Goal: Task Accomplishment & Management: Manage account settings

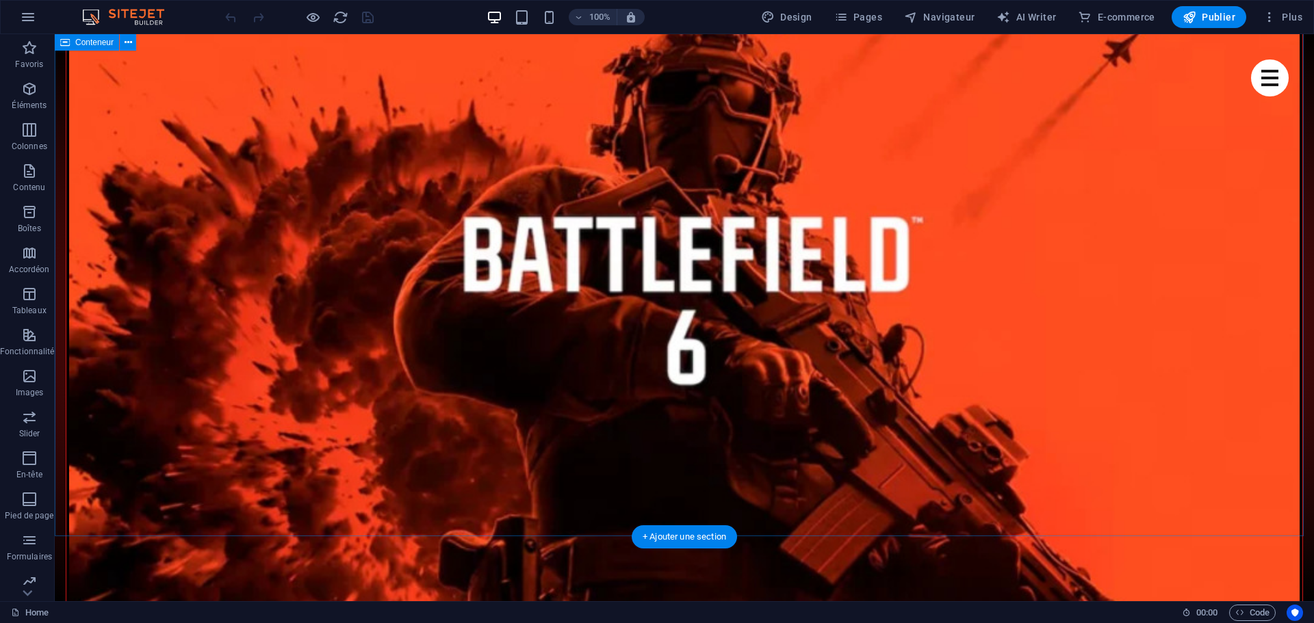
scroll to position [1984, 0]
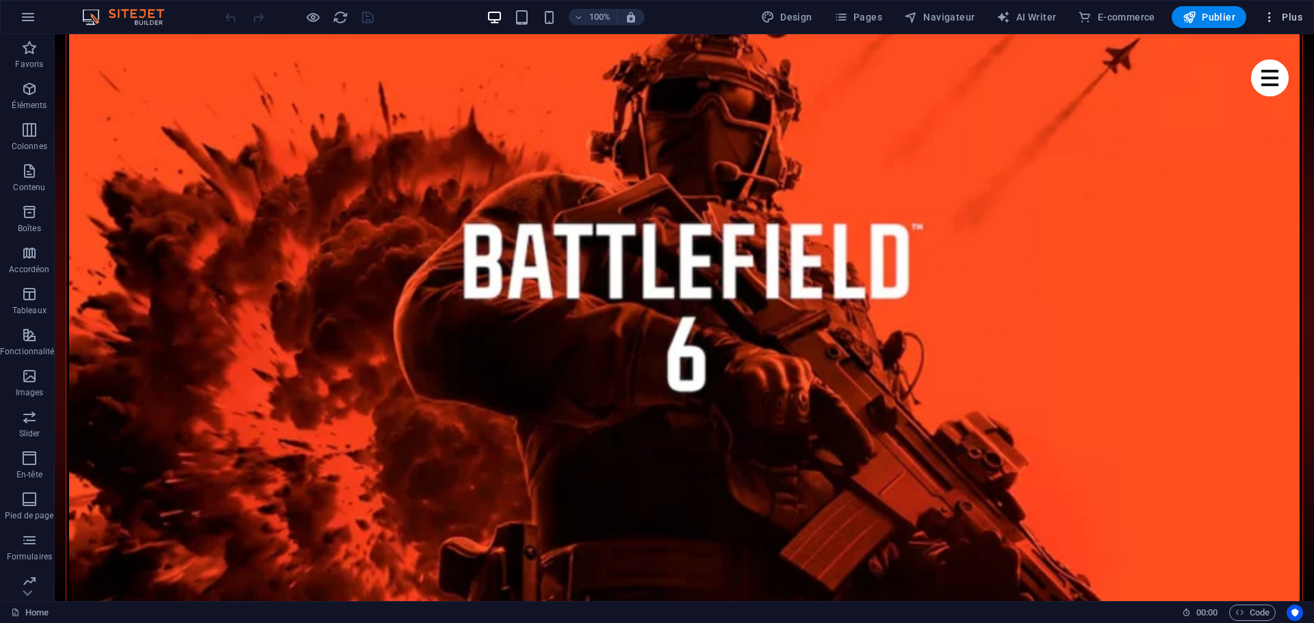
click at [1269, 16] on icon "button" at bounding box center [1269, 17] width 14 height 14
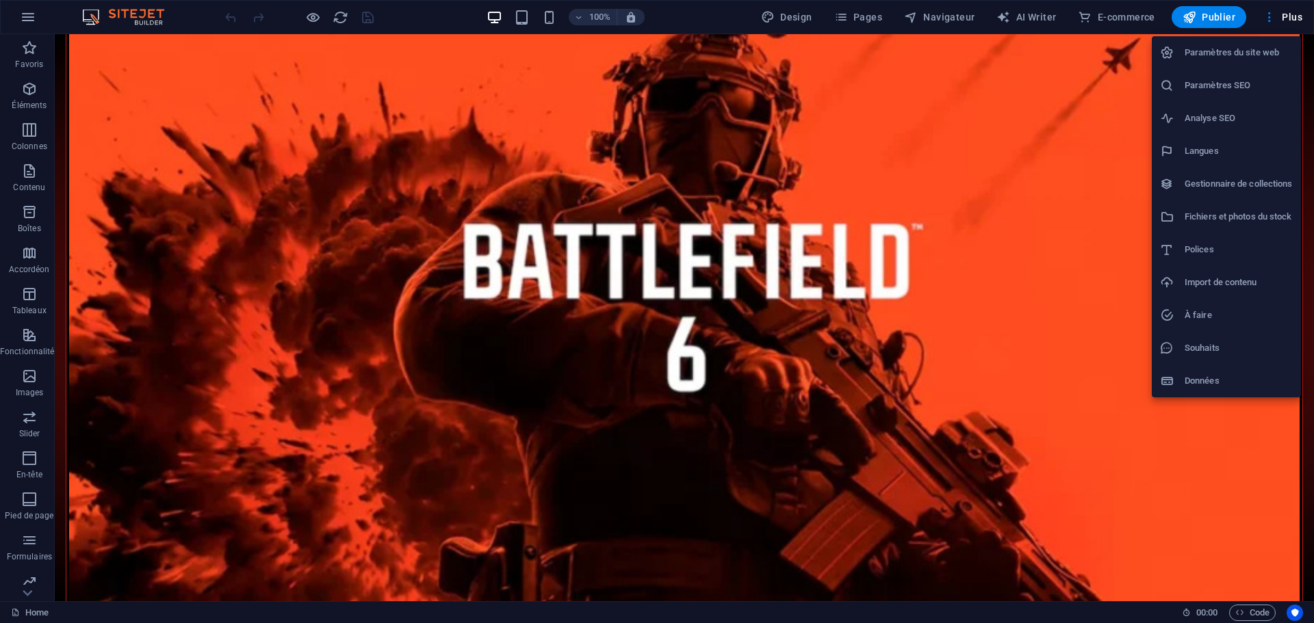
click at [1288, 13] on div at bounding box center [657, 311] width 1314 height 623
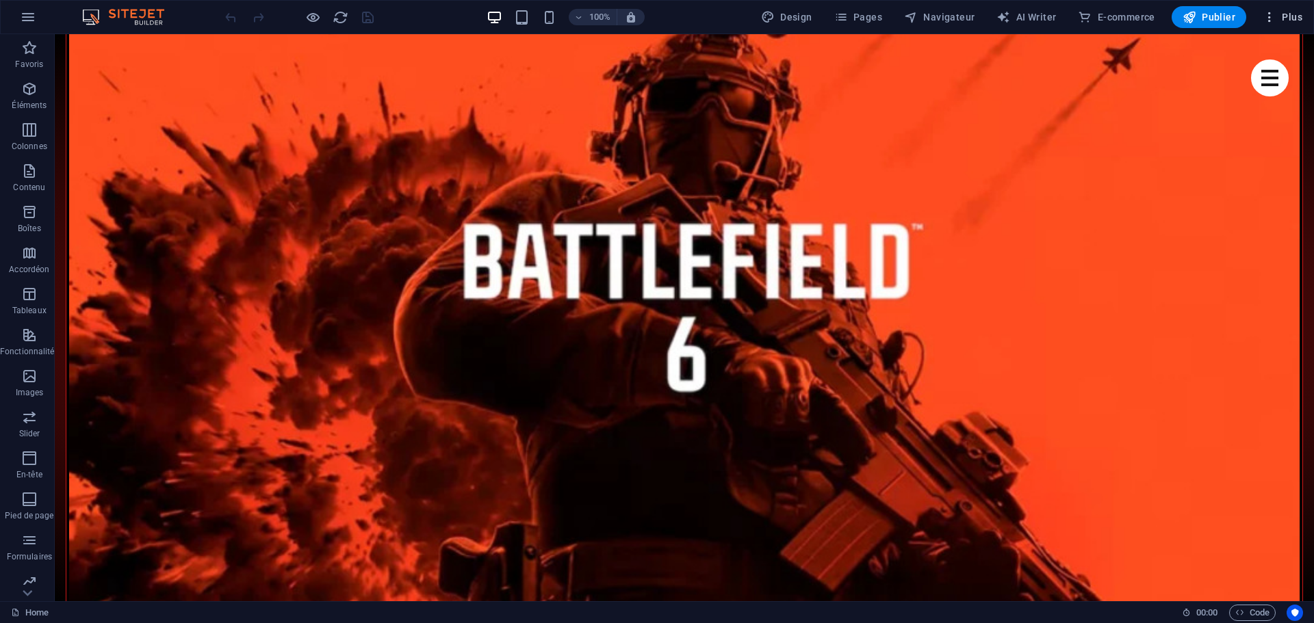
click at [1288, 14] on span "Plus" at bounding box center [1282, 17] width 40 height 14
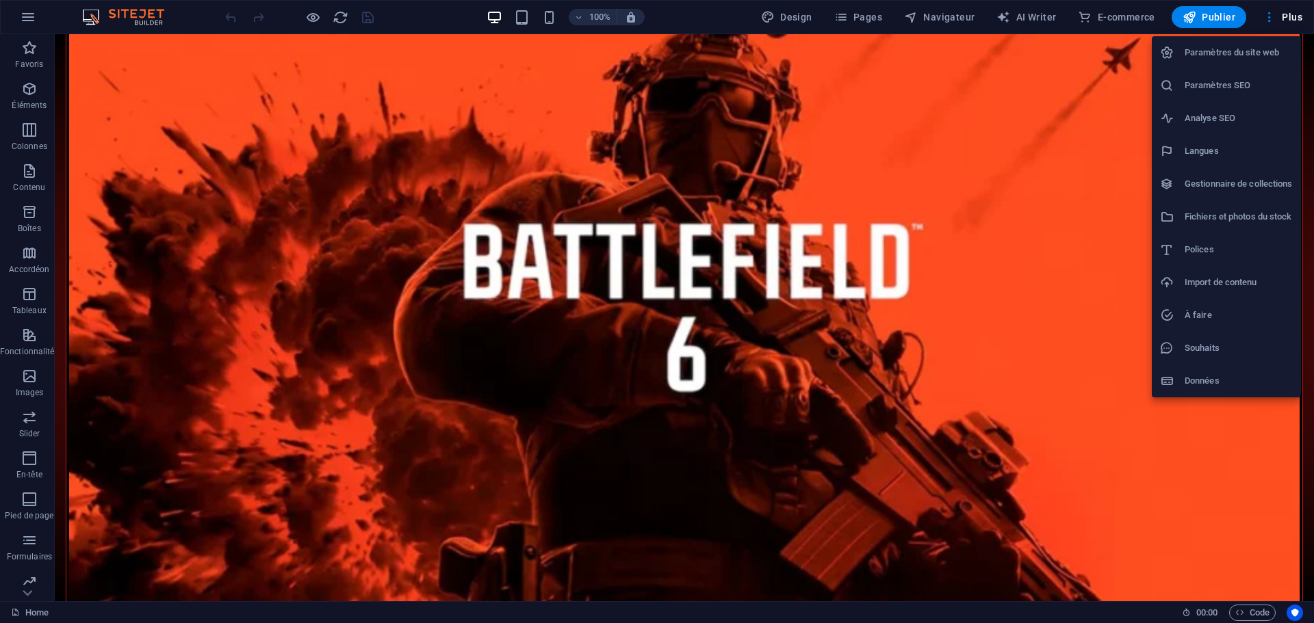
click at [1269, 14] on div at bounding box center [657, 311] width 1314 height 623
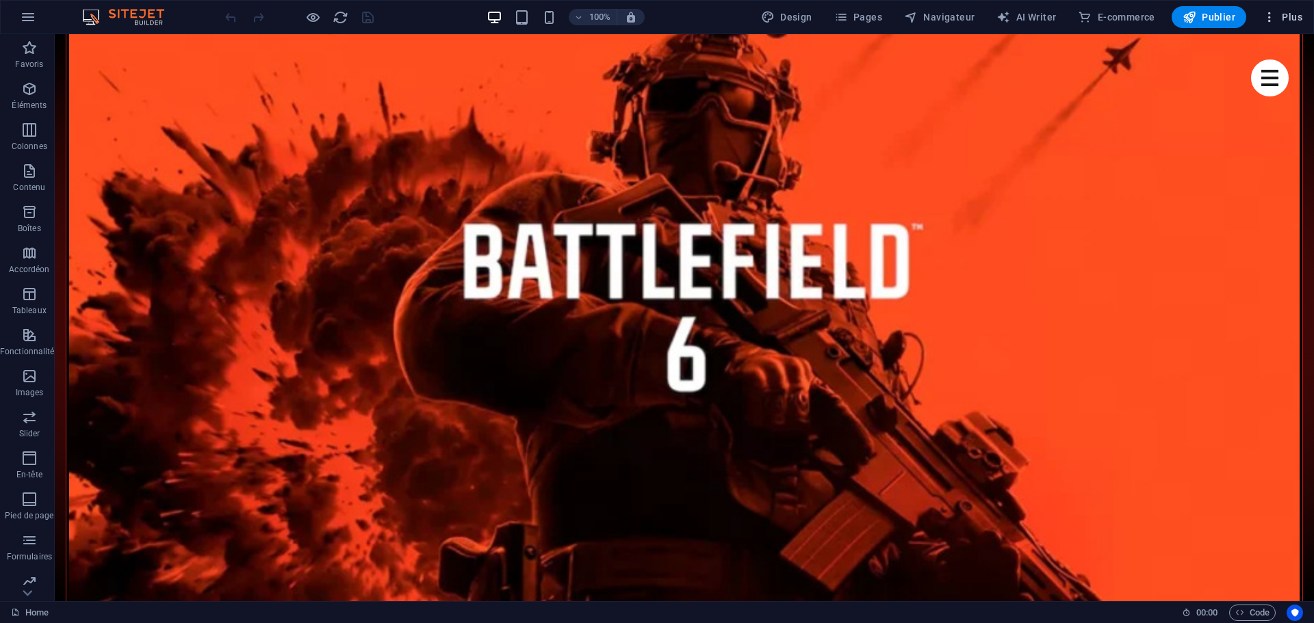
click at [1271, 17] on icon "button" at bounding box center [1269, 17] width 14 height 14
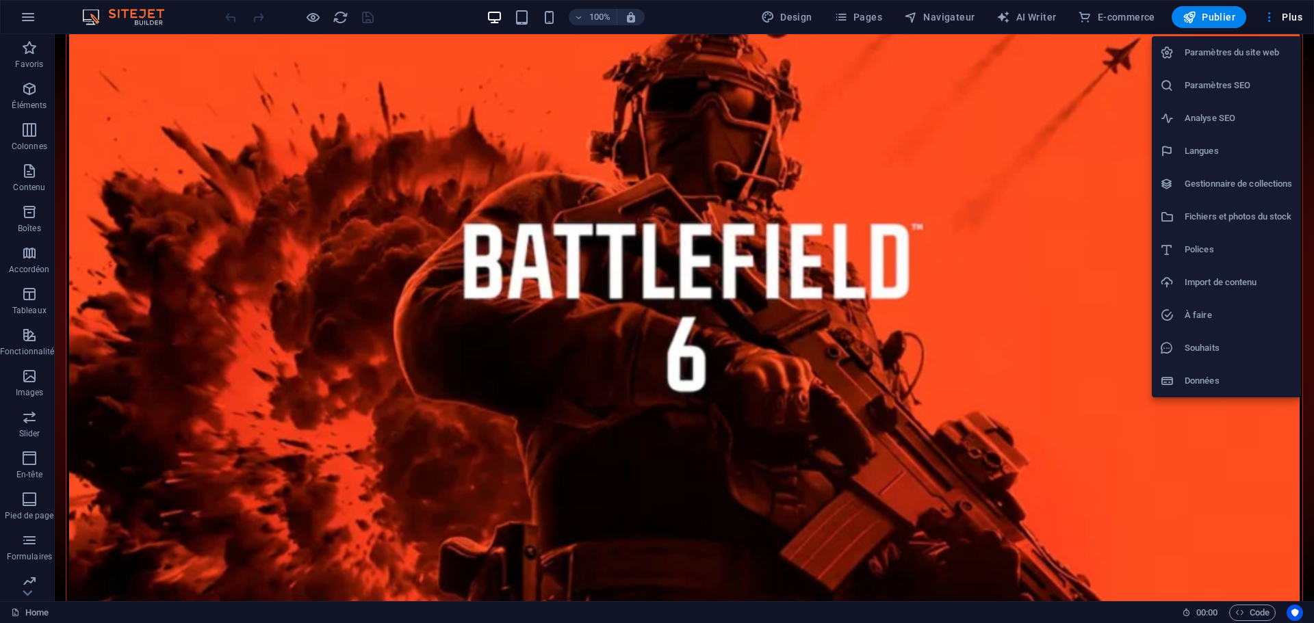
click at [1240, 50] on h6 "Paramètres du site web" at bounding box center [1238, 52] width 108 height 16
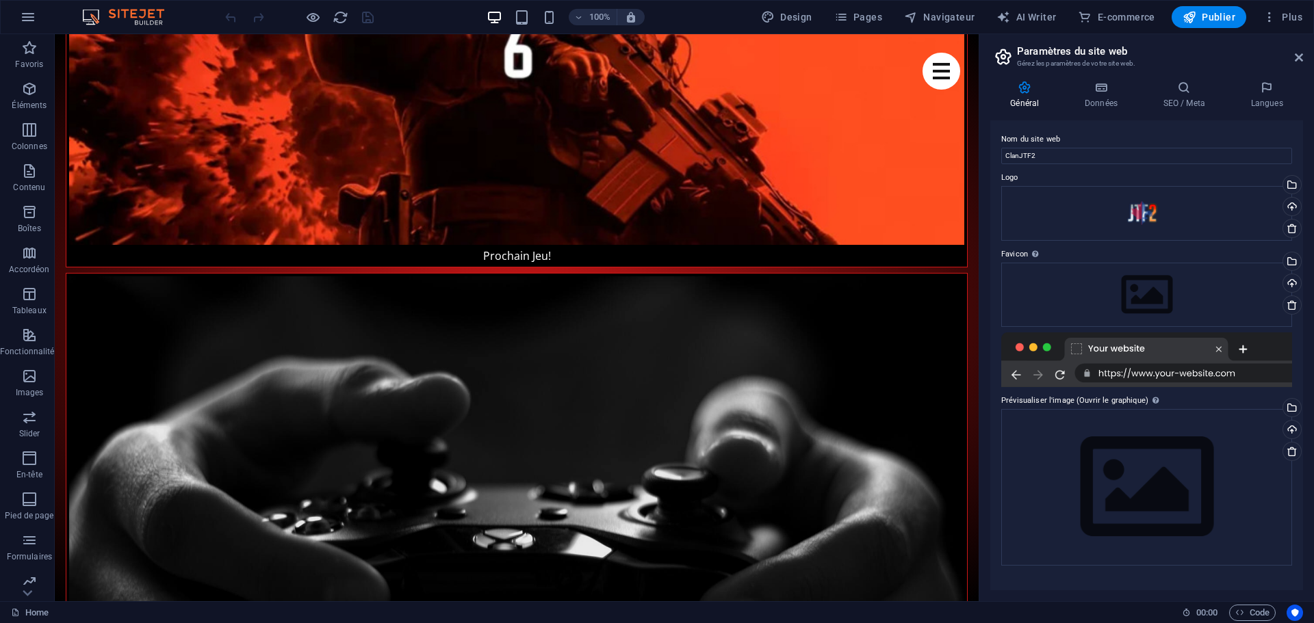
scroll to position [1953, 0]
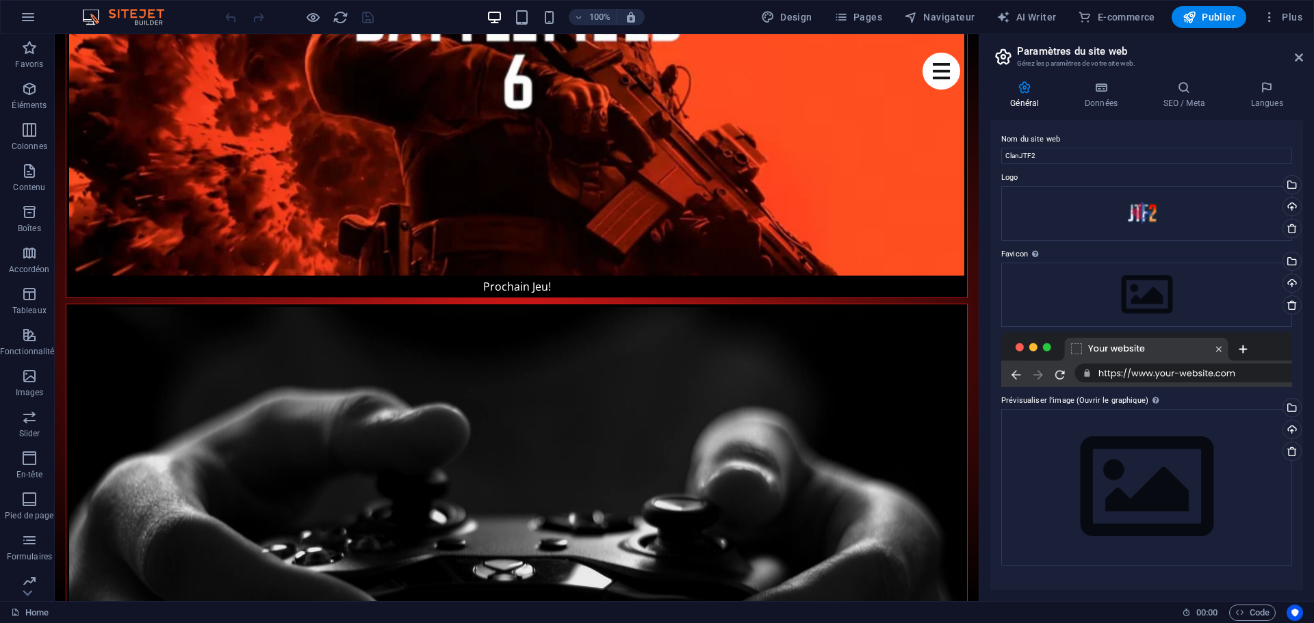
click at [1217, 350] on div at bounding box center [1146, 360] width 291 height 55
click at [1243, 349] on div at bounding box center [1146, 360] width 291 height 55
click at [1246, 376] on div at bounding box center [1146, 360] width 291 height 55
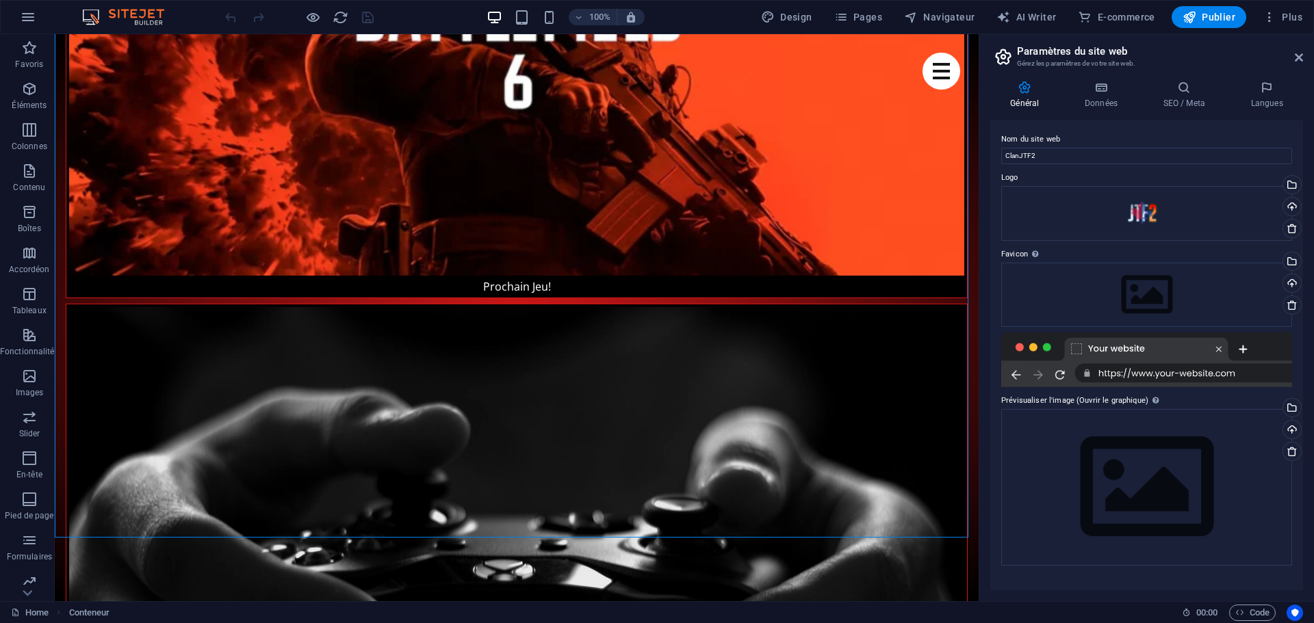
click at [1133, 372] on div at bounding box center [1146, 360] width 291 height 55
click at [1105, 402] on label "Prévisualiser l'image (Ouvrir le graphique) Cette image sera affichée lorsque l…" at bounding box center [1146, 401] width 291 height 16
click at [1181, 478] on div "Glissez les fichiers ici, cliquez pour choisir les fichiers ou sélectionnez les…" at bounding box center [1146, 487] width 291 height 157
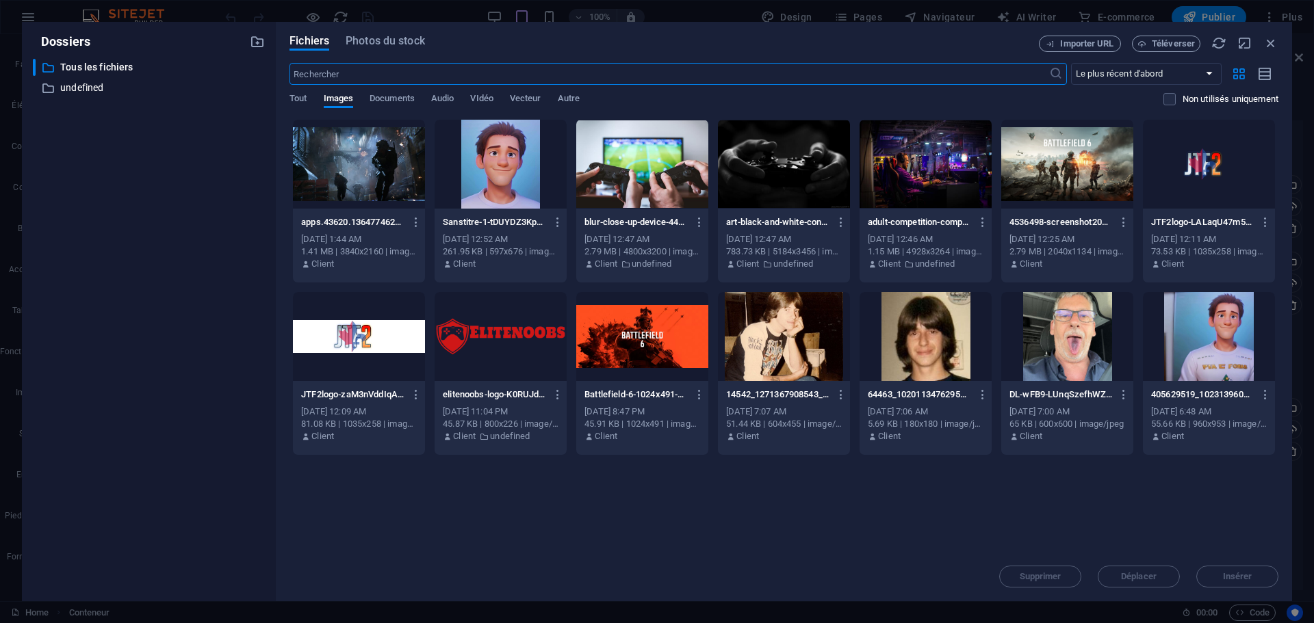
click at [1219, 164] on div at bounding box center [1209, 164] width 132 height 89
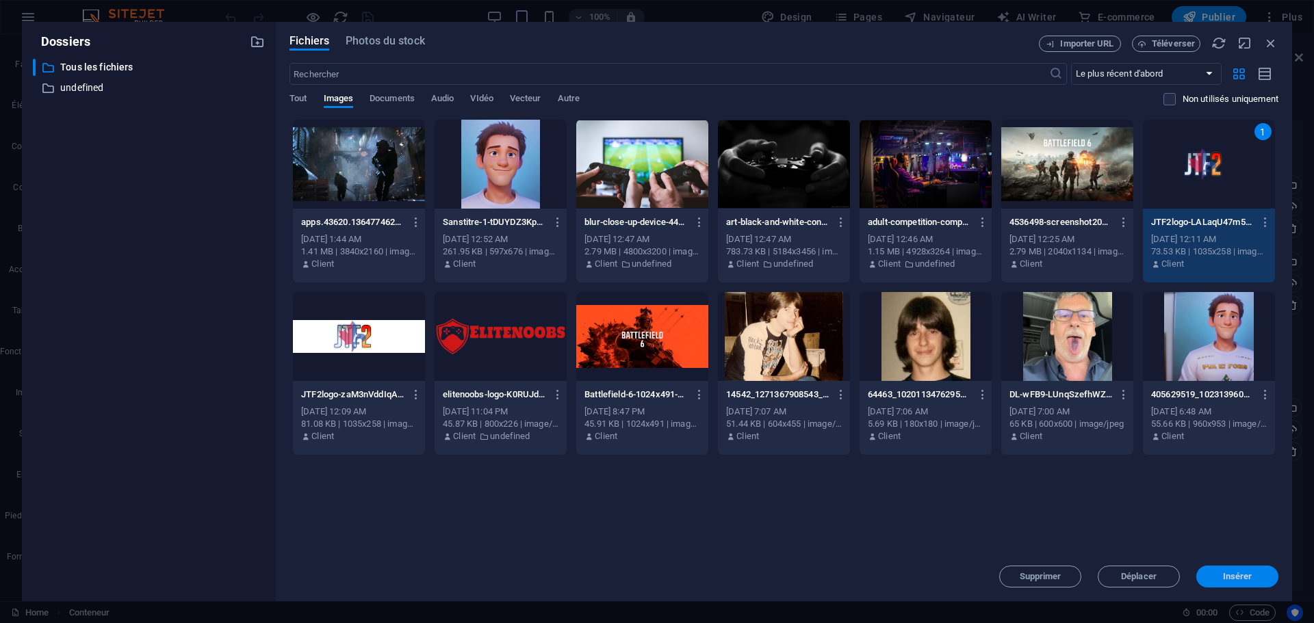
click at [1232, 573] on span "Insérer" at bounding box center [1237, 577] width 29 height 8
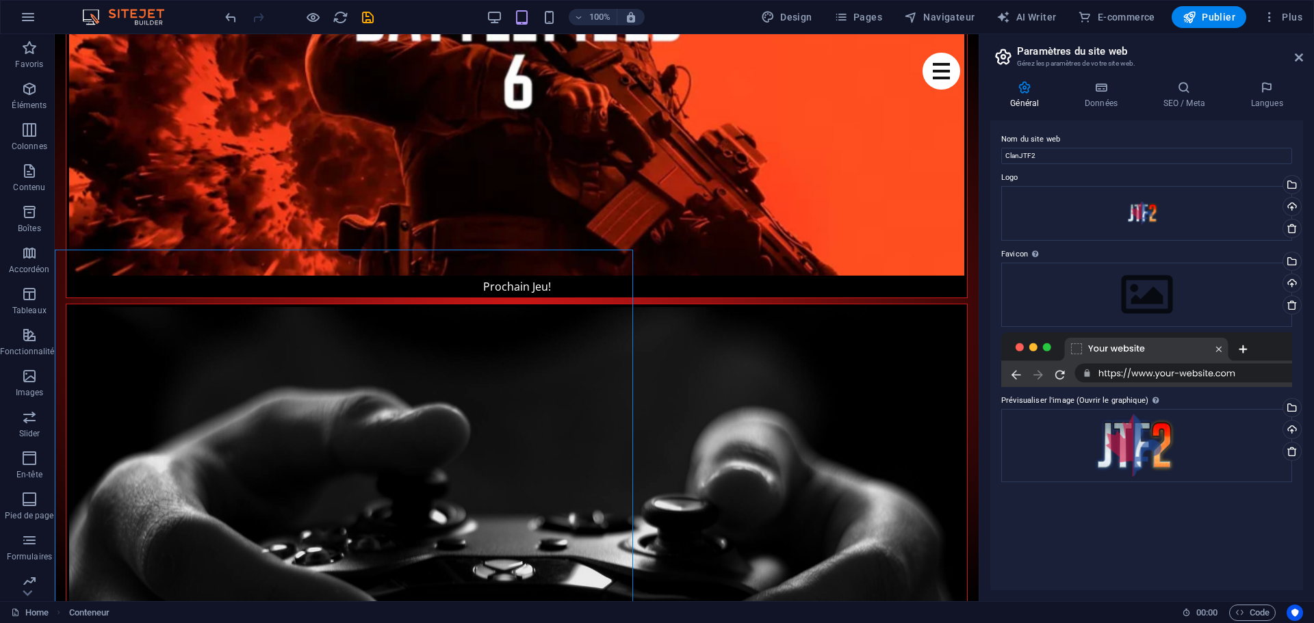
scroll to position [1812, 0]
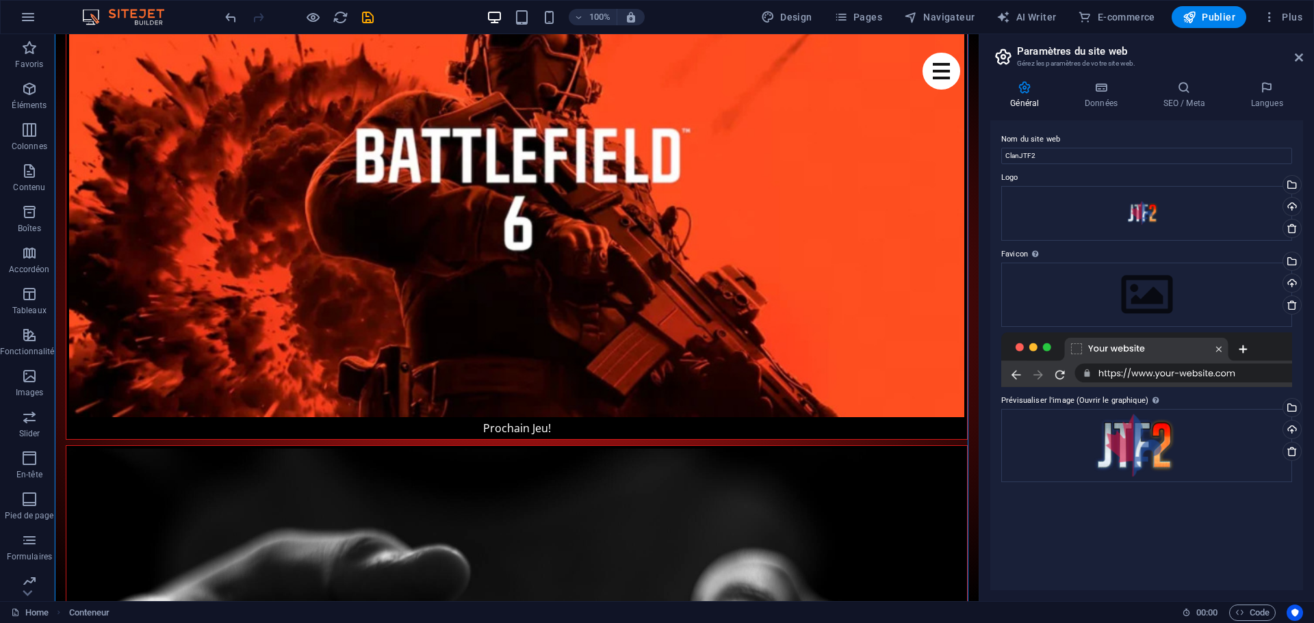
click at [1227, 372] on div at bounding box center [1146, 360] width 291 height 55
click at [1215, 347] on div at bounding box center [1146, 360] width 291 height 55
click at [1249, 347] on div at bounding box center [1146, 360] width 291 height 55
click at [1033, 351] on div at bounding box center [1146, 360] width 291 height 55
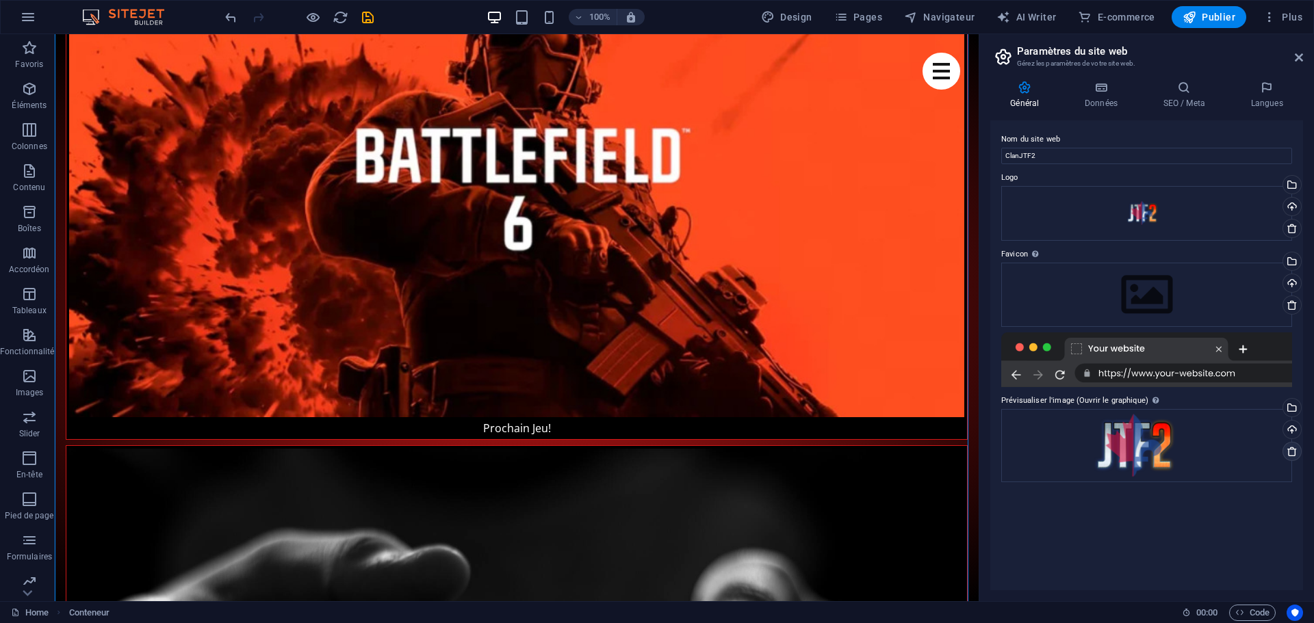
click at [1296, 449] on icon at bounding box center [1291, 451] width 11 height 11
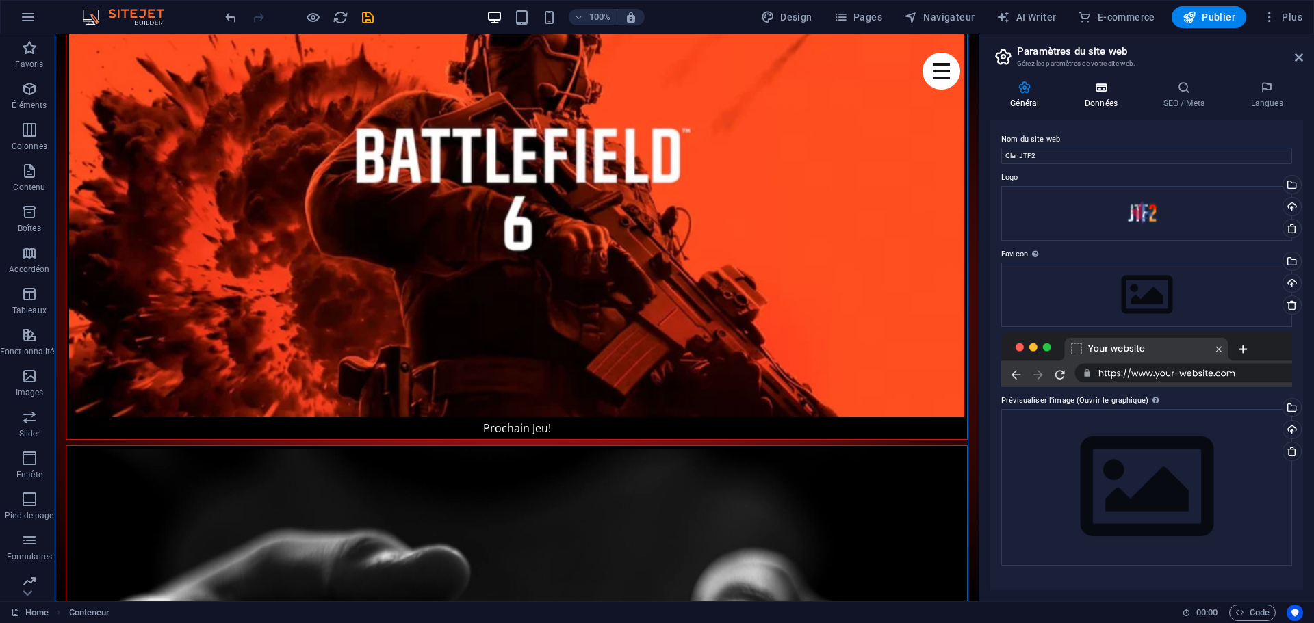
click at [1095, 101] on h4 "Données" at bounding box center [1104, 95] width 79 height 29
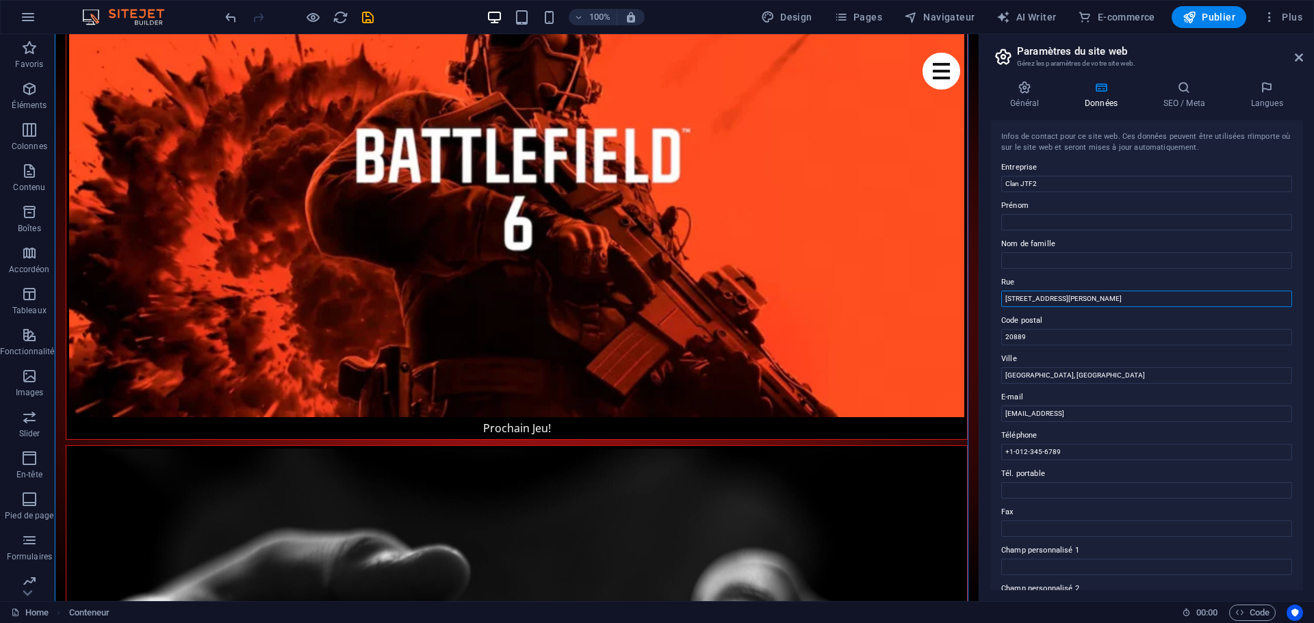
click at [1097, 300] on input "[STREET_ADDRESS][PERSON_NAME]" at bounding box center [1146, 299] width 291 height 16
click at [1041, 338] on input "20889" at bounding box center [1146, 337] width 291 height 16
click at [1041, 337] on input "20889" at bounding box center [1146, 337] width 291 height 16
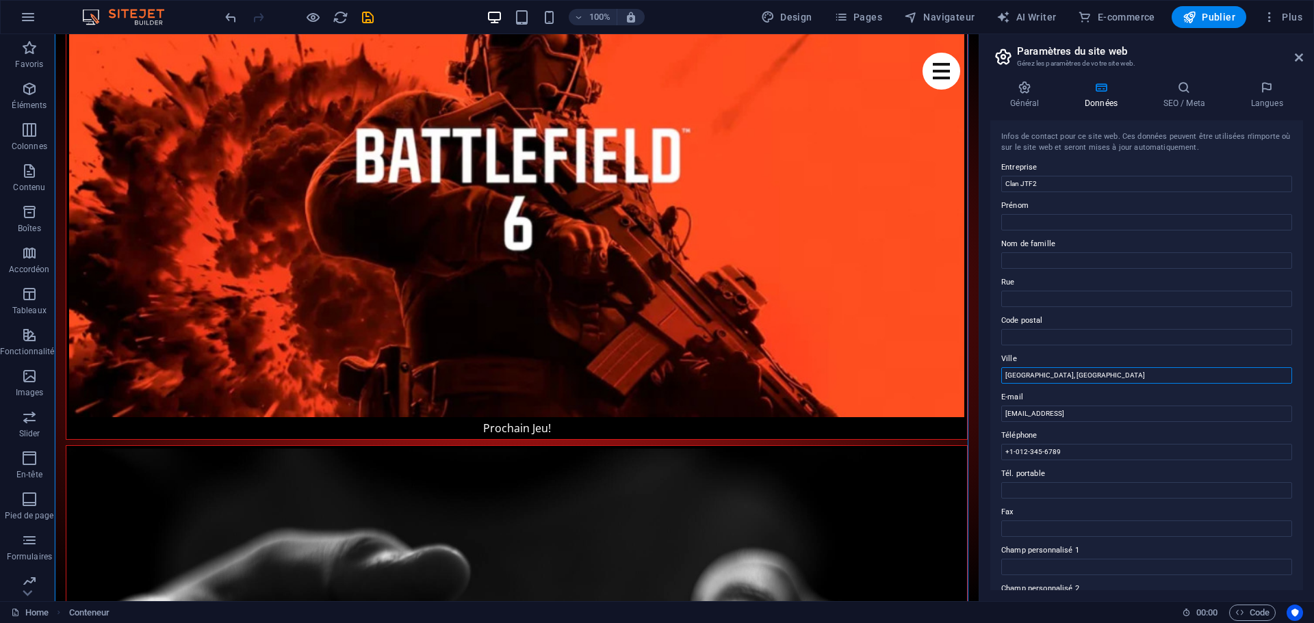
click at [1087, 380] on input "[GEOGRAPHIC_DATA], [GEOGRAPHIC_DATA]" at bounding box center [1146, 375] width 291 height 16
click at [1087, 379] on input "[GEOGRAPHIC_DATA], [GEOGRAPHIC_DATA]" at bounding box center [1146, 375] width 291 height 16
click at [1183, 417] on input "[EMAIL_ADDRESS]" at bounding box center [1146, 414] width 291 height 16
click at [1183, 416] on input "[EMAIL_ADDRESS]" at bounding box center [1146, 414] width 291 height 16
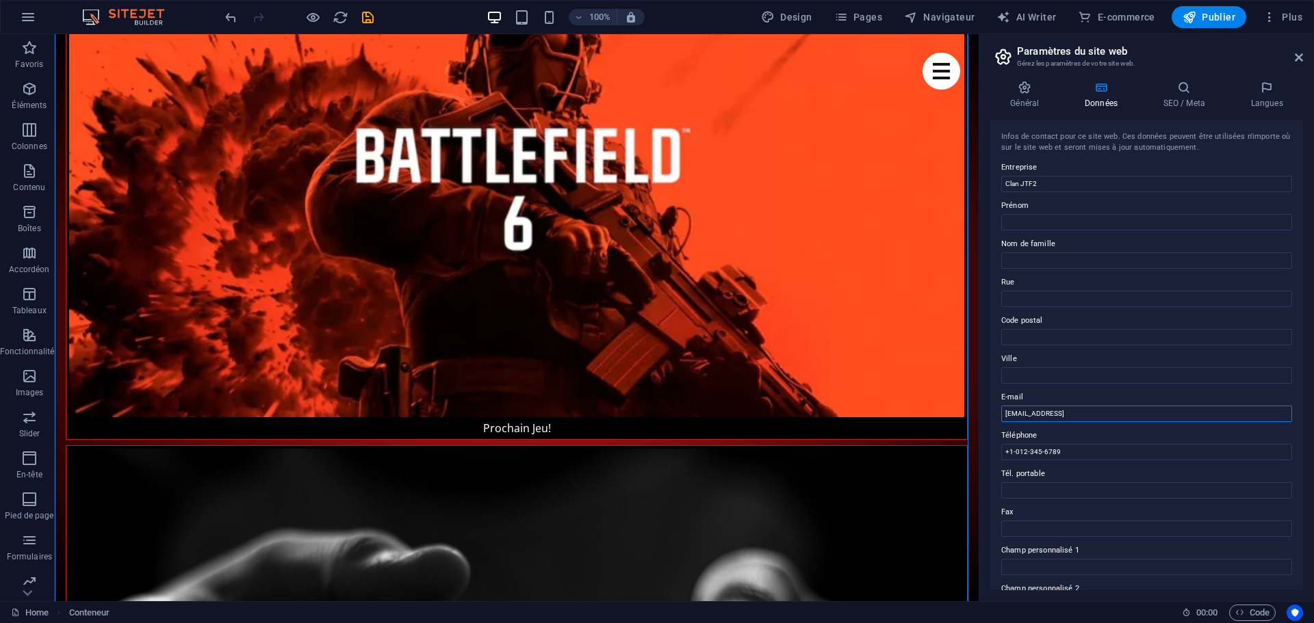
click at [1183, 416] on input "[EMAIL_ADDRESS]" at bounding box center [1146, 414] width 291 height 16
click at [1087, 452] on input "+1-012-345-6789" at bounding box center [1146, 452] width 291 height 16
click at [1089, 453] on input "+1-012-345-6789" at bounding box center [1146, 452] width 291 height 16
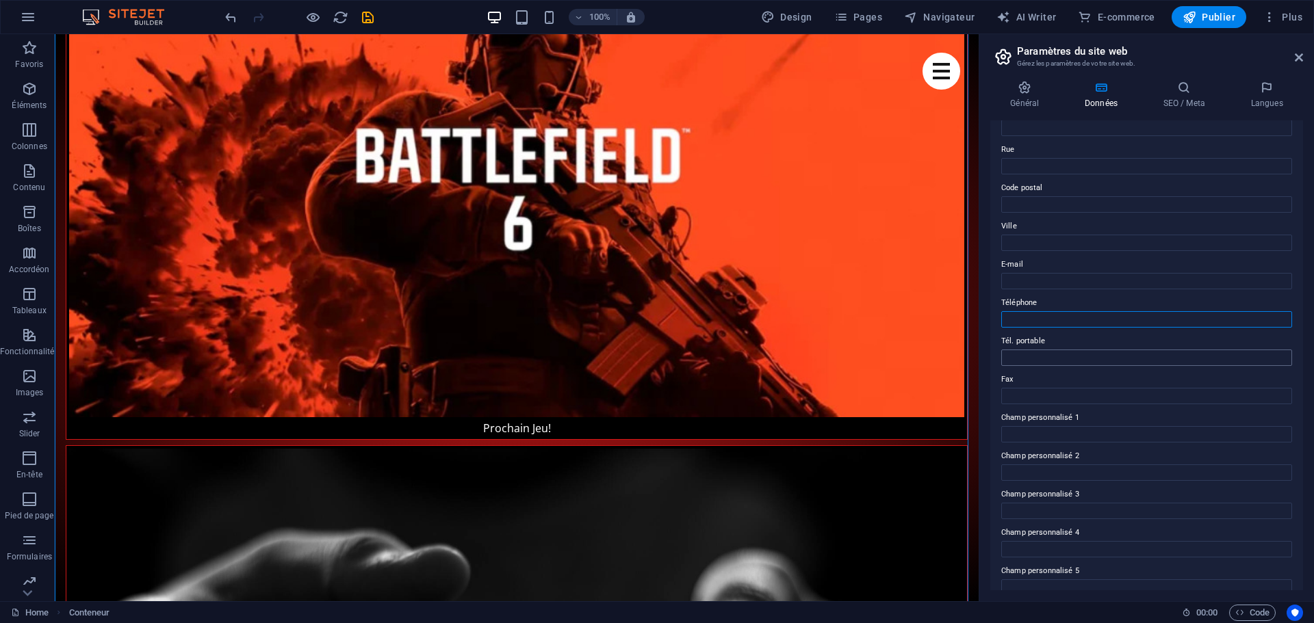
scroll to position [0, 0]
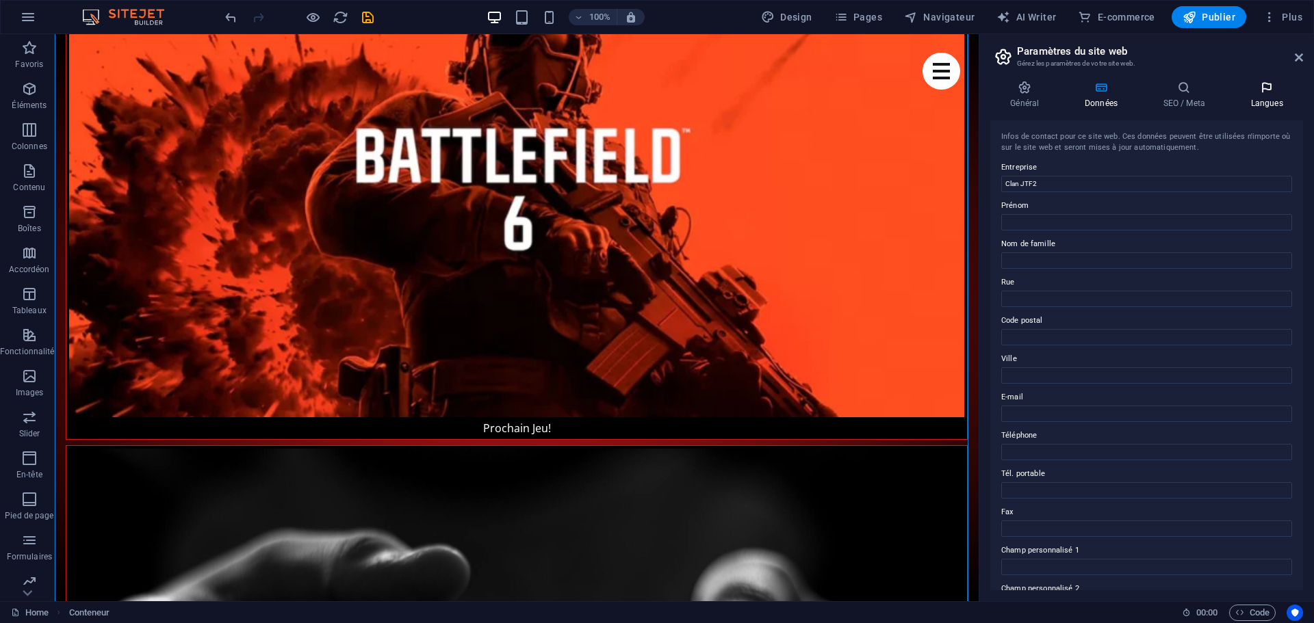
click at [1272, 102] on h4 "Langues" at bounding box center [1266, 95] width 73 height 29
click at [1008, 140] on label at bounding box center [1007, 139] width 12 height 12
click at [0, 0] on input "Activer le mode multilingue Pour désactiver plusieurs langues, supprimez-les ju…" at bounding box center [0, 0] width 0 height 0
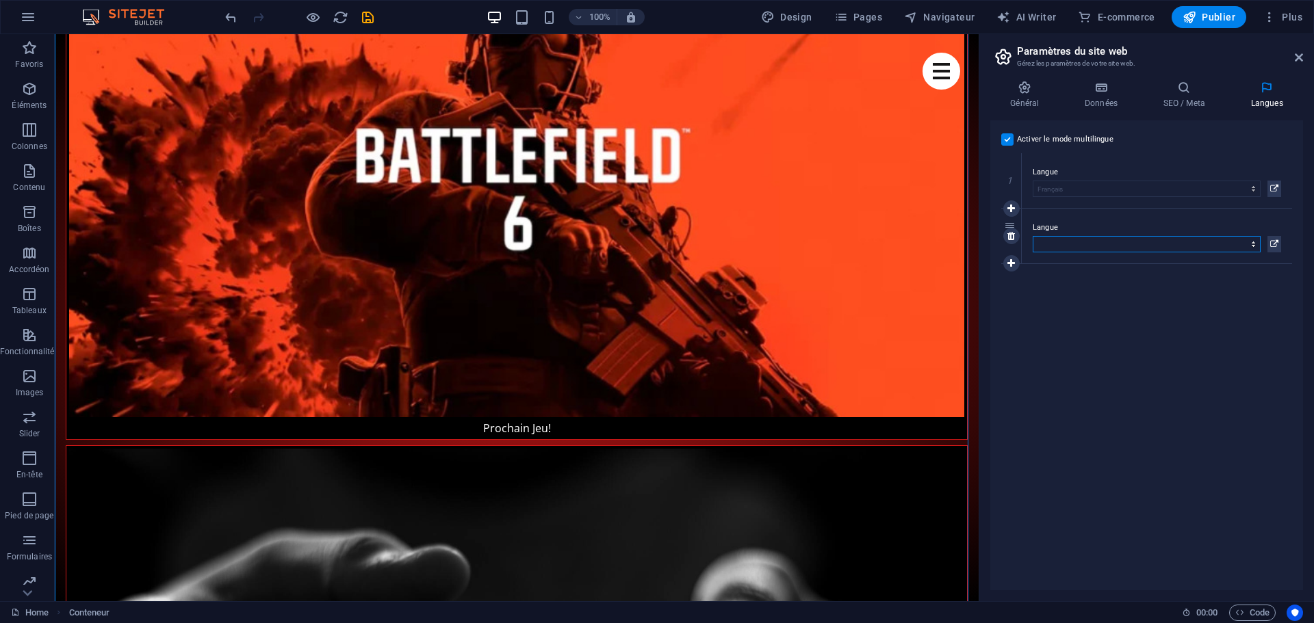
click at [1062, 241] on select "Abkhazian Afar Afrikaans Akan Albanais Allemand Amharic Anglais Arabe Aragonese…" at bounding box center [1147, 244] width 228 height 16
select select "7"
click at [1033, 236] on select "Abkhazian Afar Afrikaans Akan Albanais Allemand Amharic Anglais Arabe Aragonese…" at bounding box center [1147, 244] width 228 height 16
click at [1188, 99] on h4 "SEO / Meta" at bounding box center [1187, 95] width 88 height 29
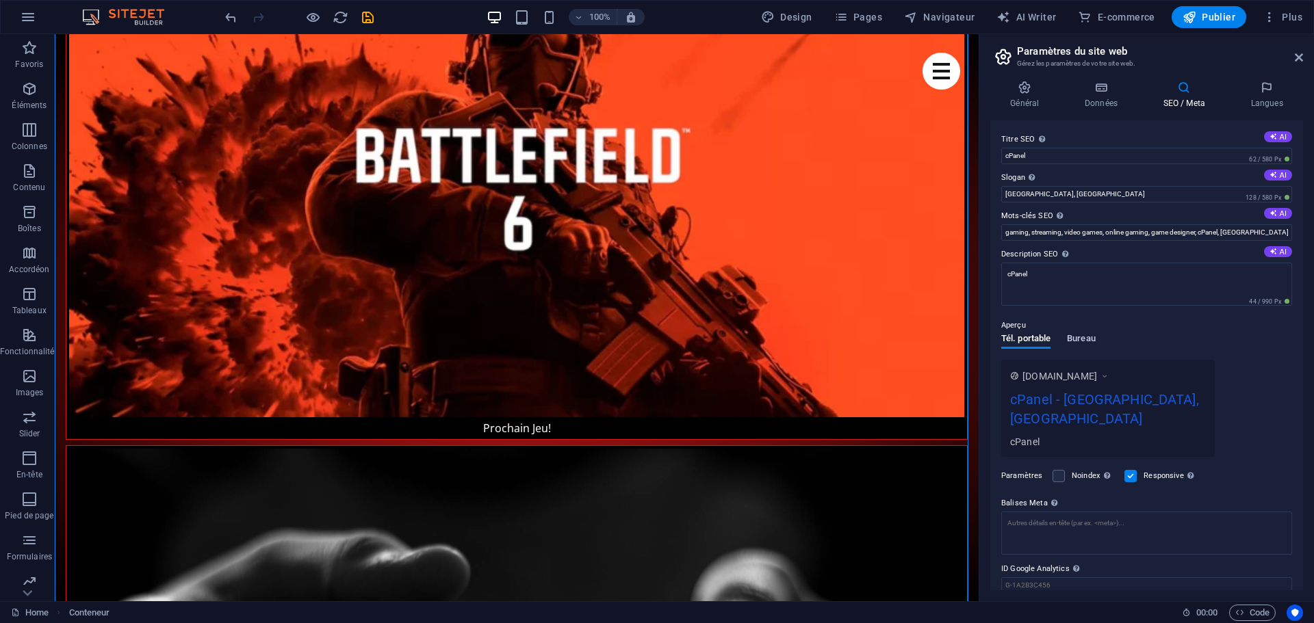
click at [1088, 336] on span "Bureau" at bounding box center [1081, 339] width 29 height 19
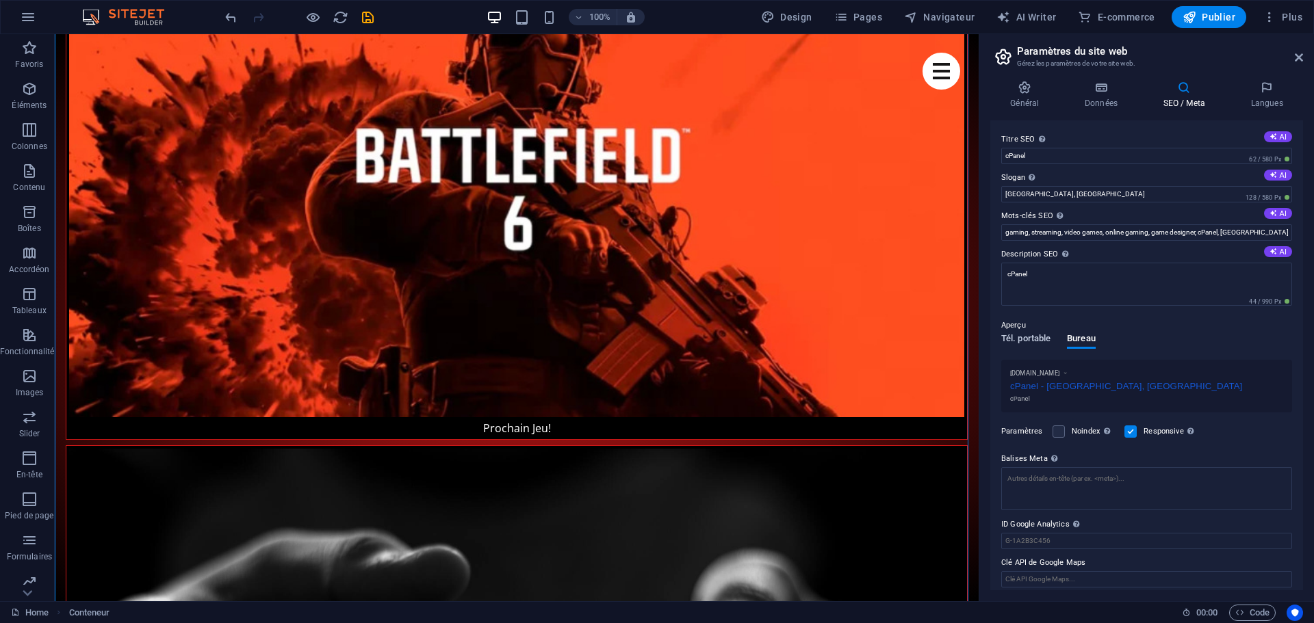
click at [1026, 337] on span "Tél. portable" at bounding box center [1025, 339] width 49 height 19
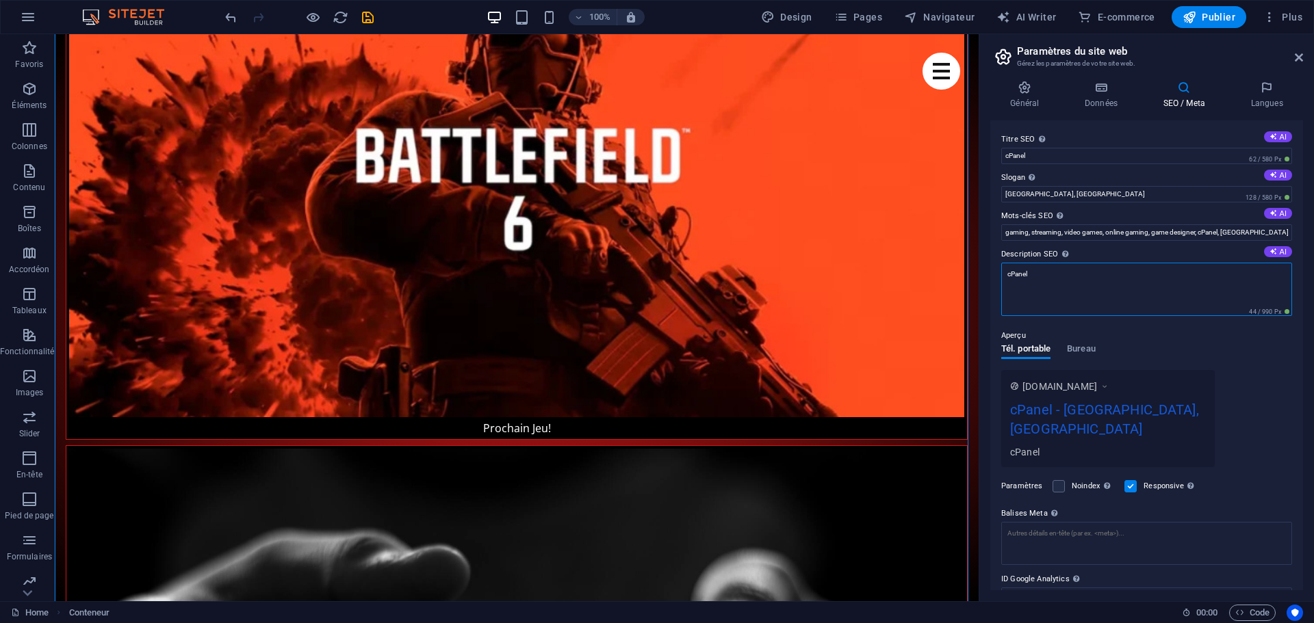
click at [1046, 281] on textarea "cPanel" at bounding box center [1146, 289] width 291 height 53
click at [1022, 84] on icon at bounding box center [1024, 88] width 69 height 14
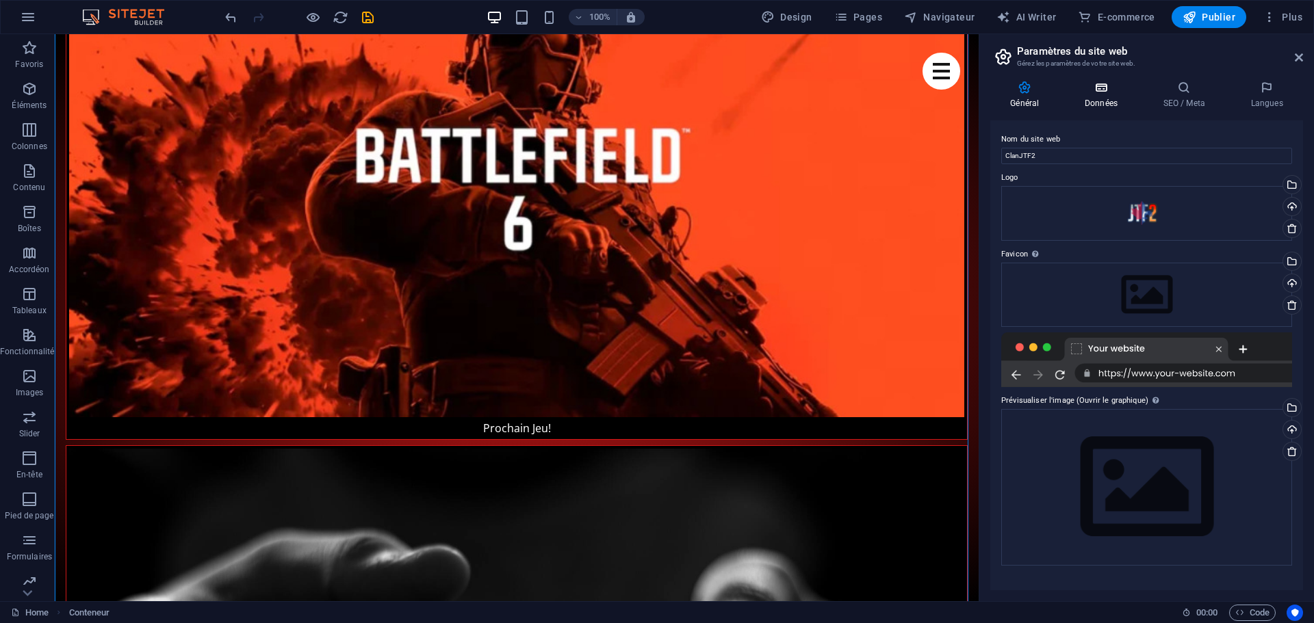
click at [1091, 96] on h4 "Données" at bounding box center [1104, 95] width 79 height 29
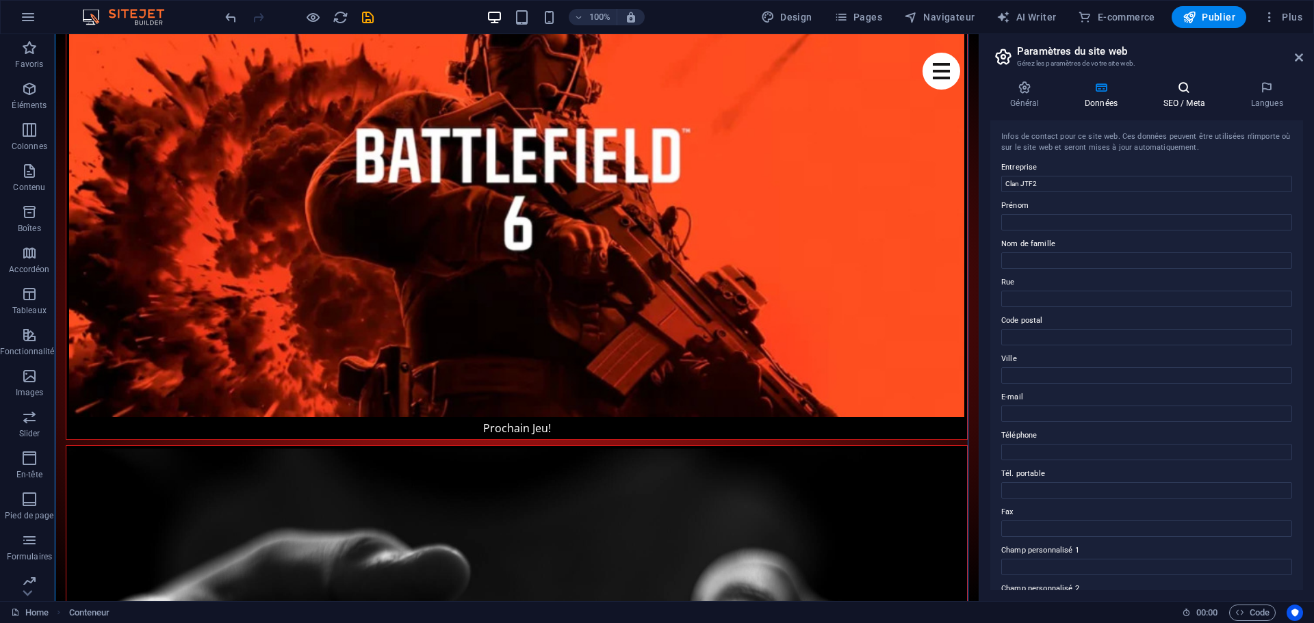
click at [1183, 92] on icon at bounding box center [1184, 88] width 82 height 14
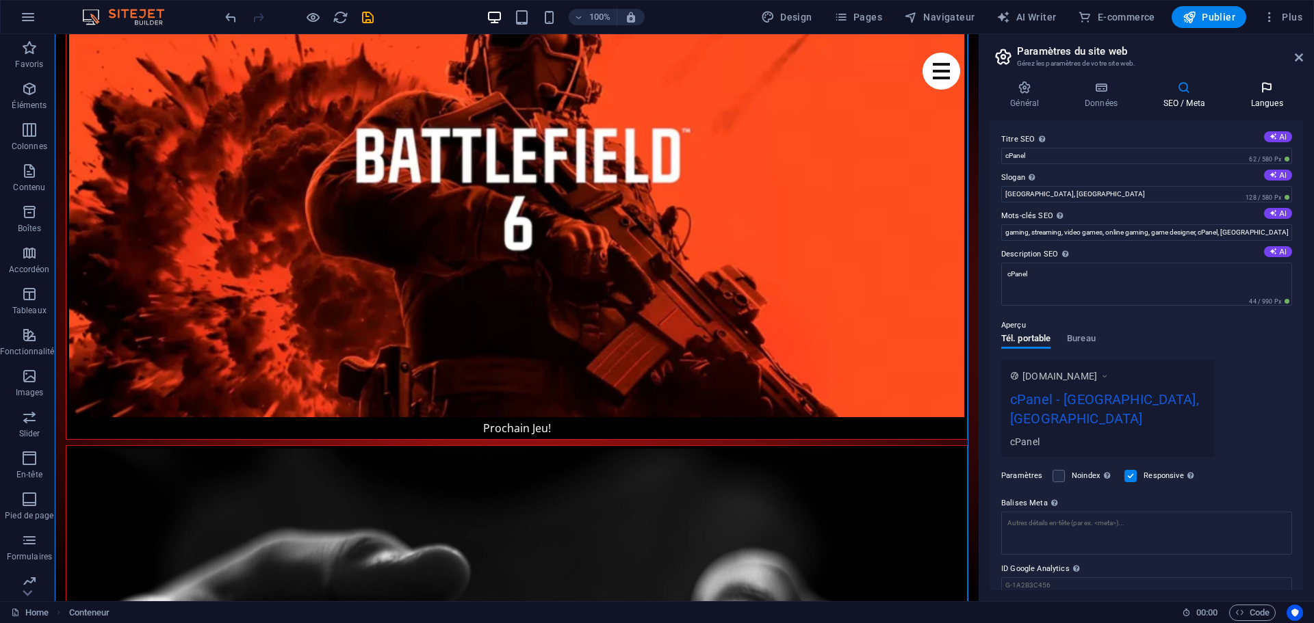
click at [1267, 86] on icon at bounding box center [1266, 88] width 73 height 14
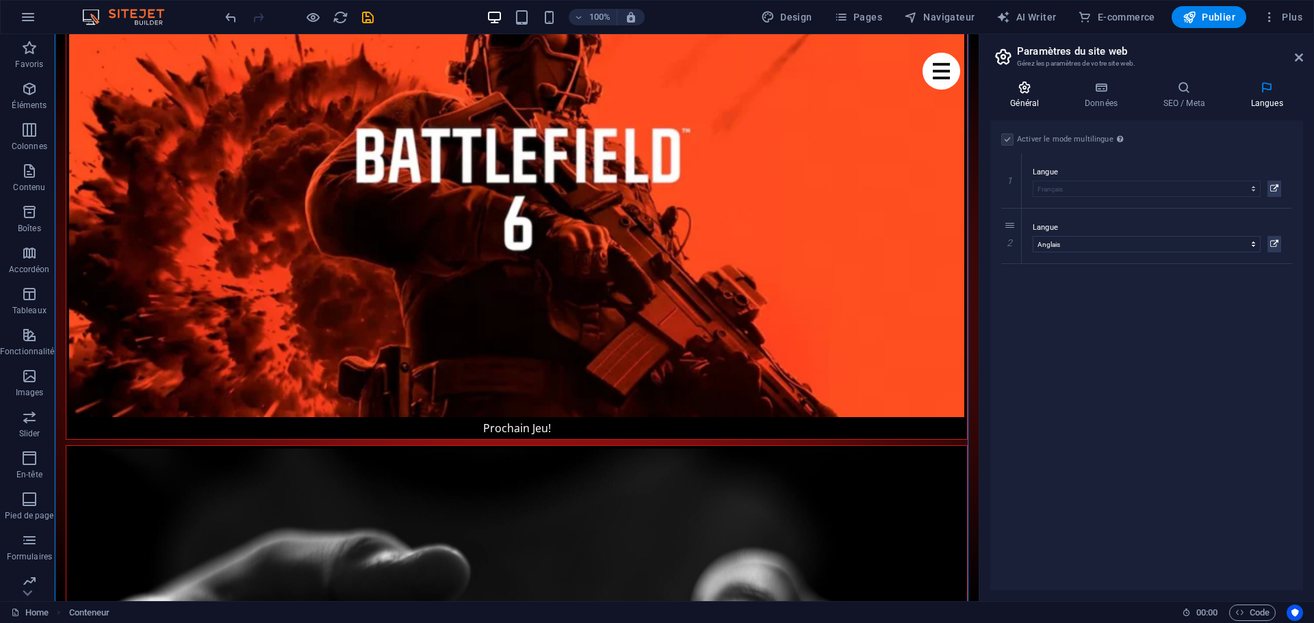
click at [1023, 88] on icon at bounding box center [1024, 88] width 69 height 14
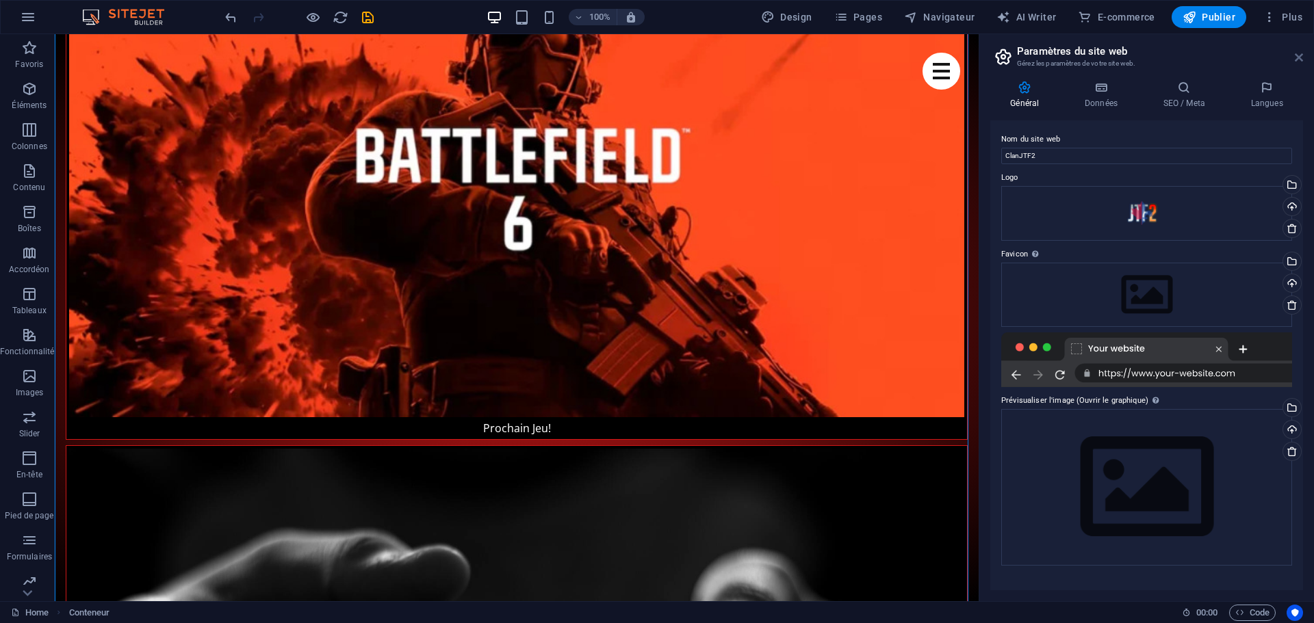
drag, startPoint x: 1299, startPoint y: 58, endPoint x: 1238, endPoint y: 29, distance: 67.3
click at [1299, 58] on icon at bounding box center [1299, 57] width 8 height 11
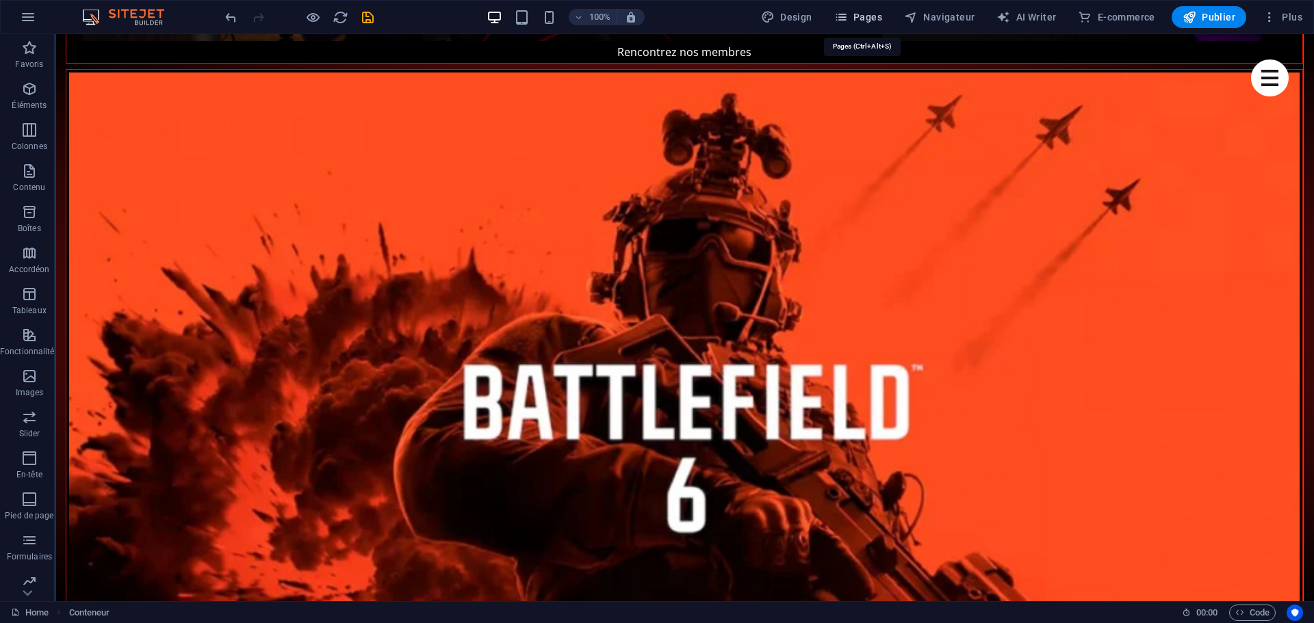
click at [853, 12] on span "Pages" at bounding box center [858, 17] width 48 height 14
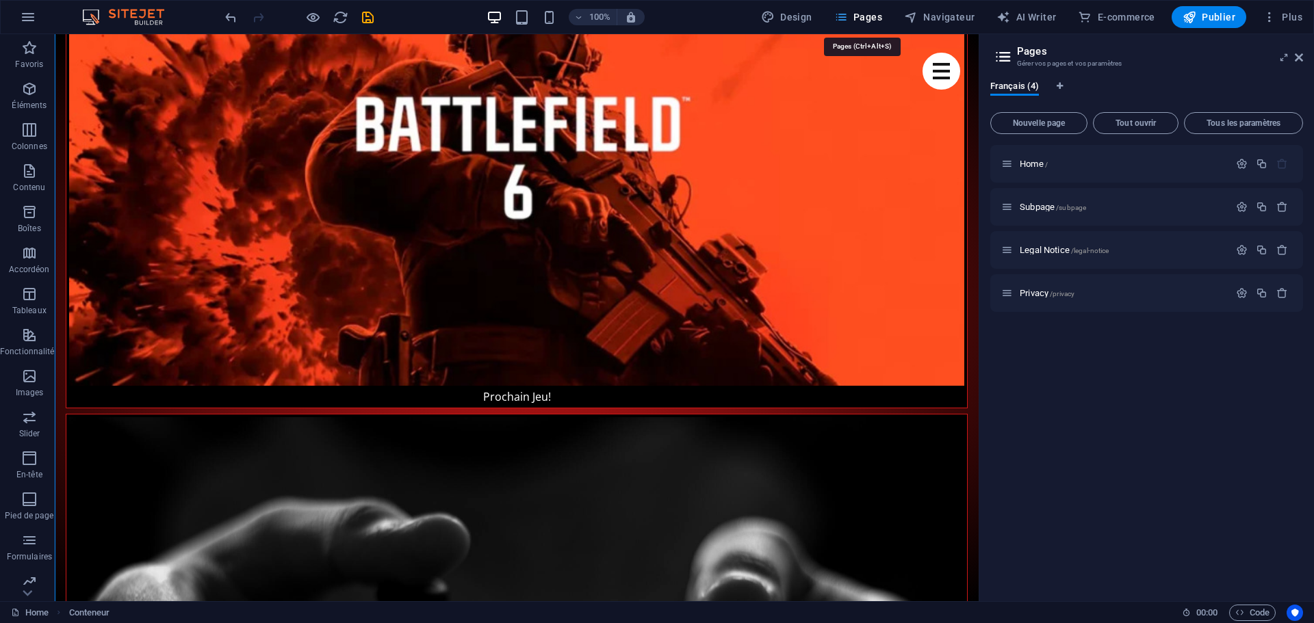
scroll to position [1812, 0]
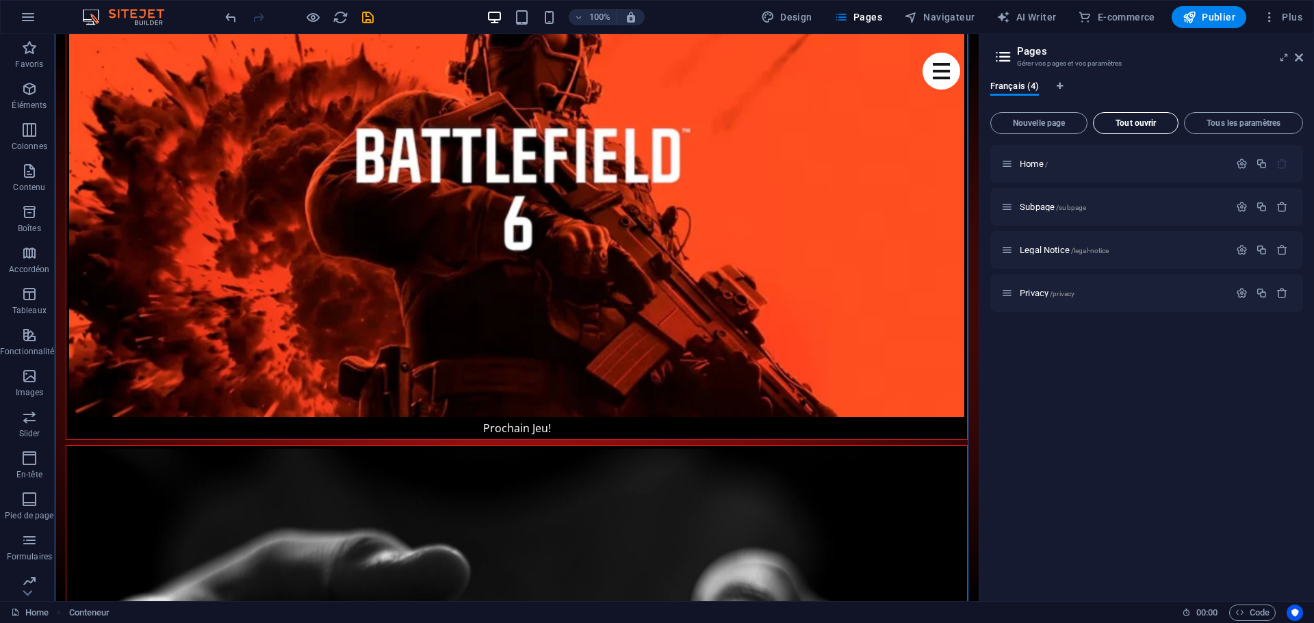
click at [1133, 126] on span "Tout ouvrir" at bounding box center [1135, 123] width 73 height 8
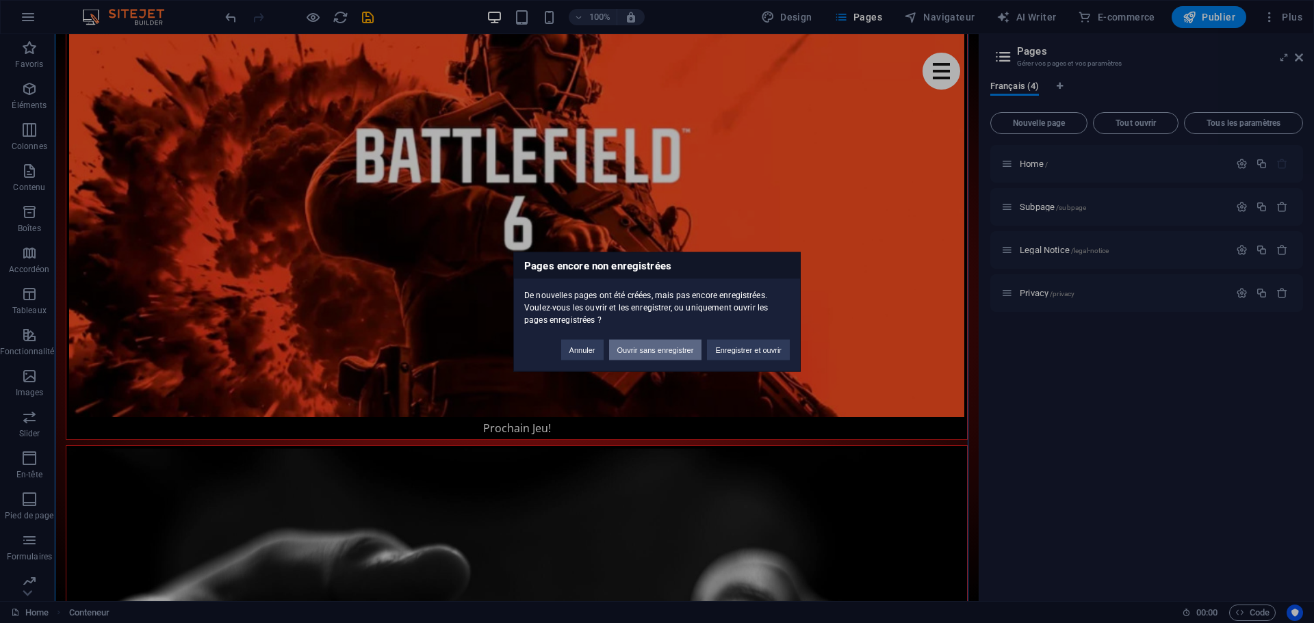
click at [661, 349] on button "Ouvrir sans enregistrer" at bounding box center [655, 349] width 93 height 21
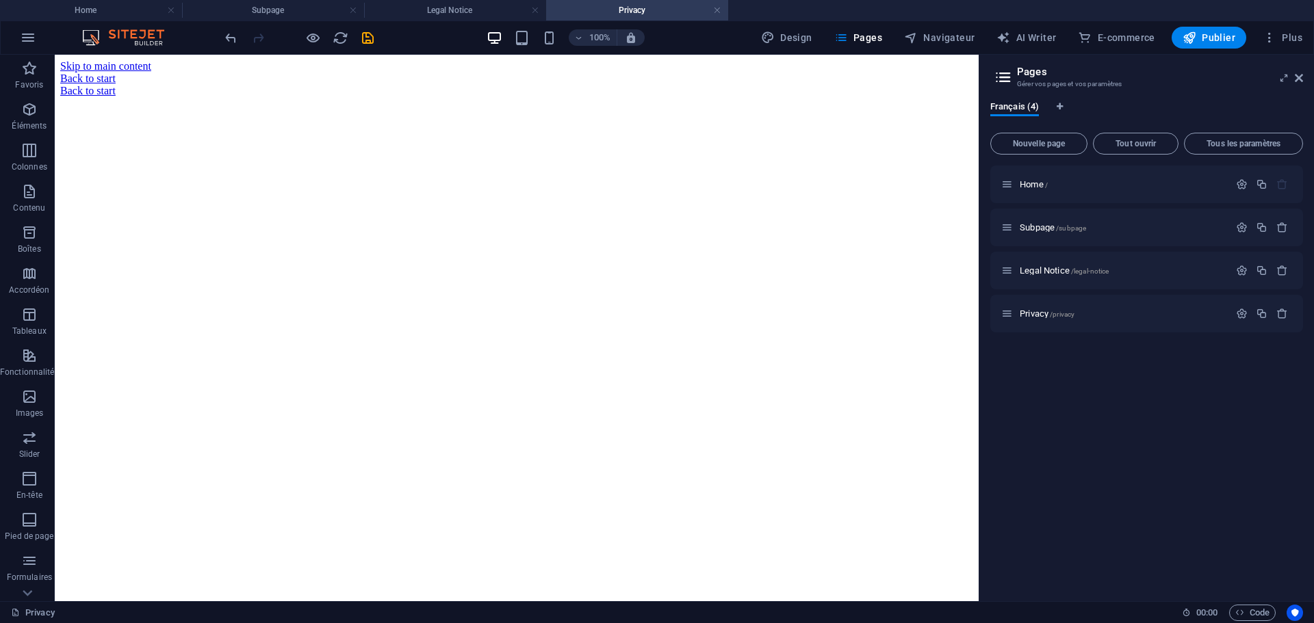
scroll to position [0, 0]
click at [1121, 471] on div "Home / Subpage /subpage Legal Notice /legal-notice Privacy /privacy" at bounding box center [1146, 378] width 313 height 425
click at [794, 41] on span "Design" at bounding box center [786, 38] width 51 height 14
select select "px"
select select "400"
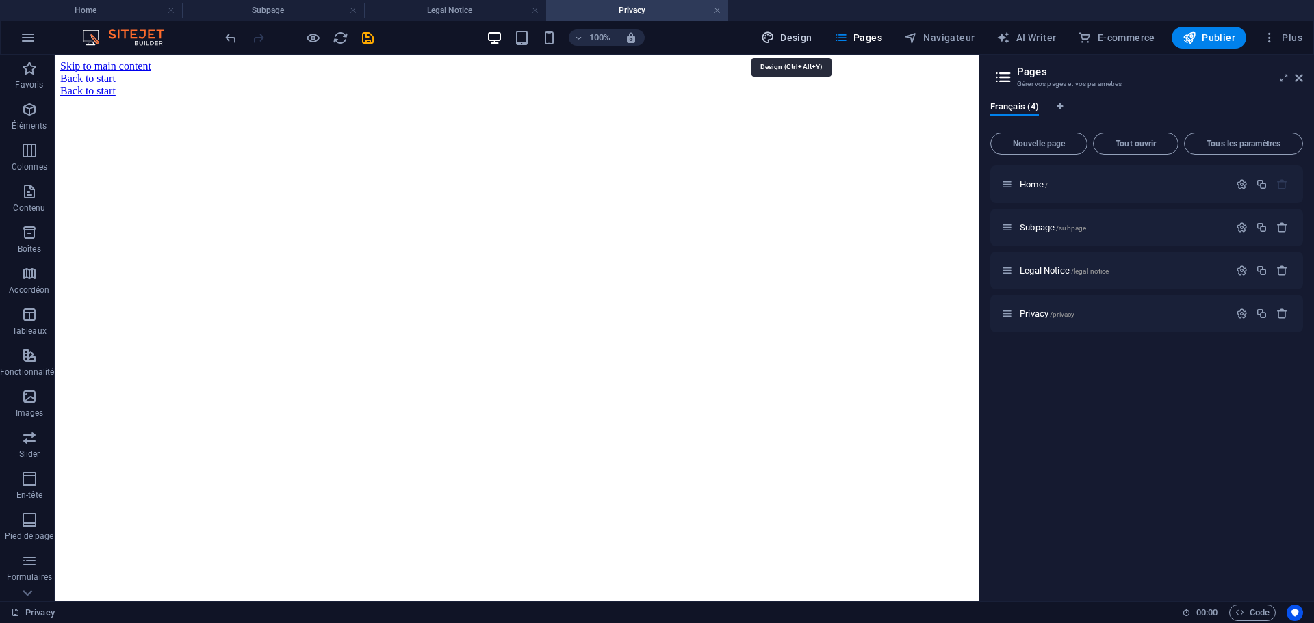
select select "px"
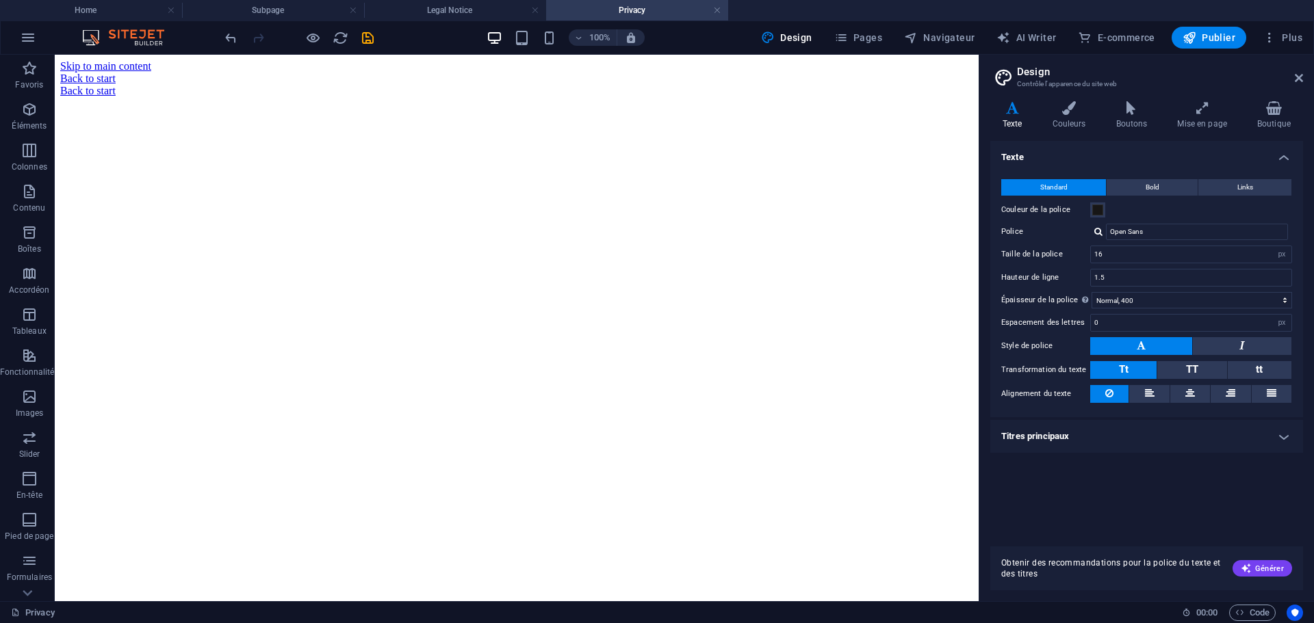
click at [1301, 24] on div "100% Design Pages Navigateur AI Writer E-commerce Publier Plus" at bounding box center [657, 37] width 1312 height 33
click at [1111, 35] on span "E-commerce" at bounding box center [1116, 38] width 77 height 14
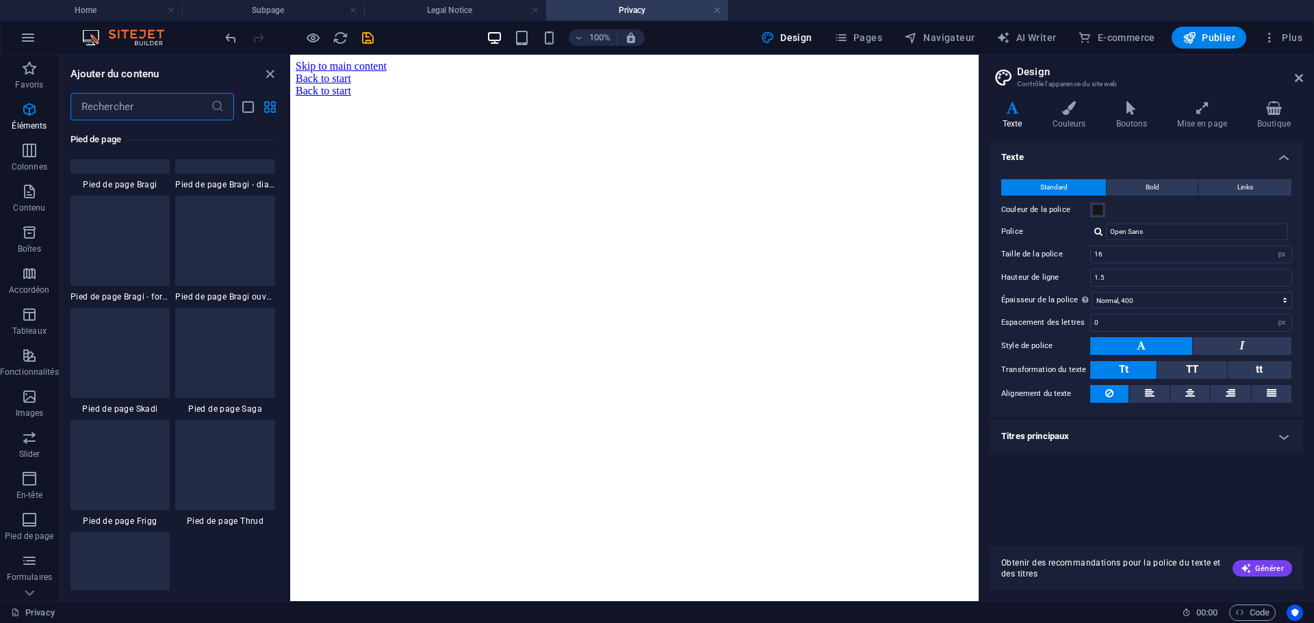
scroll to position [13186, 0]
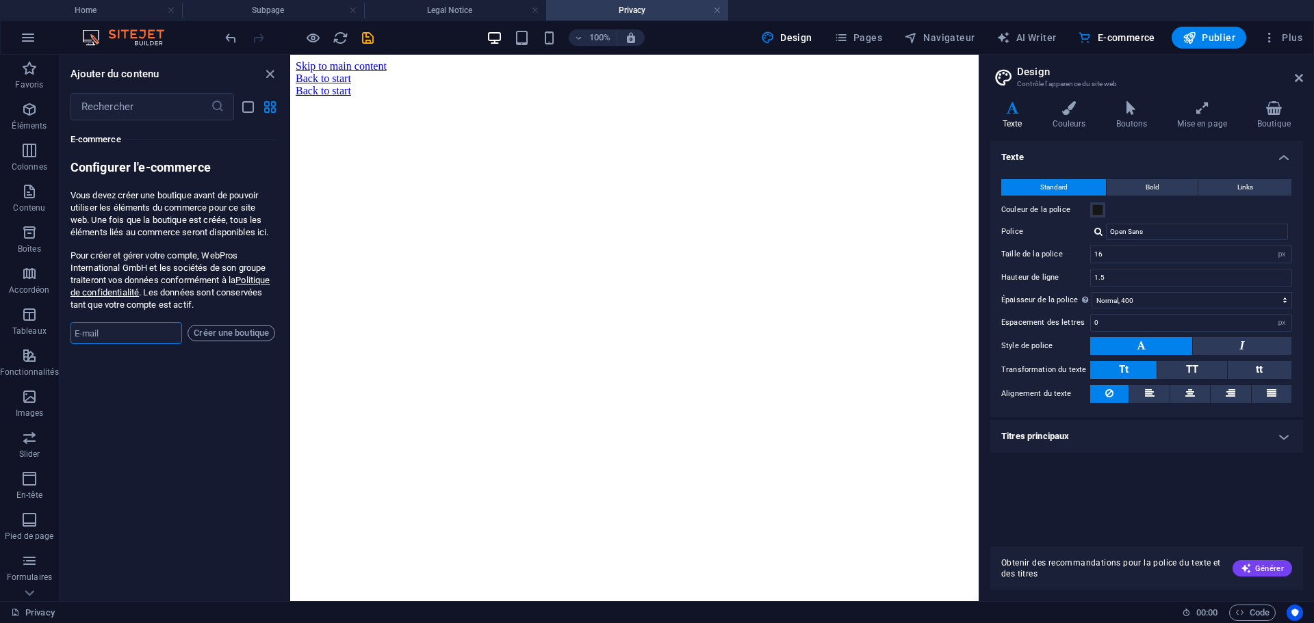
click at [120, 334] on input "email" at bounding box center [126, 333] width 112 height 22
click at [127, 491] on div "Favoris 1 Star Titre principal 1 Star Conteneur Éléments 1 Star Titre principal…" at bounding box center [174, 355] width 229 height 470
click at [519, 103] on html "Skip to main content Back to start Back to start" at bounding box center [634, 79] width 688 height 48
click at [867, 35] on span "Pages" at bounding box center [858, 38] width 48 height 14
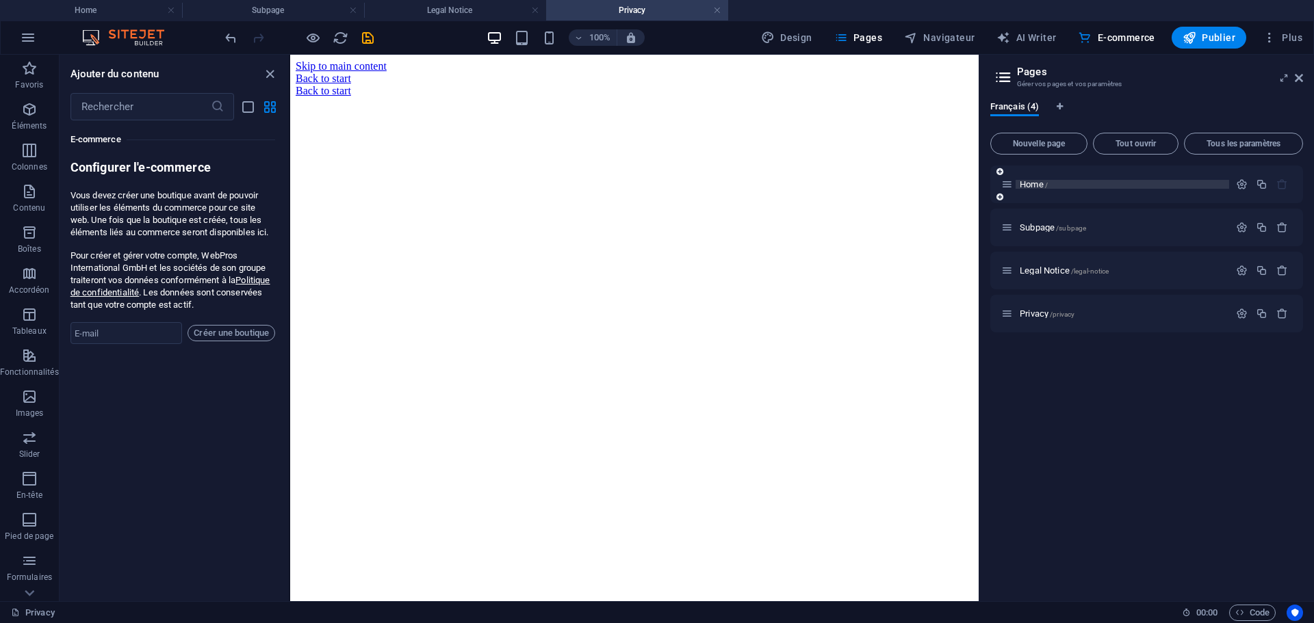
click at [1023, 188] on span "Home /" at bounding box center [1034, 184] width 28 height 10
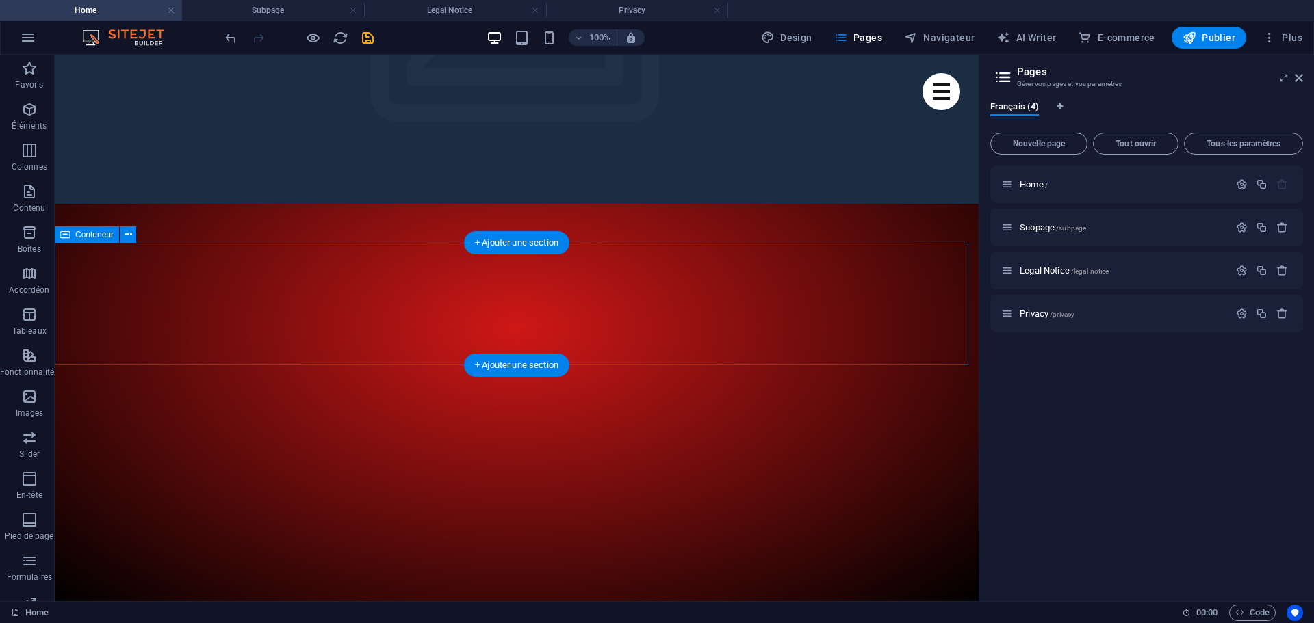
scroll to position [0, 0]
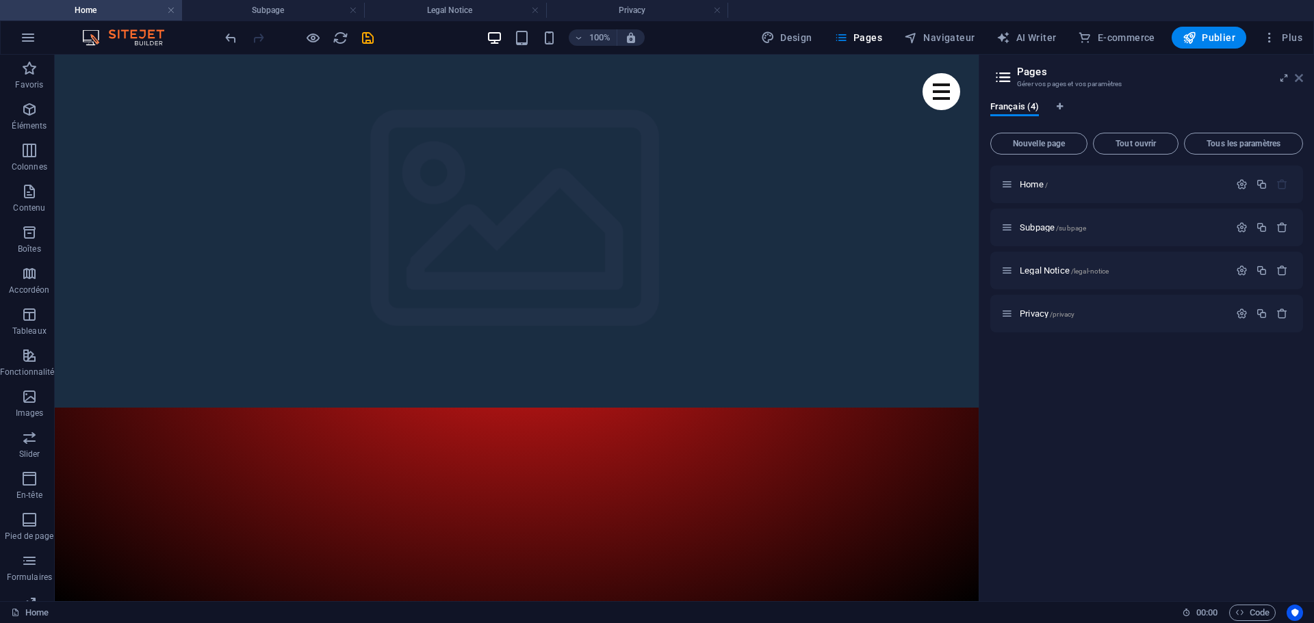
click at [1300, 79] on icon at bounding box center [1299, 78] width 8 height 11
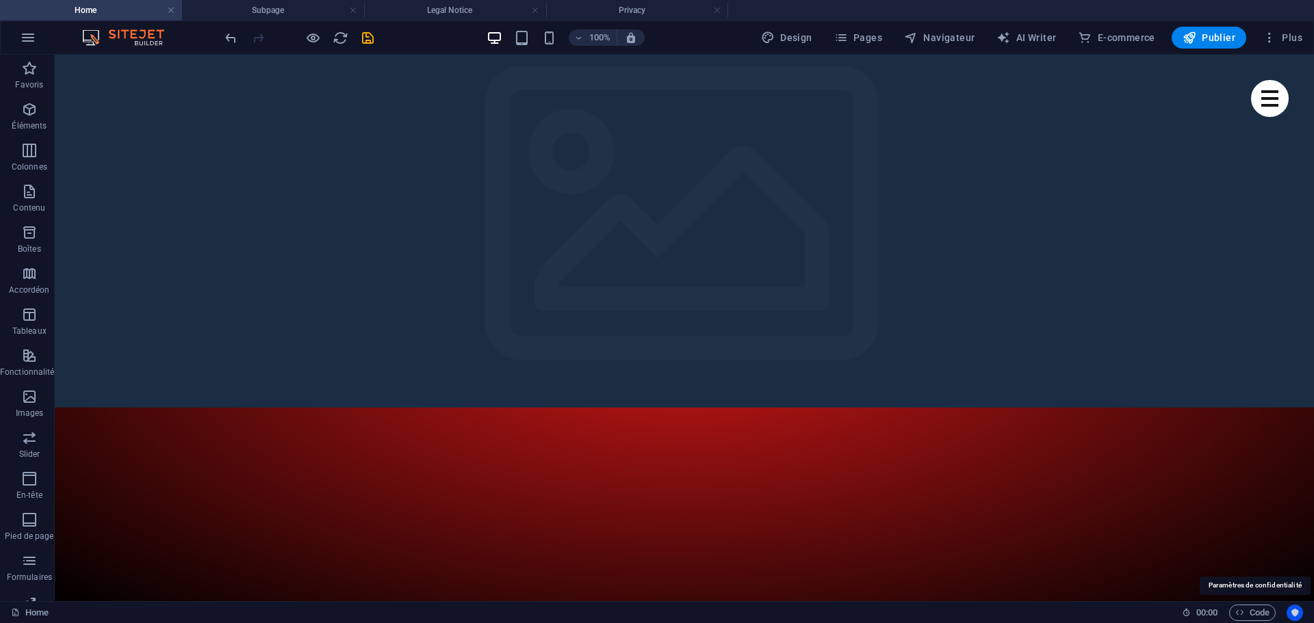
click at [1295, 610] on icon "Usercentrics" at bounding box center [1295, 613] width 10 height 10
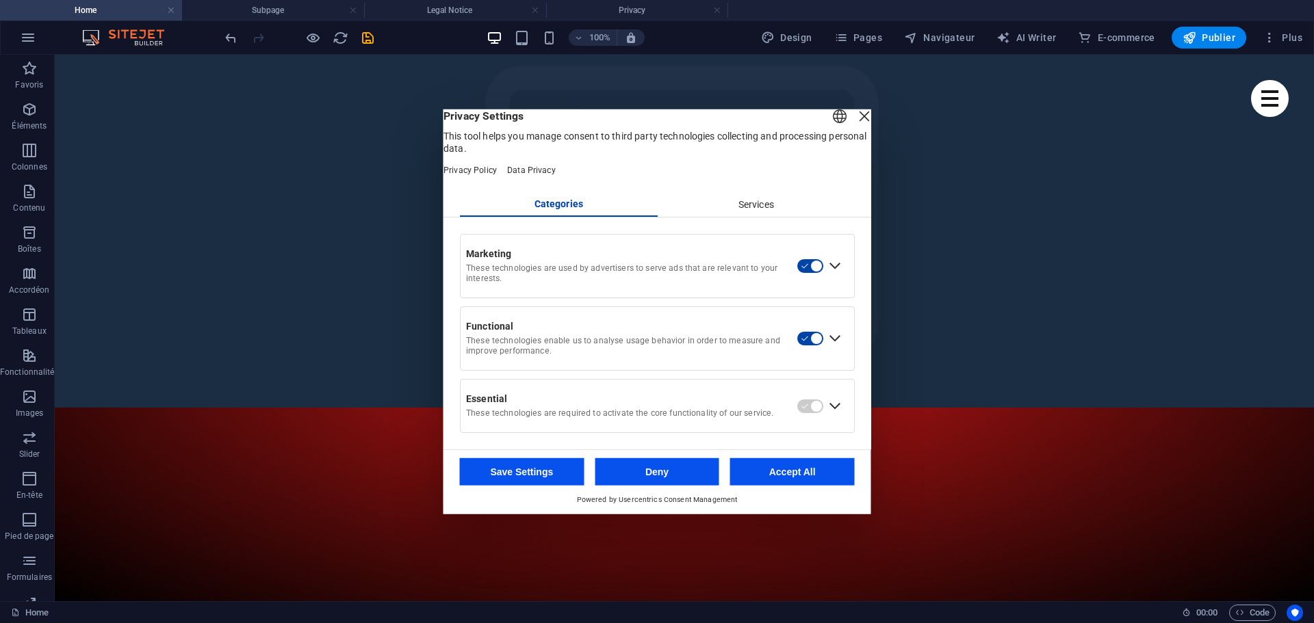
click at [757, 215] on div "Services" at bounding box center [756, 204] width 198 height 23
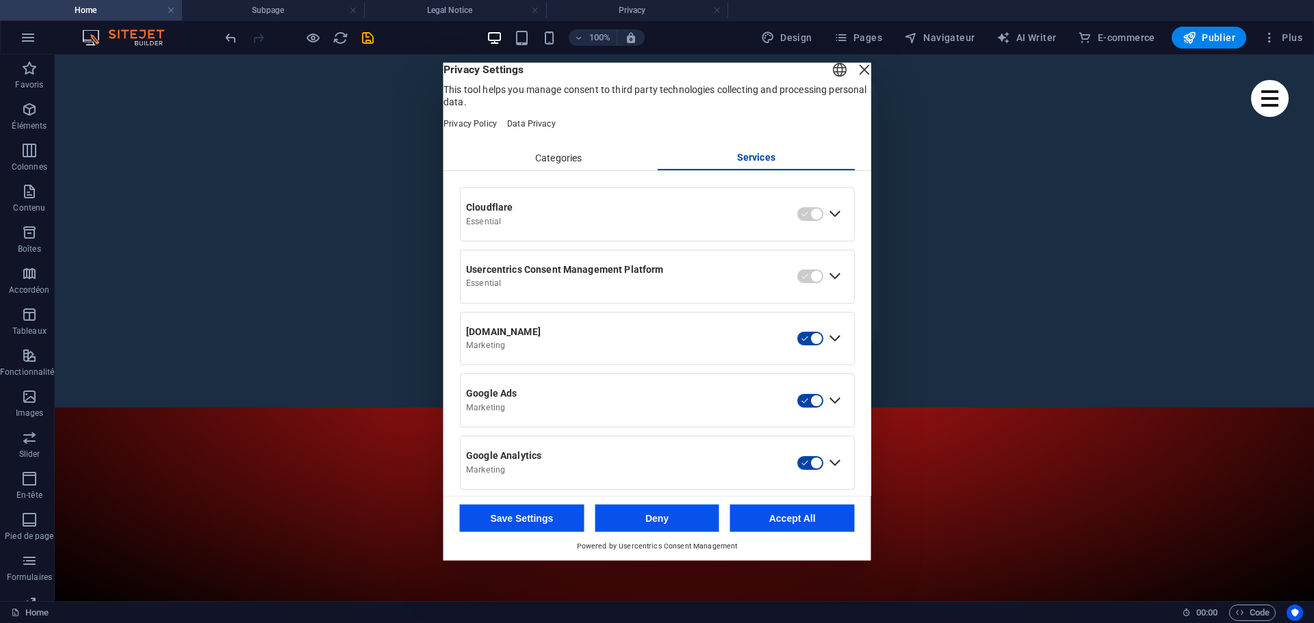
click at [557, 170] on div "Categories" at bounding box center [559, 157] width 198 height 23
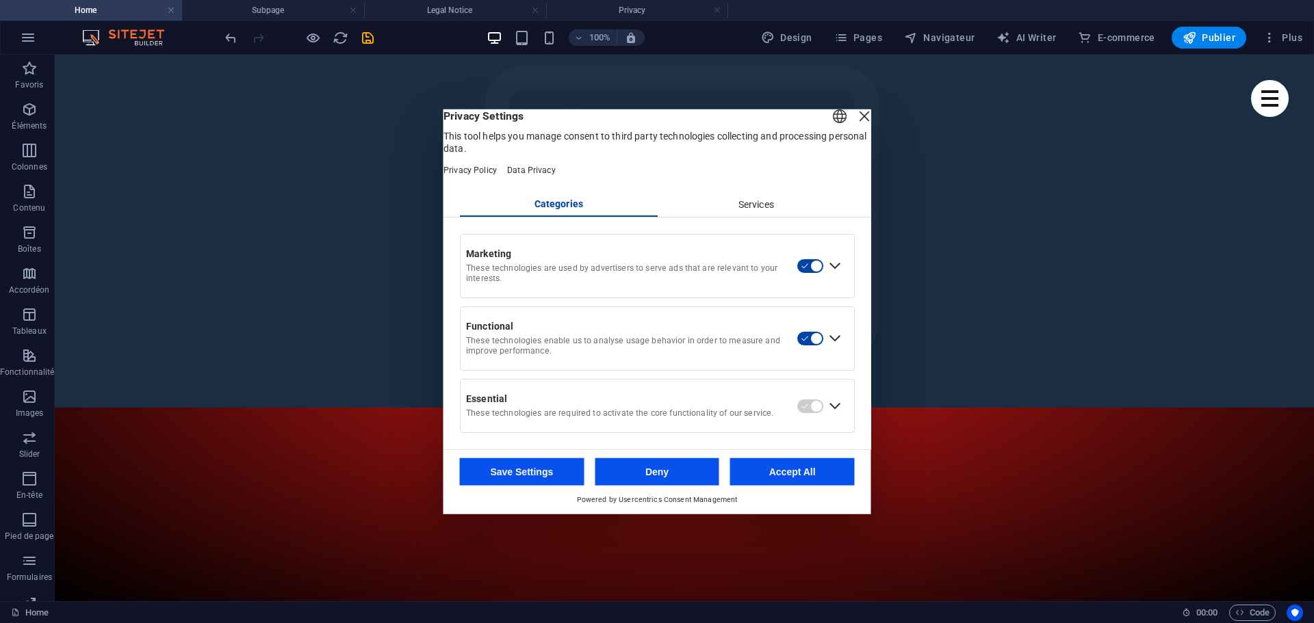
click at [837, 415] on div "Expand Essential" at bounding box center [835, 406] width 22 height 22
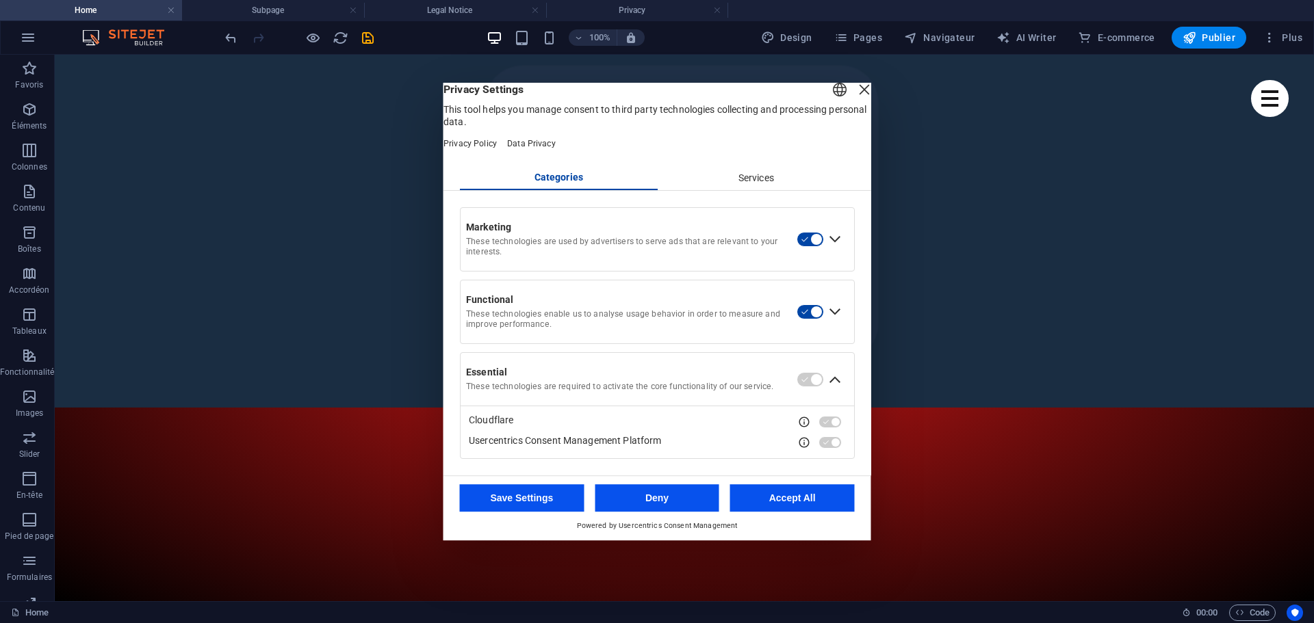
click at [835, 388] on div "Collapse Essential" at bounding box center [835, 380] width 22 height 22
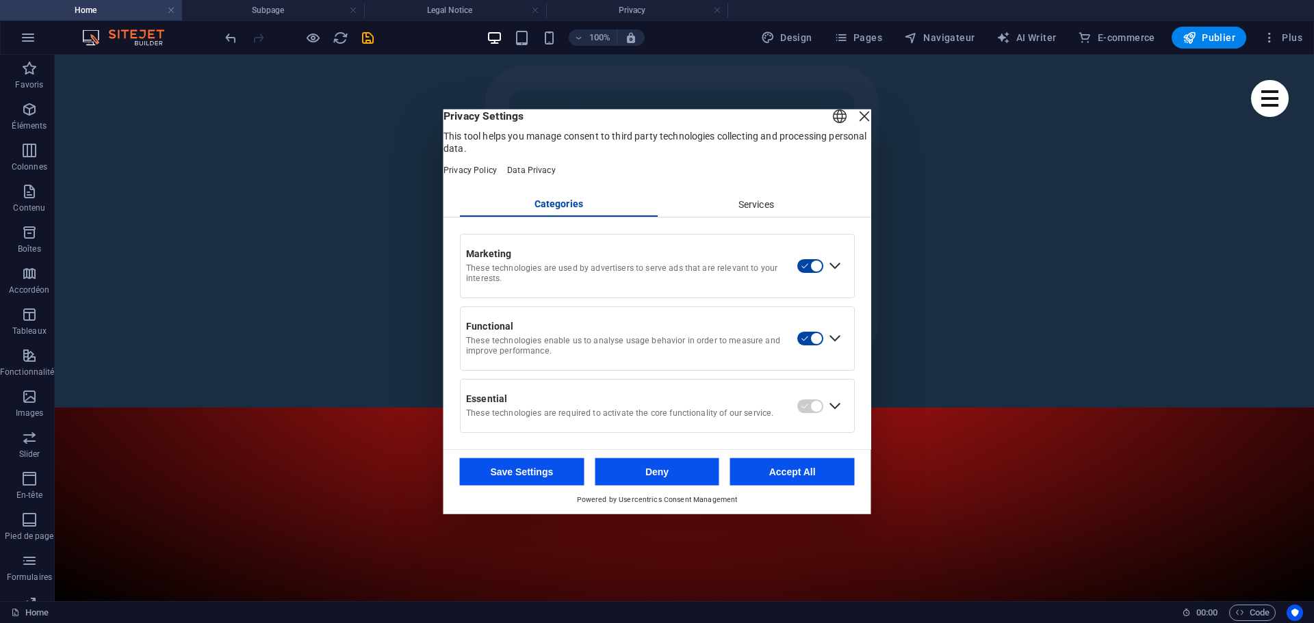
click at [833, 345] on div "Expand Functional" at bounding box center [835, 339] width 22 height 22
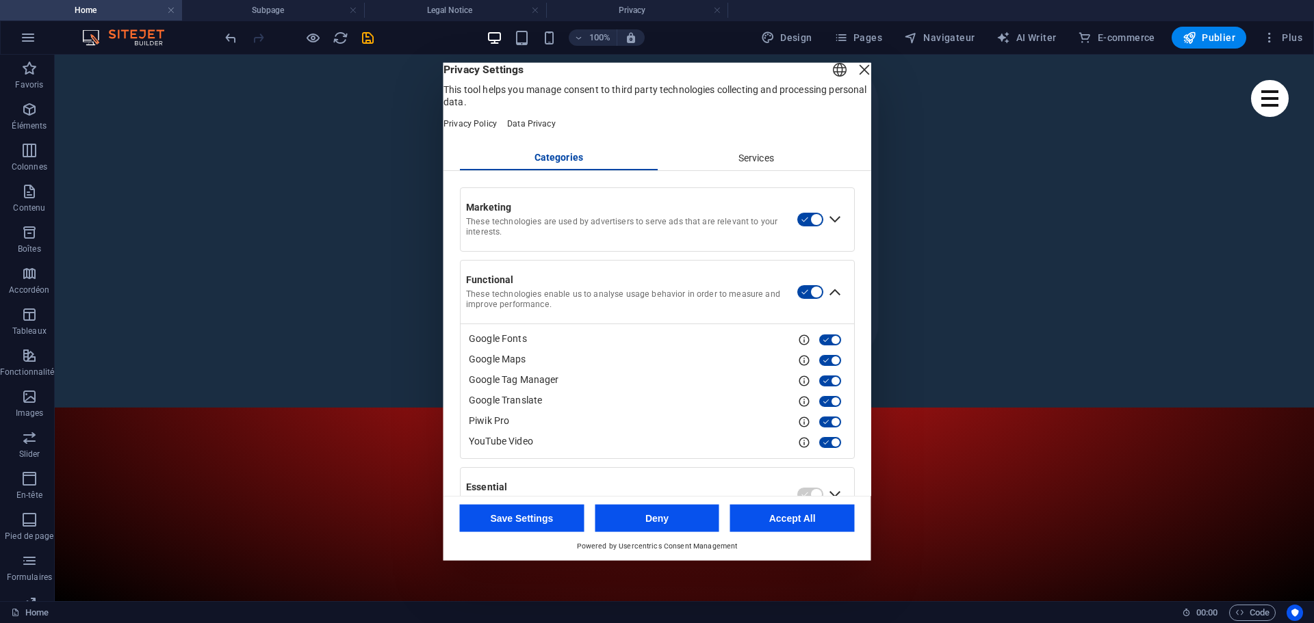
click at [831, 303] on div "Collapse Functional" at bounding box center [835, 292] width 22 height 22
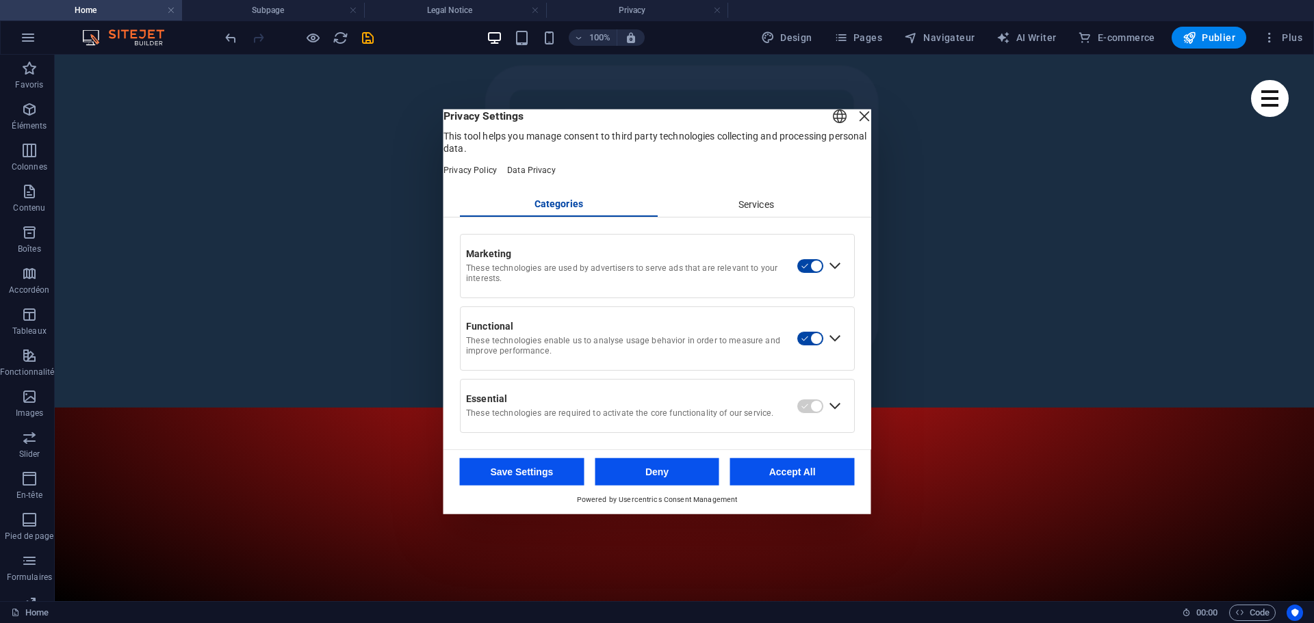
click at [832, 270] on div "Expand Marketing" at bounding box center [835, 266] width 22 height 22
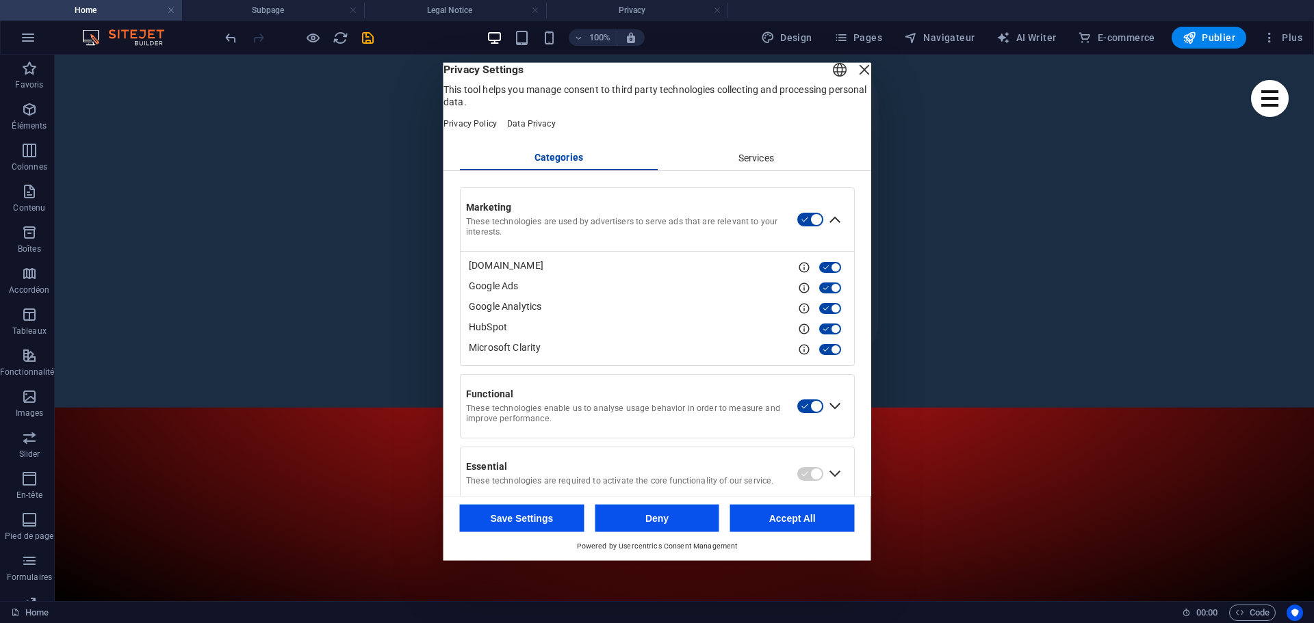
click at [832, 231] on div "Collapse Marketing" at bounding box center [835, 220] width 22 height 22
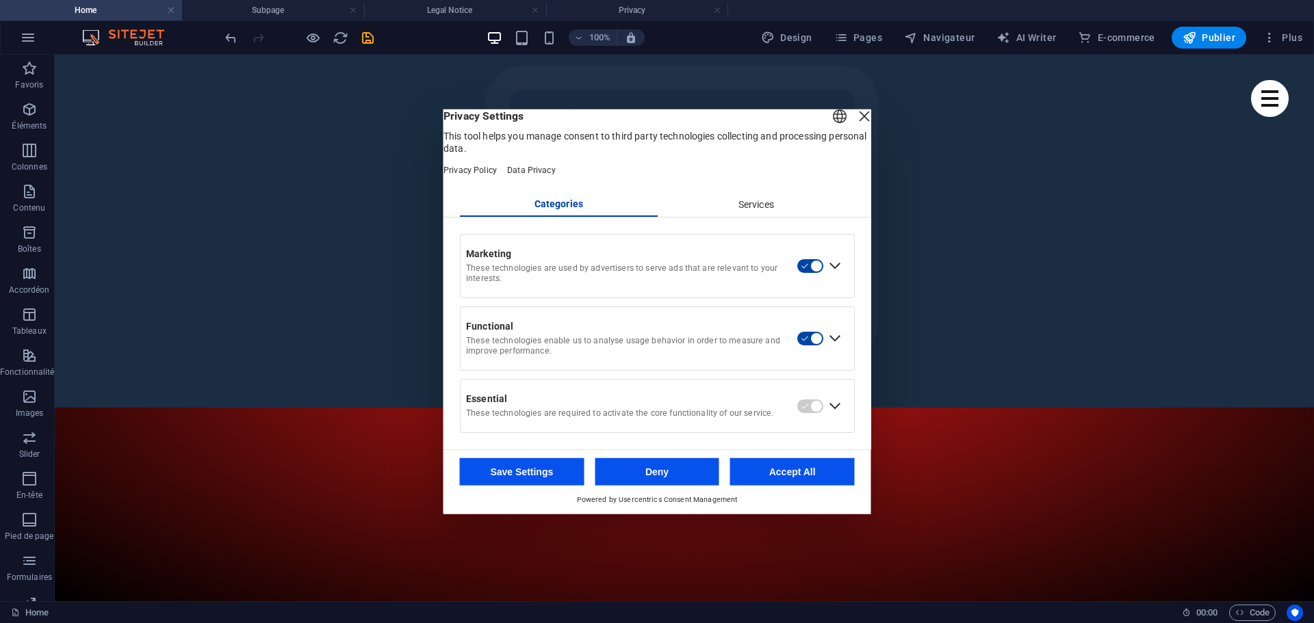
drag, startPoint x: 848, startPoint y: 125, endPoint x: 807, endPoint y: 103, distance: 46.5
click at [855, 125] on div "Close Layer" at bounding box center [864, 115] width 19 height 19
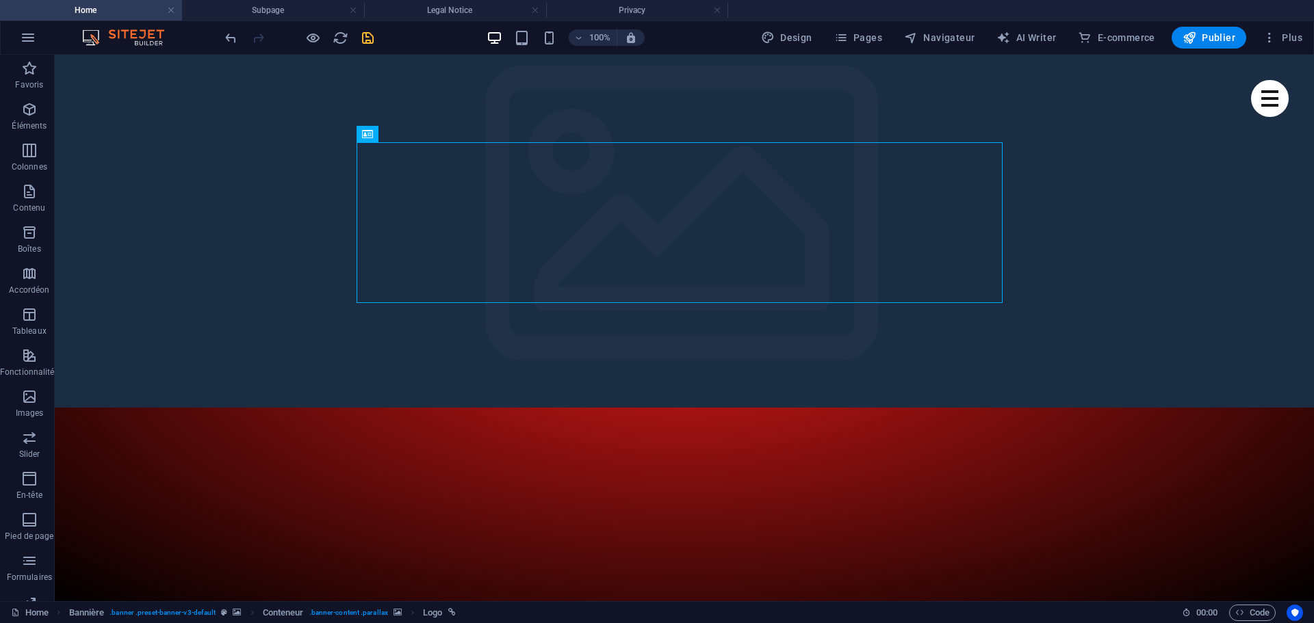
click at [365, 35] on icon "save" at bounding box center [368, 38] width 16 height 16
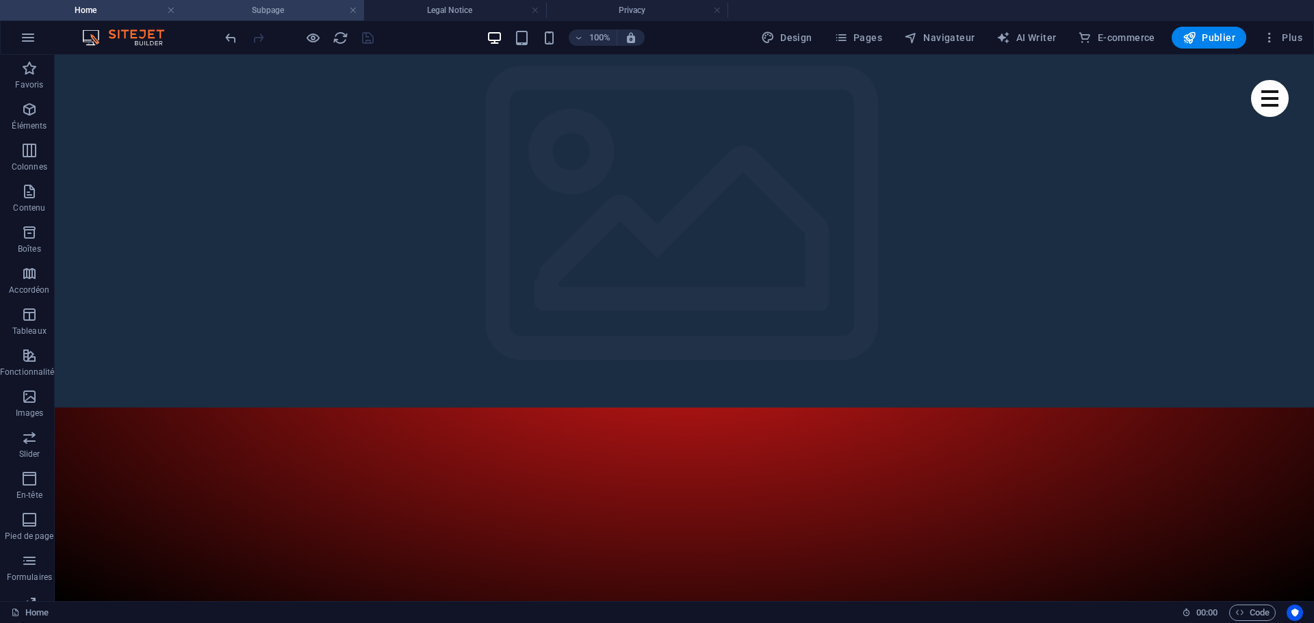
click at [263, 15] on h4 "Subpage" at bounding box center [273, 10] width 182 height 15
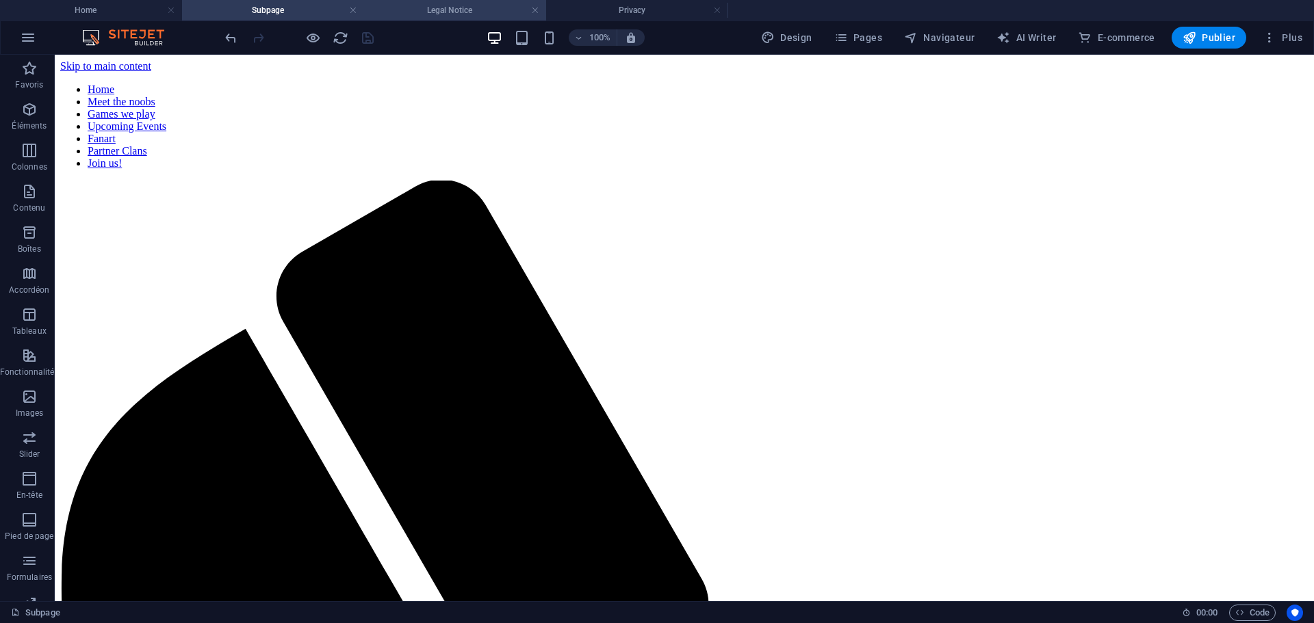
click at [463, 12] on h4 "Legal Notice" at bounding box center [455, 10] width 182 height 15
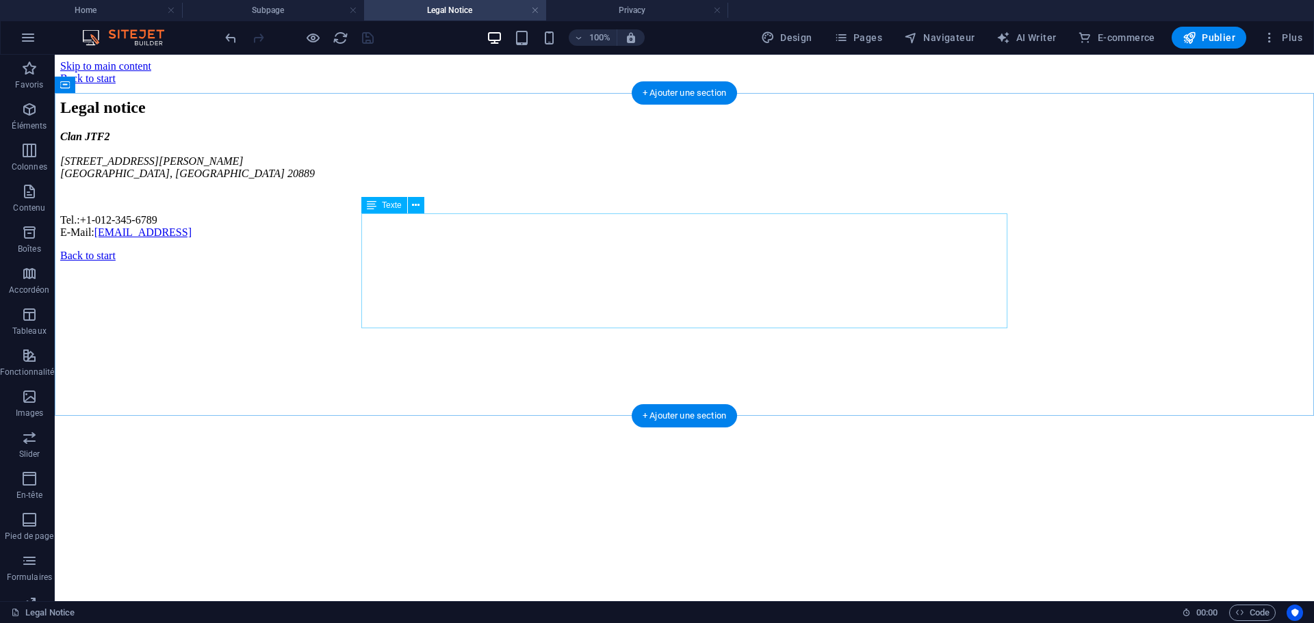
click at [475, 239] on div "Clan JTF2 4494 North Palmer Road Bethesda, MD 20889 Tel.: +1-012-345-6789 E-Mai…" at bounding box center [684, 185] width 1248 height 108
click at [416, 207] on icon at bounding box center [416, 205] width 8 height 14
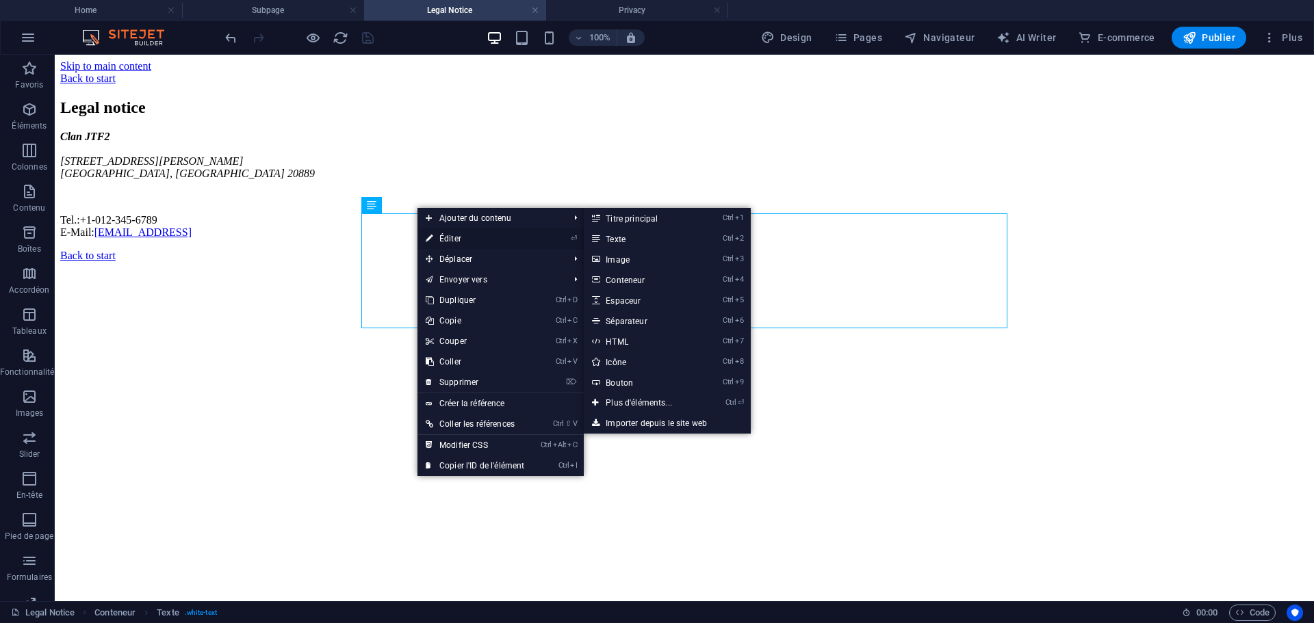
click at [443, 240] on link "⏎ Éditer" at bounding box center [474, 239] width 115 height 21
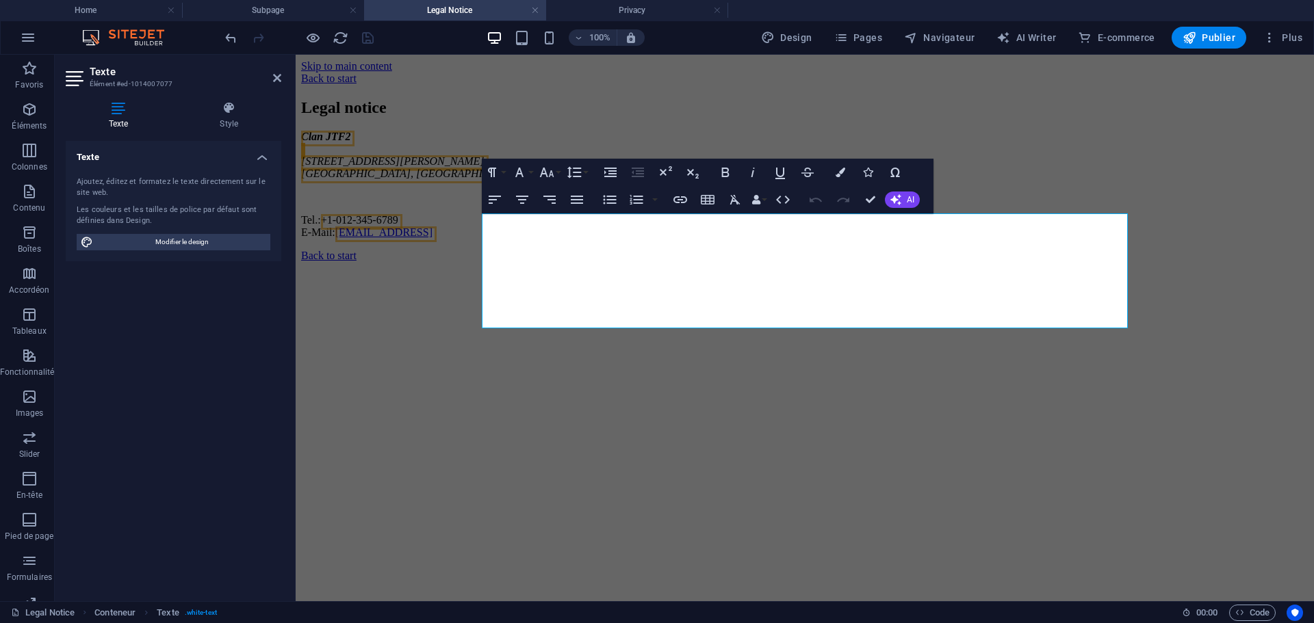
click at [261, 159] on h4 "Texte" at bounding box center [174, 153] width 216 height 25
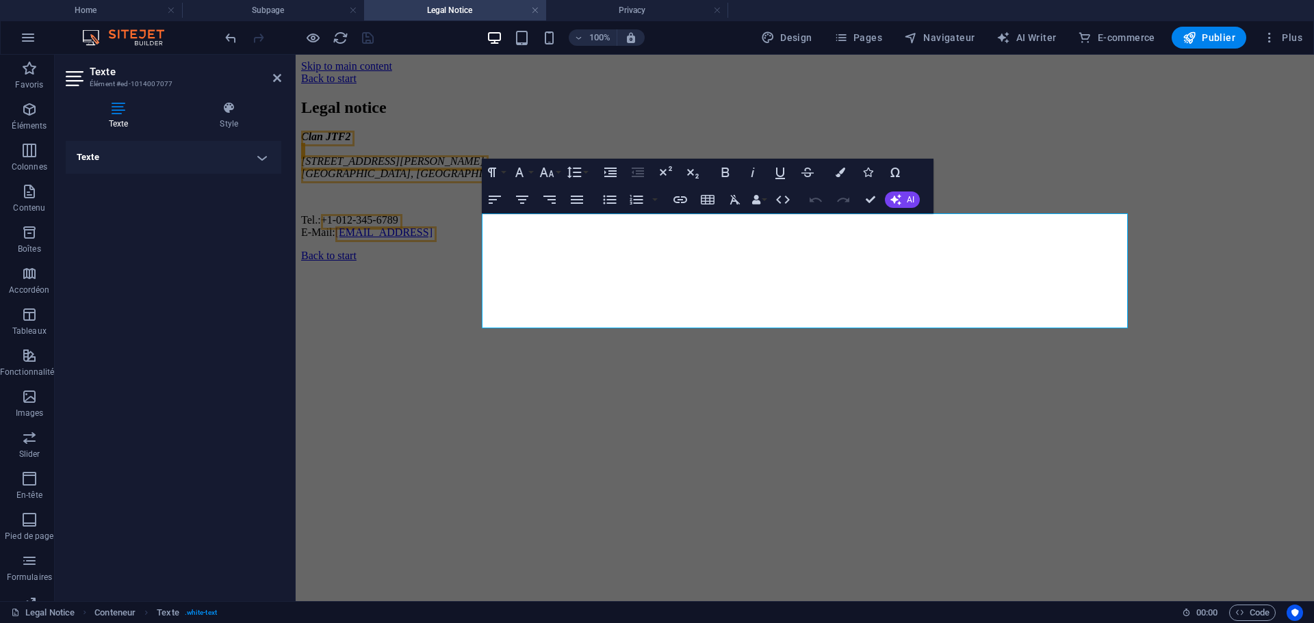
click at [261, 159] on h4 "Texte" at bounding box center [174, 157] width 216 height 33
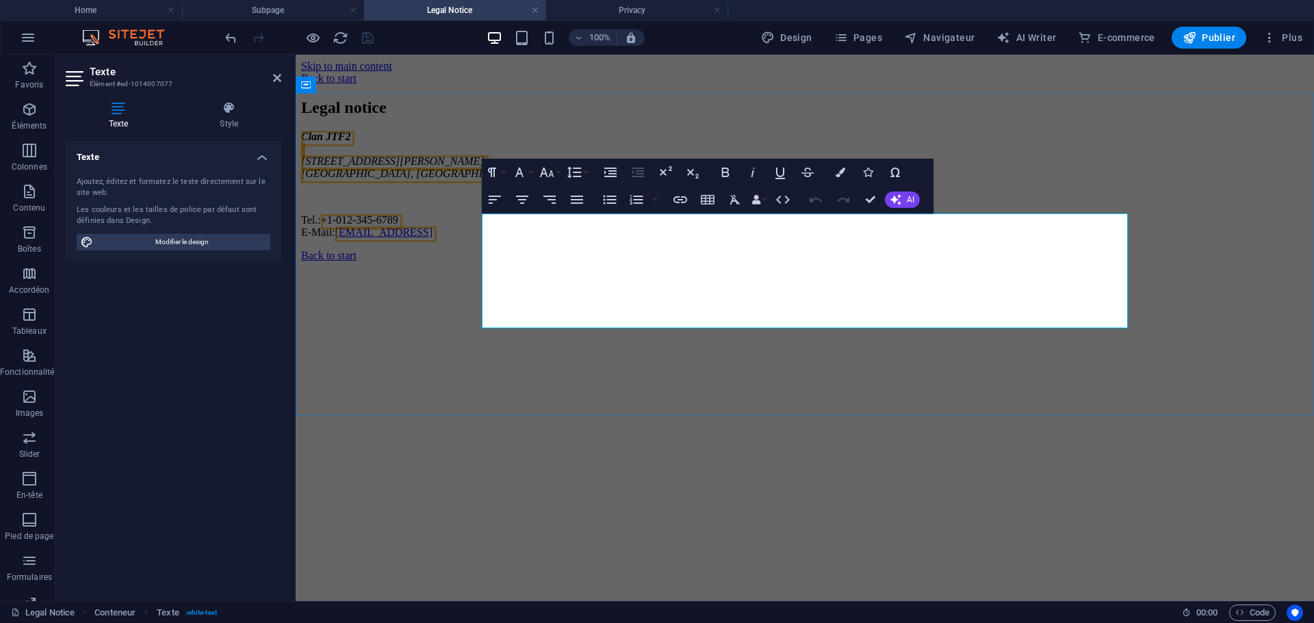
click at [723, 203] on p at bounding box center [804, 197] width 1007 height 12
click at [800, 239] on p "Tel.: +1-012-345-6789 E-Mail: 6256fb3cfbd8a3f525621be0febf48@cpanel.local" at bounding box center [804, 226] width 1007 height 25
drag, startPoint x: 800, startPoint y: 318, endPoint x: 532, endPoint y: 242, distance: 278.8
click at [532, 239] on div "Clan JTF2 4494 North Palmer Road Bethesda, MD 20889 Tel.: +1-012-345-6789 E-Mai…" at bounding box center [804, 185] width 1007 height 108
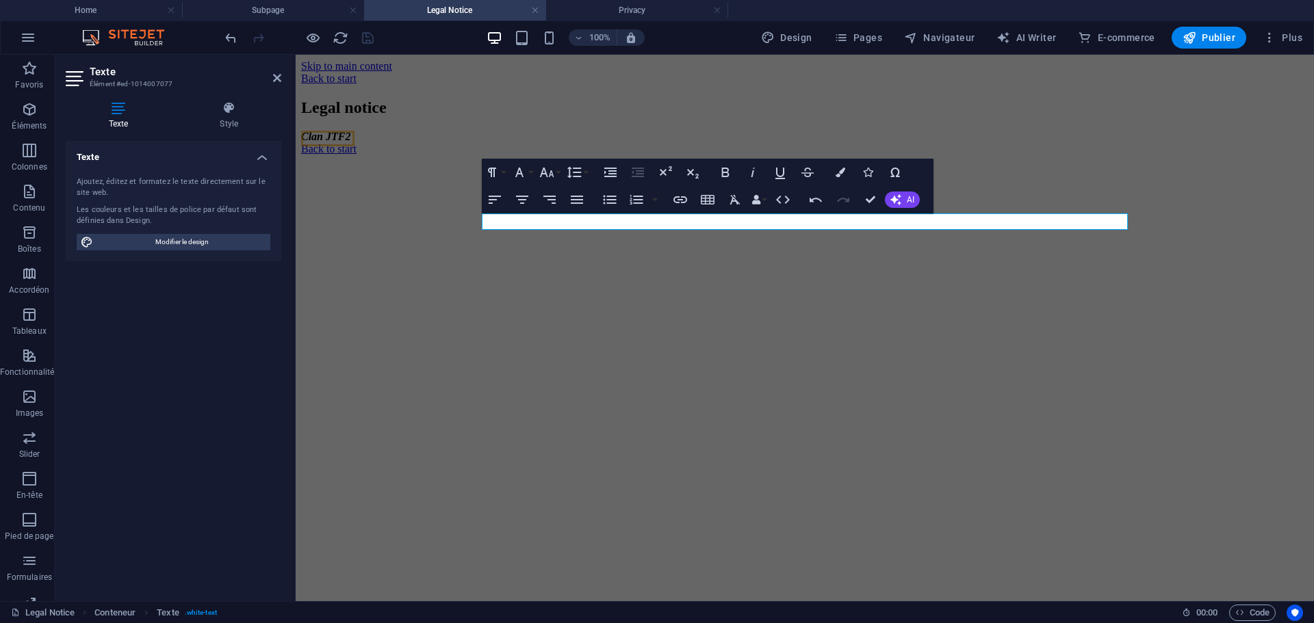
click at [554, 161] on html "Skip to main content Back to start Legal notice Clan JTF2 Back to start" at bounding box center [805, 108] width 1018 height 106
click at [275, 77] on icon at bounding box center [277, 78] width 8 height 11
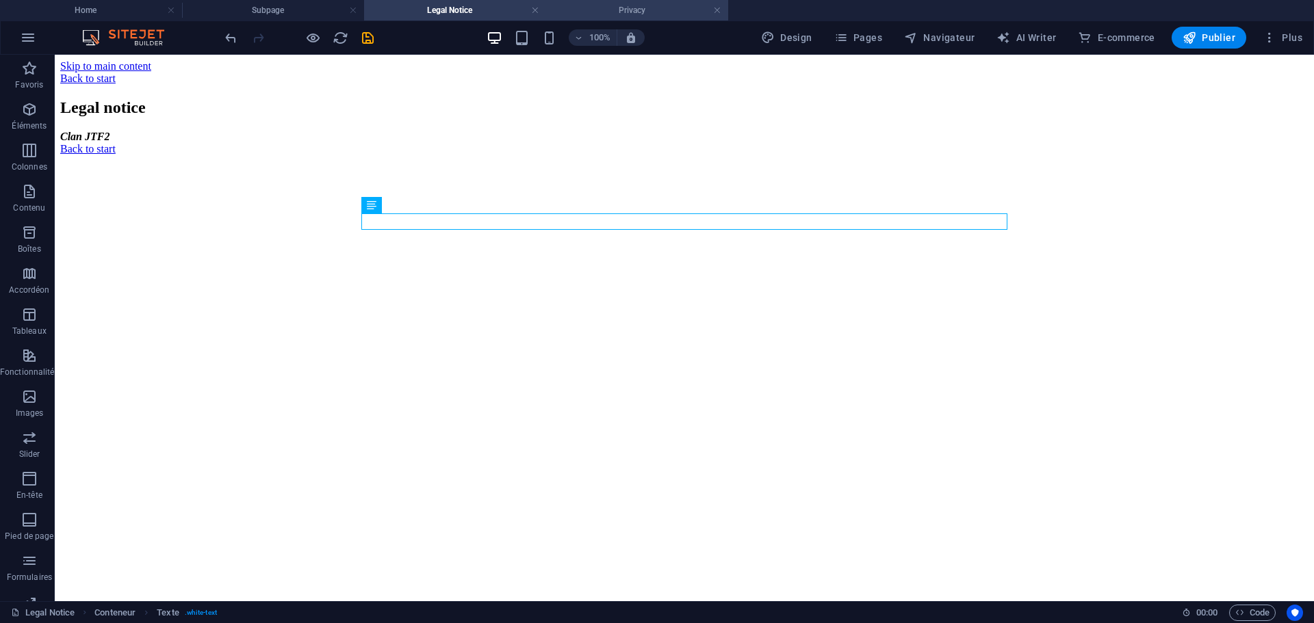
click at [600, 6] on h4 "Privacy" at bounding box center [637, 10] width 182 height 15
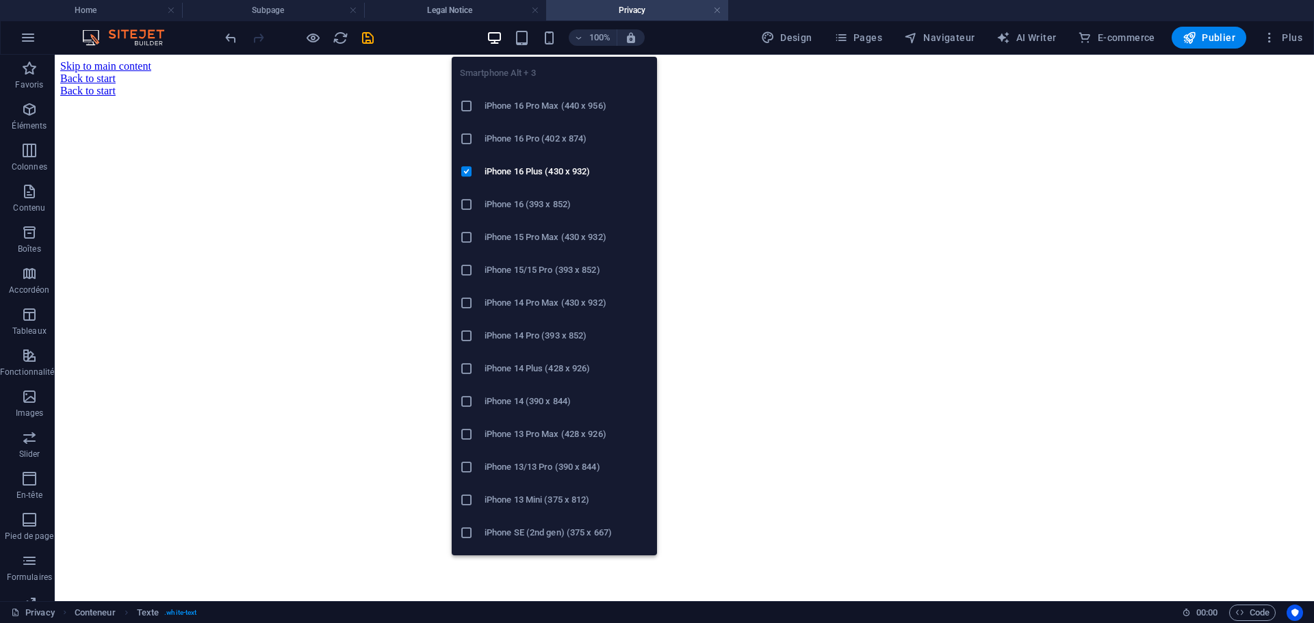
click at [469, 135] on icon at bounding box center [467, 139] width 14 height 14
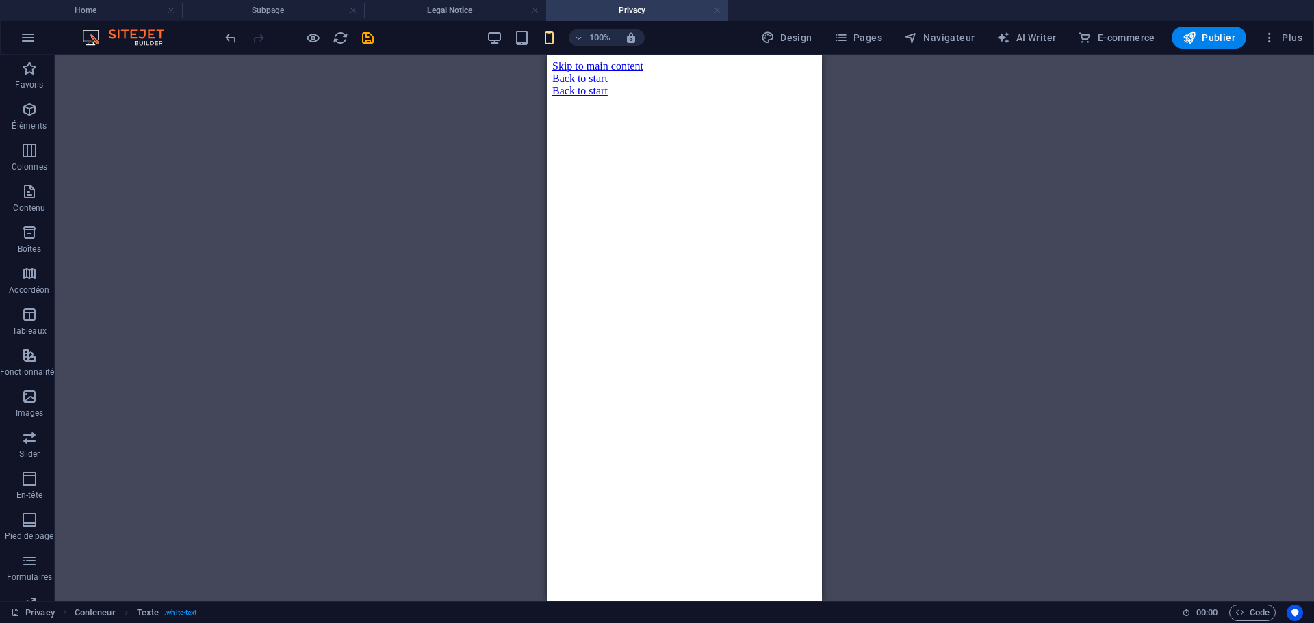
click at [721, 8] on link at bounding box center [717, 10] width 8 height 13
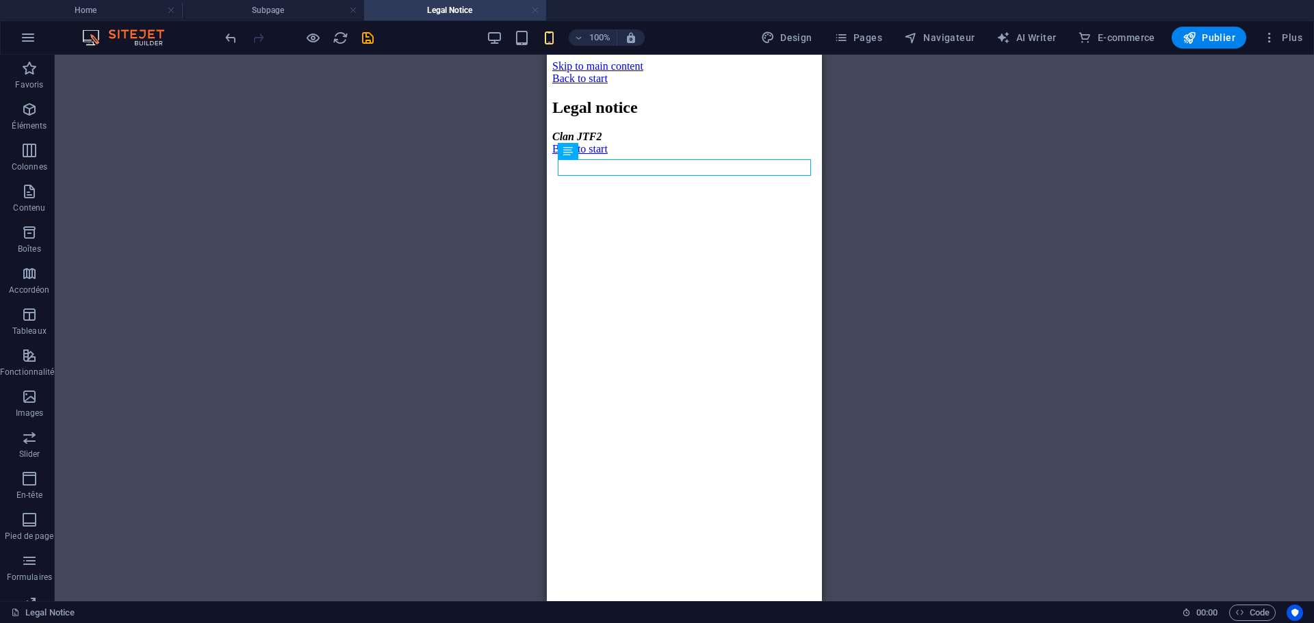
click at [538, 11] on link at bounding box center [535, 10] width 8 height 13
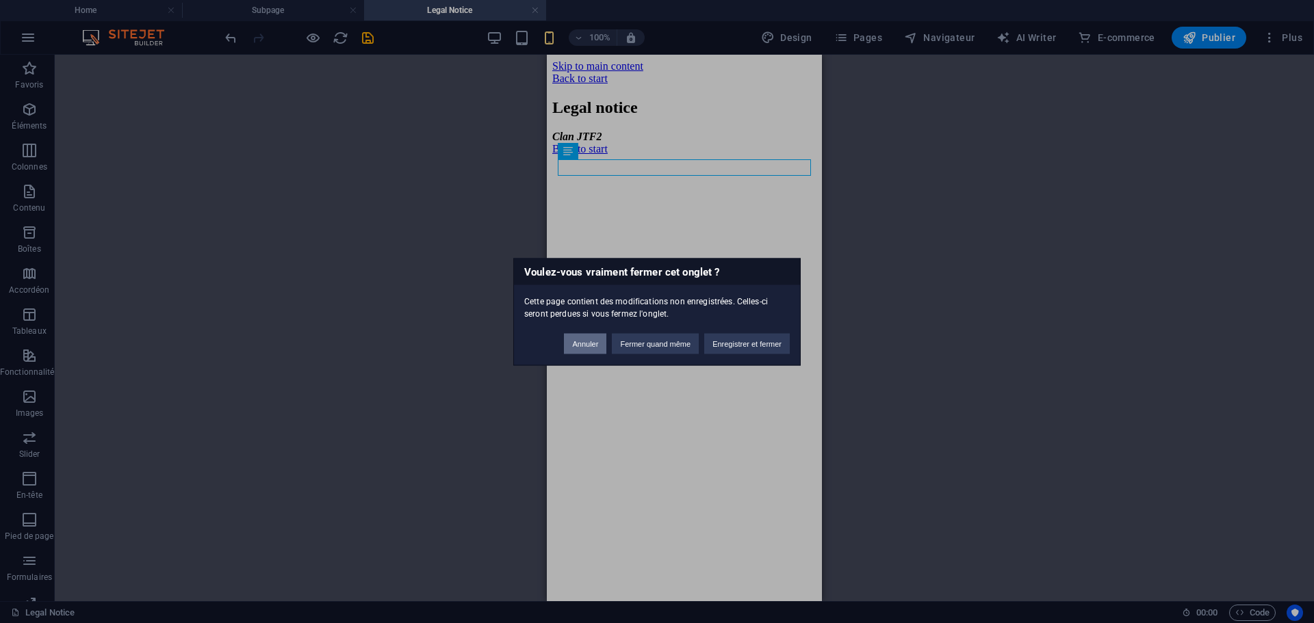
click at [583, 337] on button "Annuler" at bounding box center [585, 343] width 42 height 21
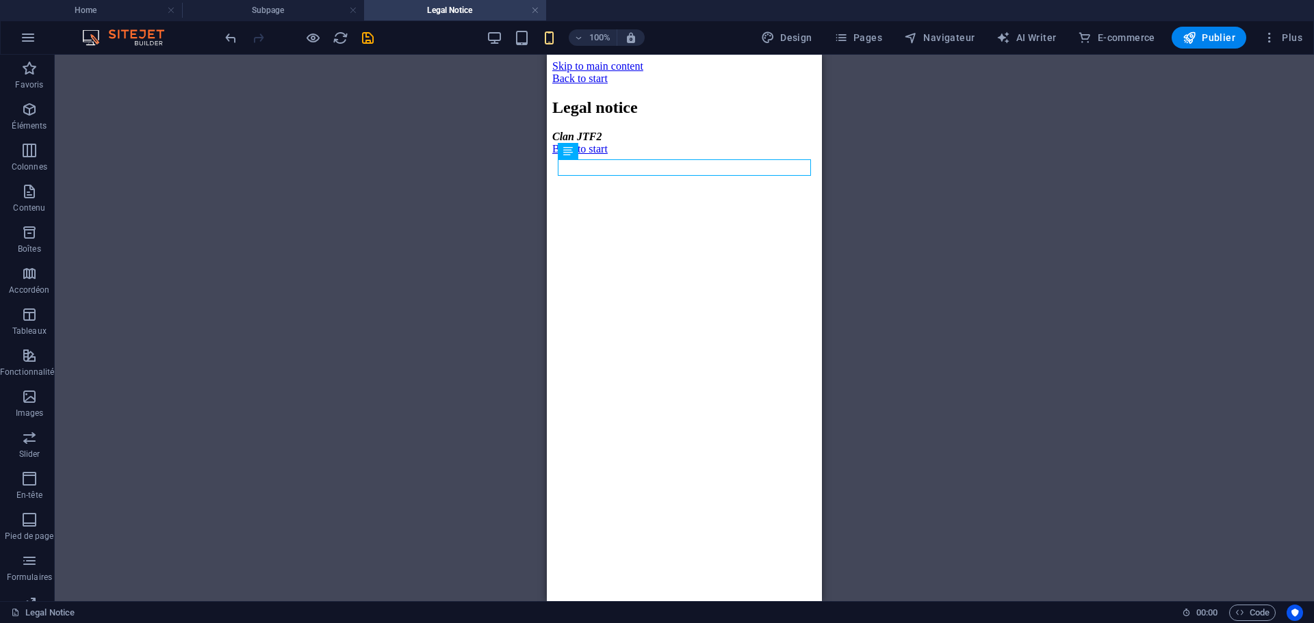
click at [406, 285] on div "H2 Conteneur Présélection Bouton Texte Référence" at bounding box center [684, 328] width 1259 height 547
click at [673, 161] on html "Skip to main content Back to start Legal notice Clan JTF2 Back to start" at bounding box center [684, 108] width 275 height 106
drag, startPoint x: 912, startPoint y: 210, endPoint x: 840, endPoint y: 152, distance: 92.4
click at [913, 207] on div "H2 Conteneur Présélection Bouton Texte Référence" at bounding box center [684, 328] width 1259 height 547
click at [535, 10] on link at bounding box center [535, 10] width 8 height 13
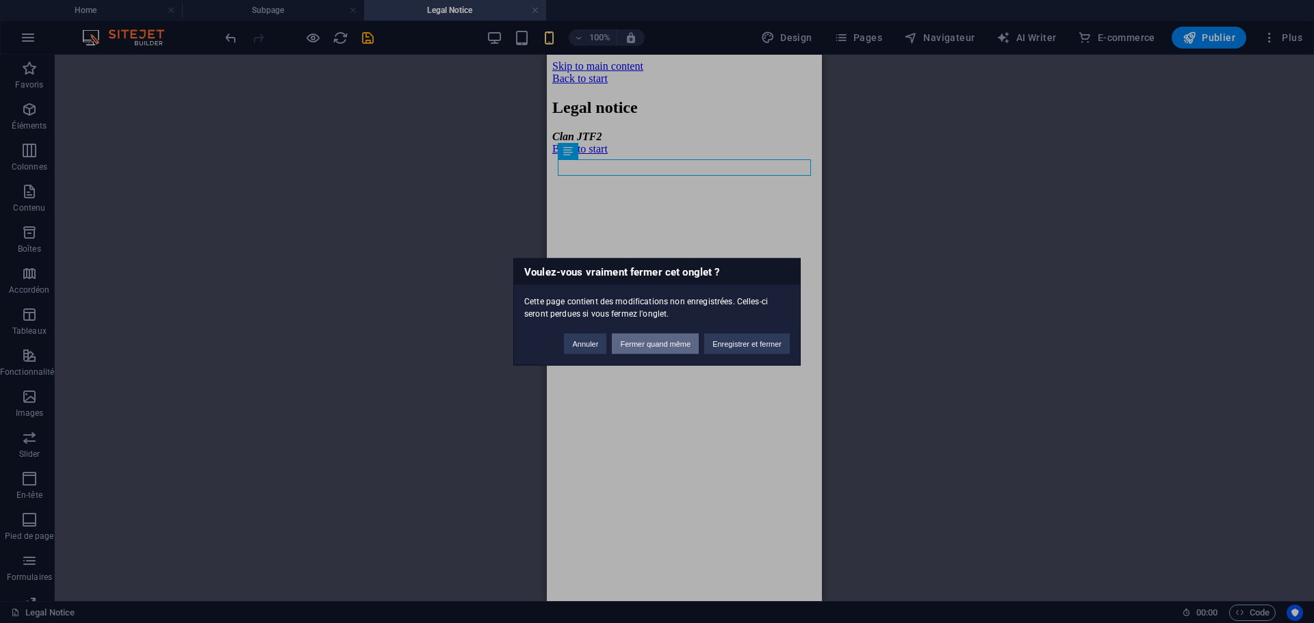
click at [671, 340] on button "Fermer quand même" at bounding box center [655, 343] width 87 height 21
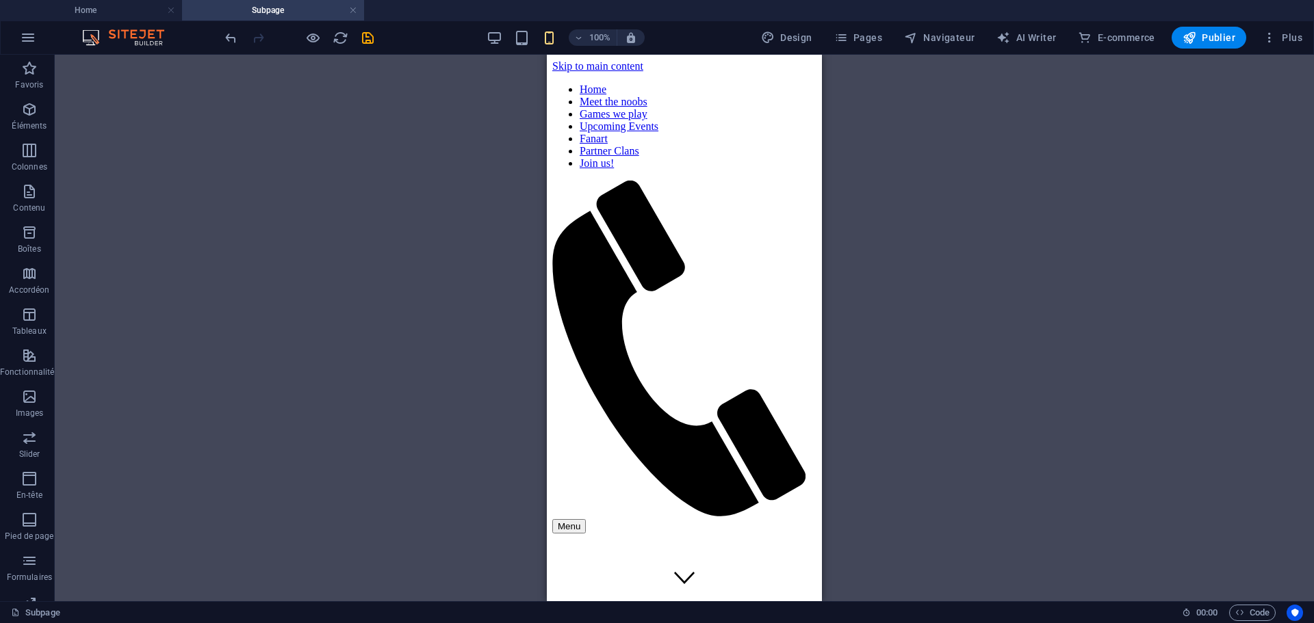
click at [989, 331] on div "Glissez et déposez l'élément de votre choix pour remplacer le contenu existant.…" at bounding box center [684, 328] width 1259 height 547
click at [353, 10] on link at bounding box center [353, 10] width 8 height 13
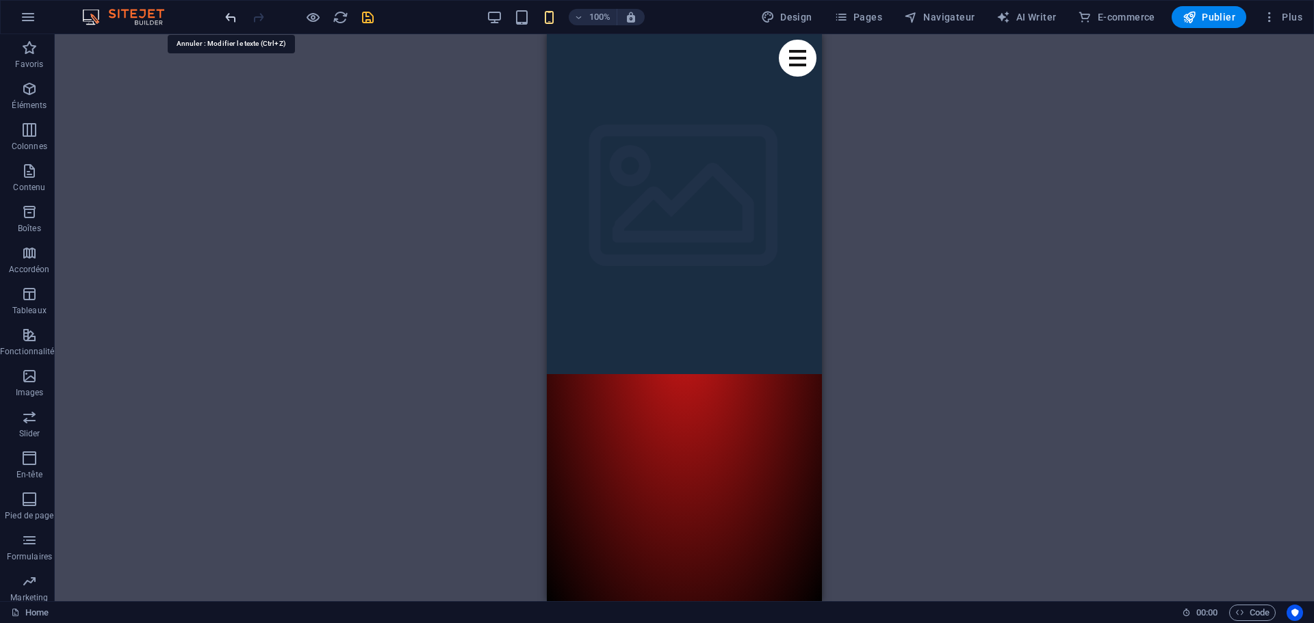
click at [230, 21] on icon "undo" at bounding box center [231, 18] width 16 height 16
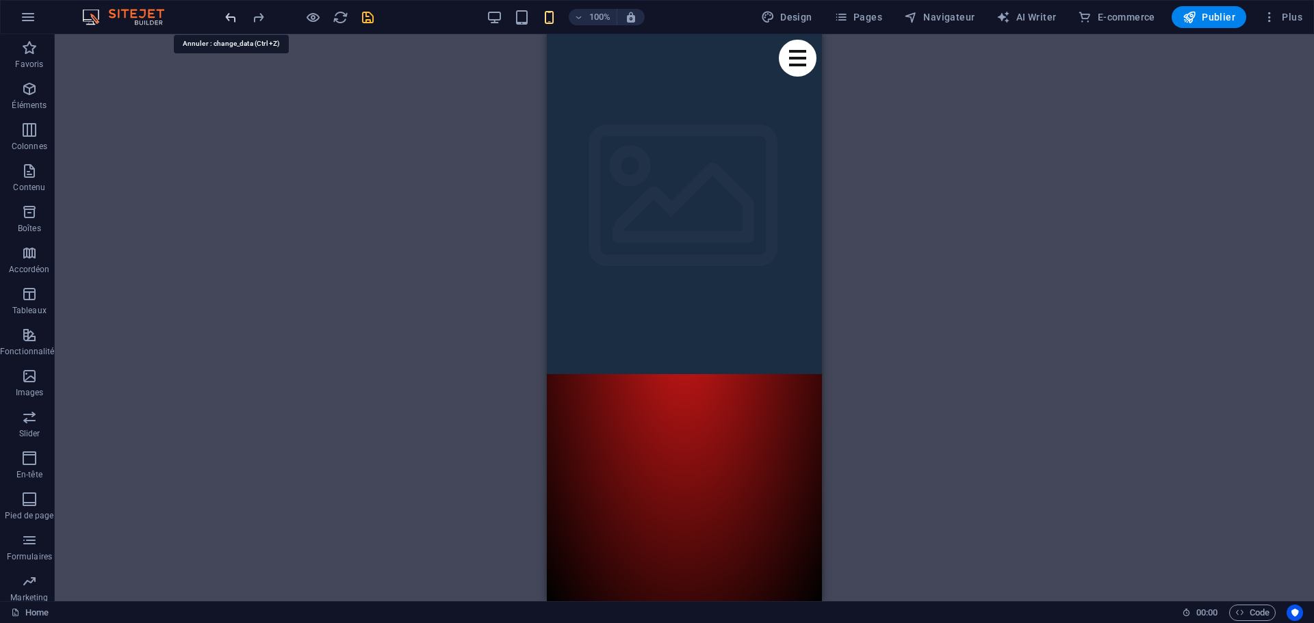
click at [230, 21] on icon "undo" at bounding box center [231, 18] width 16 height 16
click at [230, 17] on icon "undo" at bounding box center [231, 18] width 16 height 16
click at [232, 16] on icon "undo" at bounding box center [231, 18] width 16 height 16
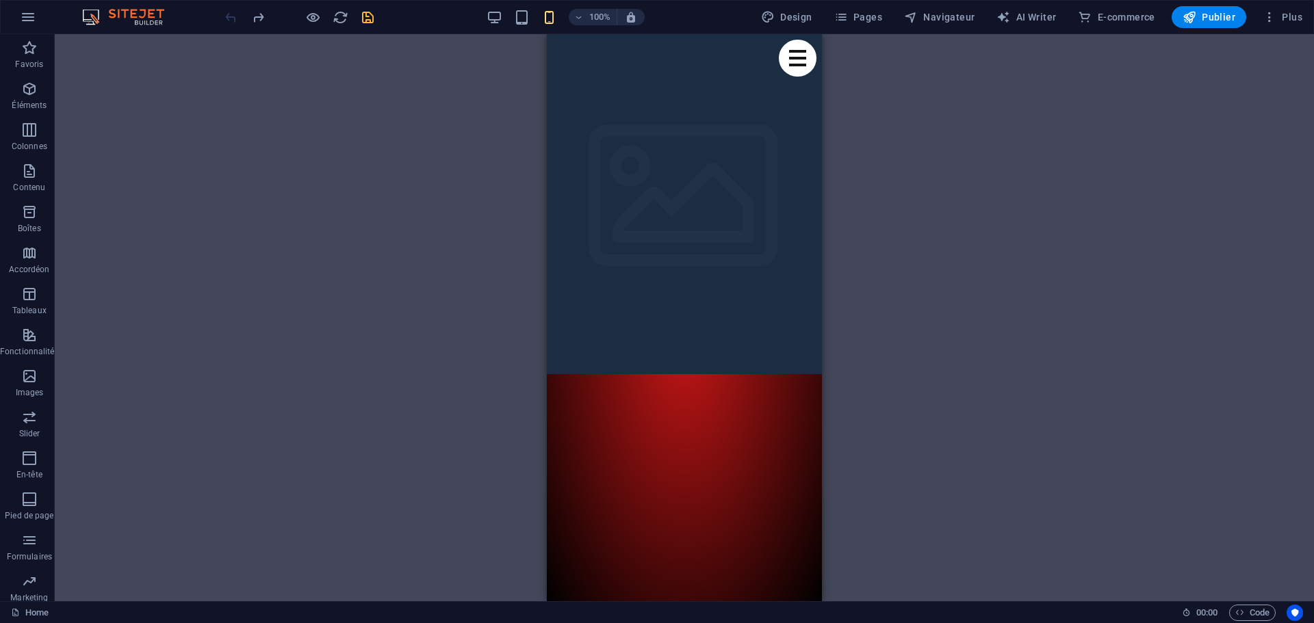
click at [232, 16] on div at bounding box center [298, 17] width 153 height 22
click at [219, 114] on div "Glissez et déposez l'élément de votre choix pour remplacer le contenu existant.…" at bounding box center [684, 317] width 1259 height 567
click at [233, 16] on div at bounding box center [298, 17] width 153 height 22
click at [338, 21] on icon "reload" at bounding box center [341, 18] width 16 height 16
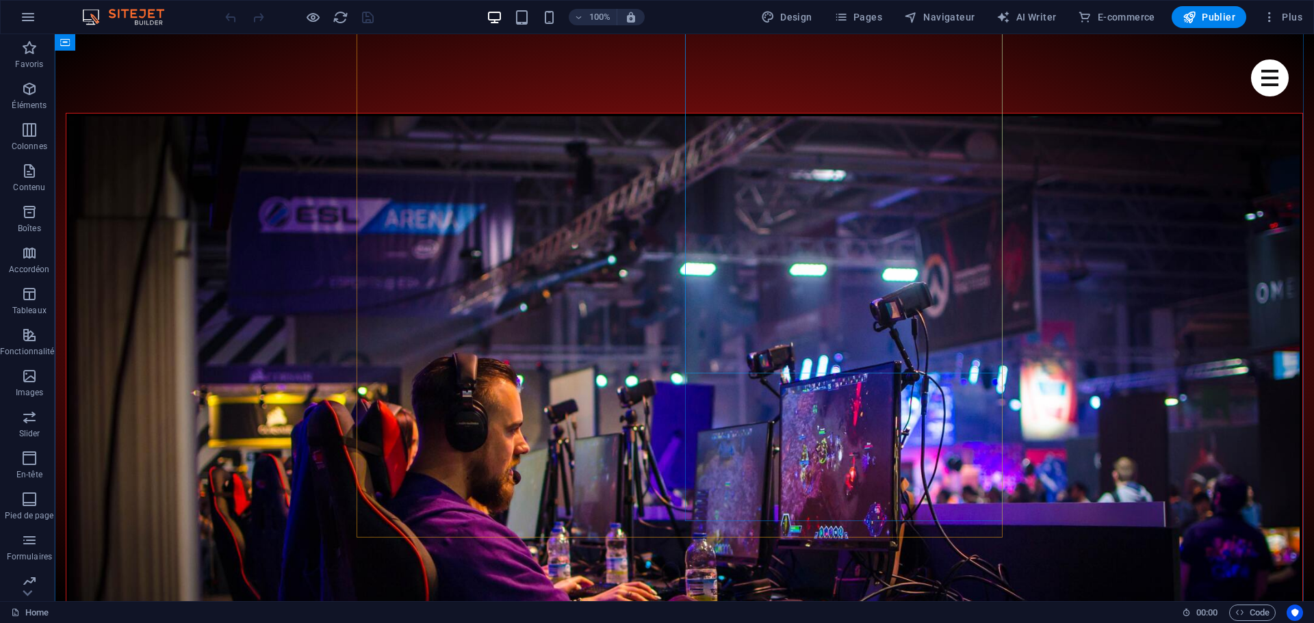
scroll to position [1080, 0]
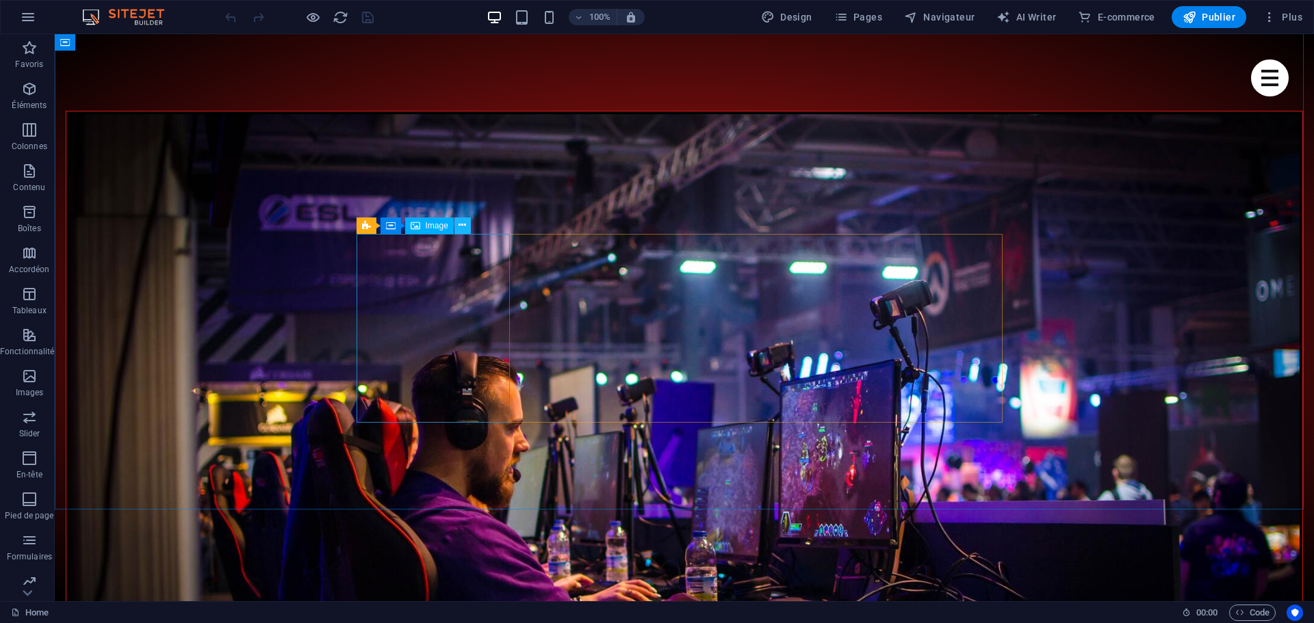
click at [467, 225] on button at bounding box center [462, 226] width 16 height 16
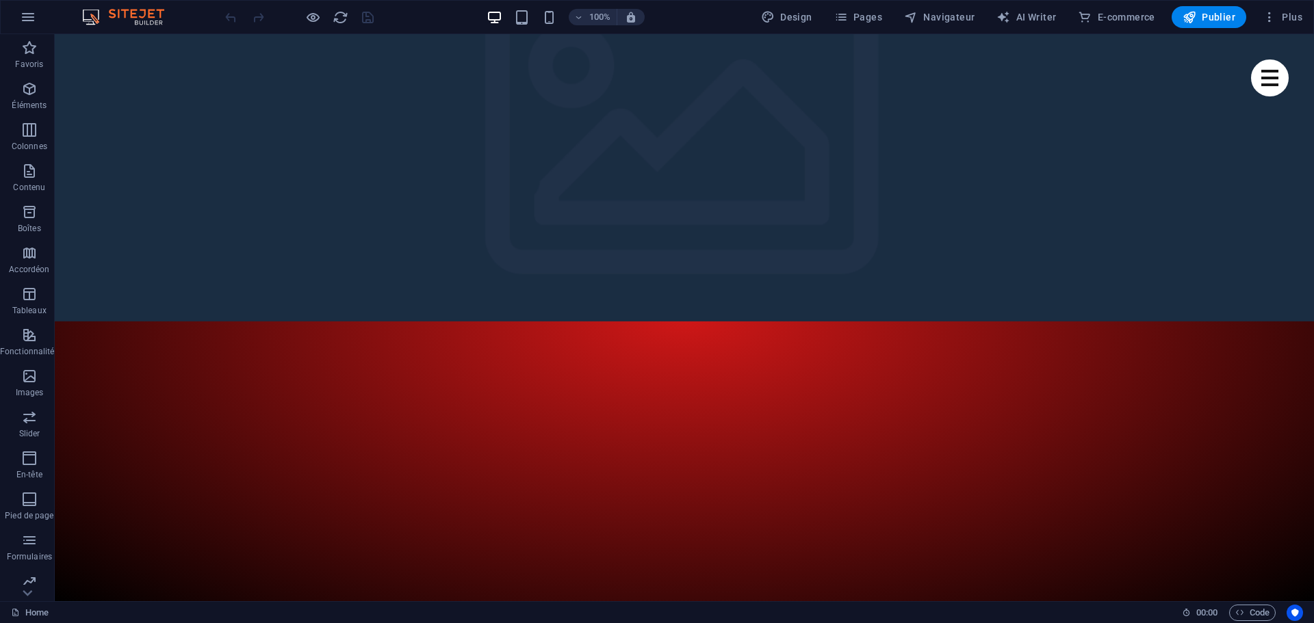
scroll to position [53, 0]
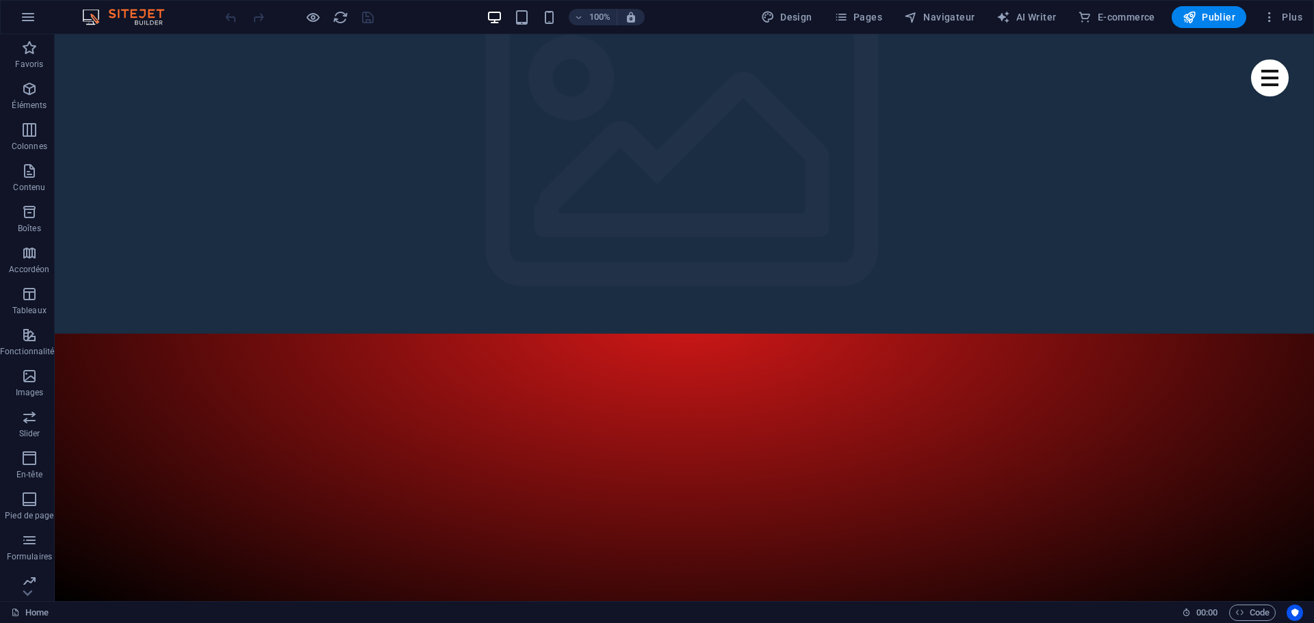
drag, startPoint x: 1258, startPoint y: 51, endPoint x: 828, endPoint y: 182, distance: 449.3
click at [1159, 372] on img "1/6" at bounding box center [679, 372] width 1249 height 0
click at [946, 20] on span "Navigateur" at bounding box center [939, 17] width 70 height 14
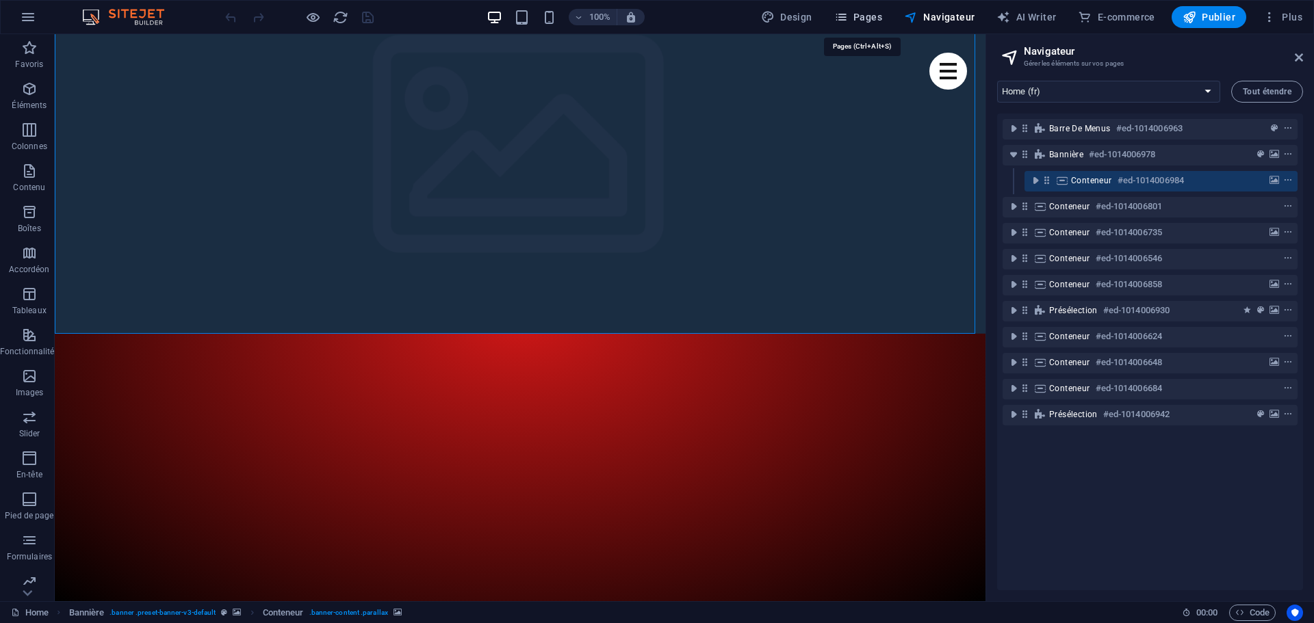
click at [870, 20] on span "Pages" at bounding box center [858, 17] width 48 height 14
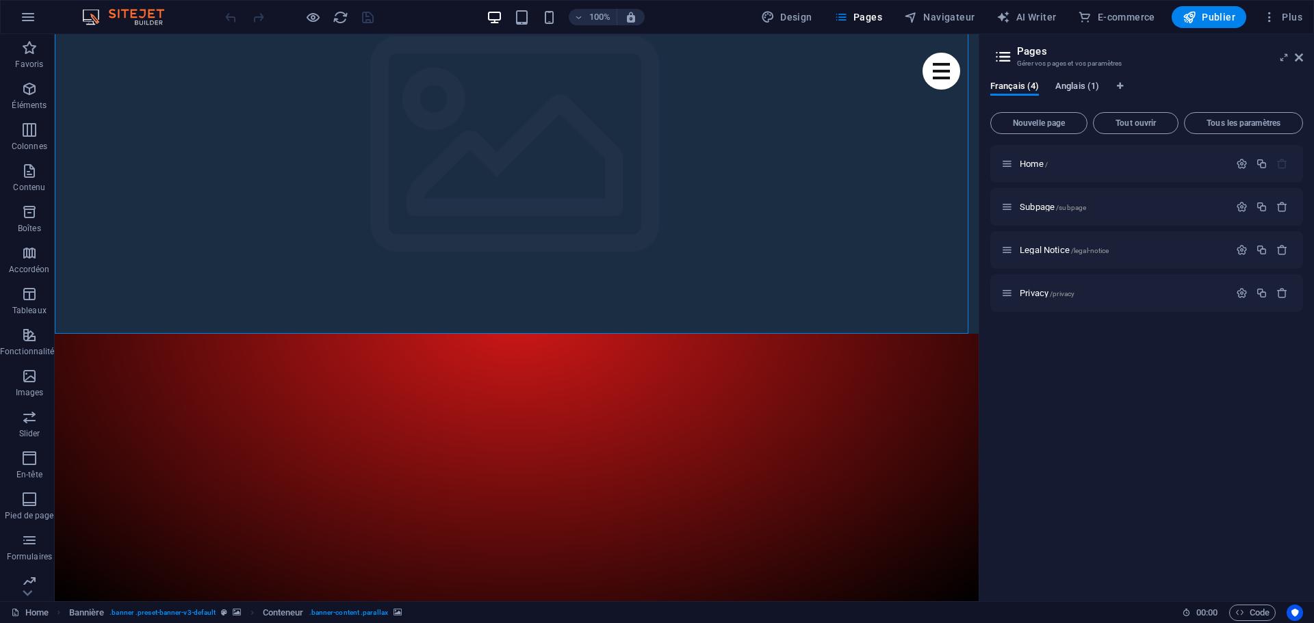
click at [1079, 87] on span "Anglais (1)" at bounding box center [1077, 87] width 44 height 19
click at [1014, 87] on span "Français (4)" at bounding box center [1014, 87] width 49 height 19
click at [1069, 86] on span "Anglais (1)" at bounding box center [1077, 87] width 44 height 19
click at [1273, 203] on span "Traduire" at bounding box center [1270, 207] width 32 height 11
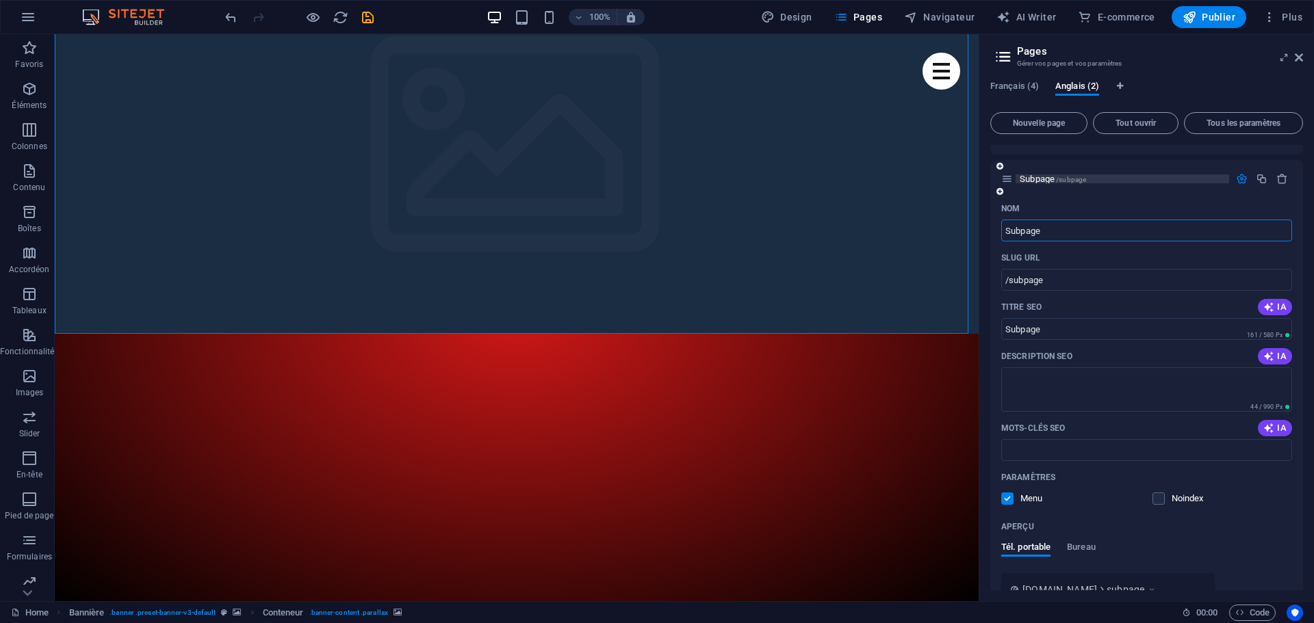
scroll to position [0, 0]
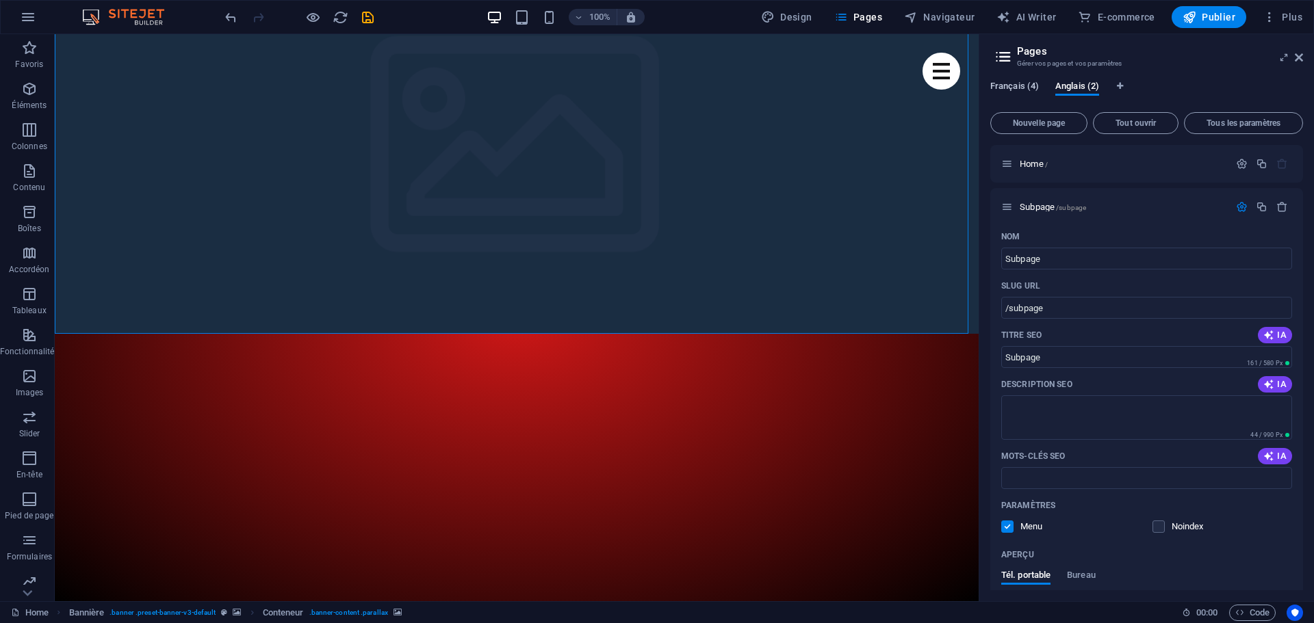
click at [1013, 83] on span "Français (4)" at bounding box center [1014, 87] width 49 height 19
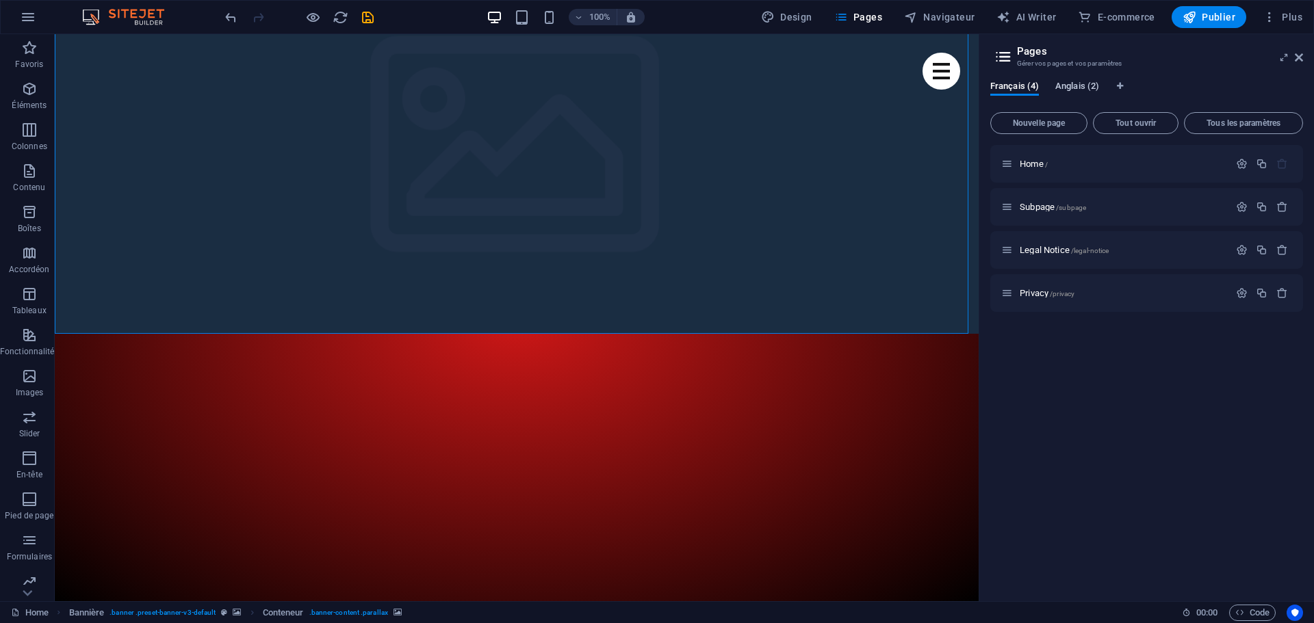
click at [1077, 83] on span "Anglais (2)" at bounding box center [1077, 87] width 44 height 19
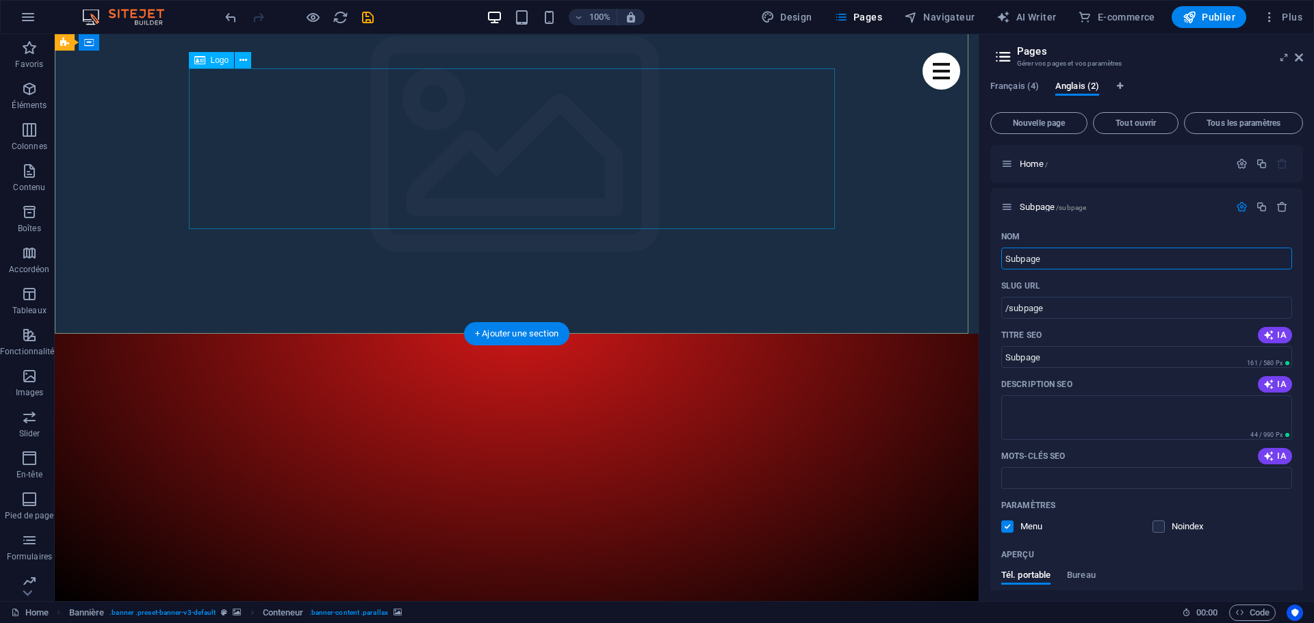
click at [1301, 54] on icon at bounding box center [1299, 57] width 8 height 11
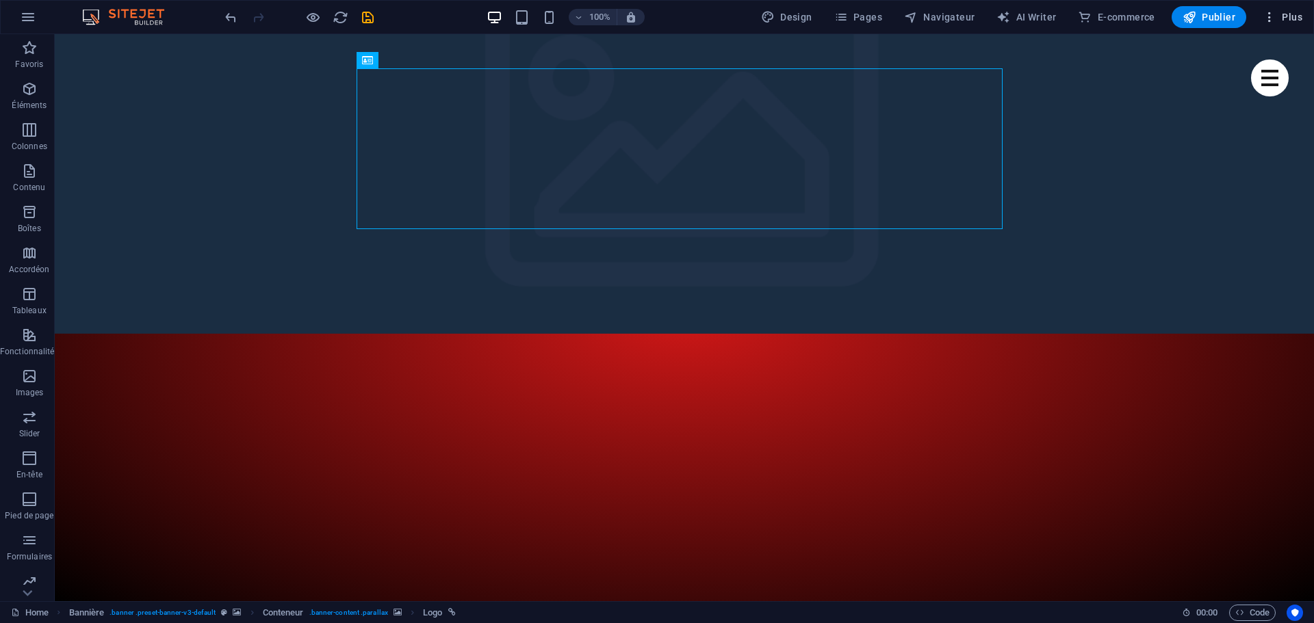
click at [1288, 18] on span "Plus" at bounding box center [1282, 17] width 40 height 14
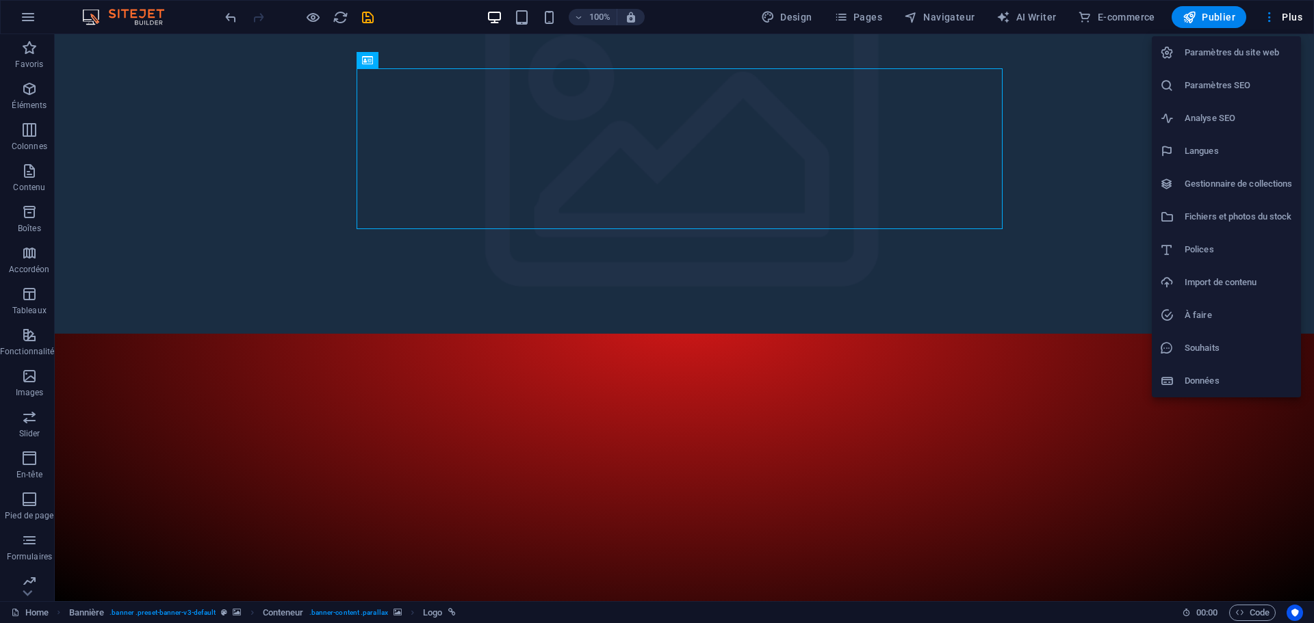
click at [1206, 146] on h6 "Langues" at bounding box center [1238, 151] width 108 height 16
select select "50"
select select "7"
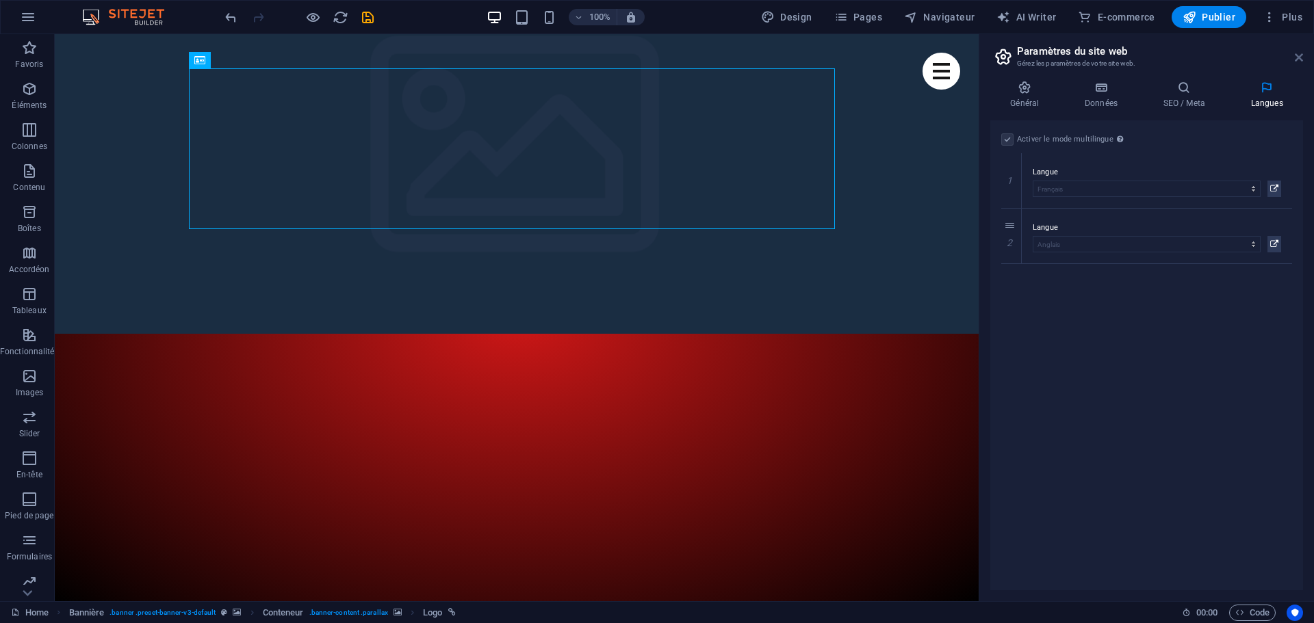
click at [1299, 58] on icon at bounding box center [1299, 57] width 8 height 11
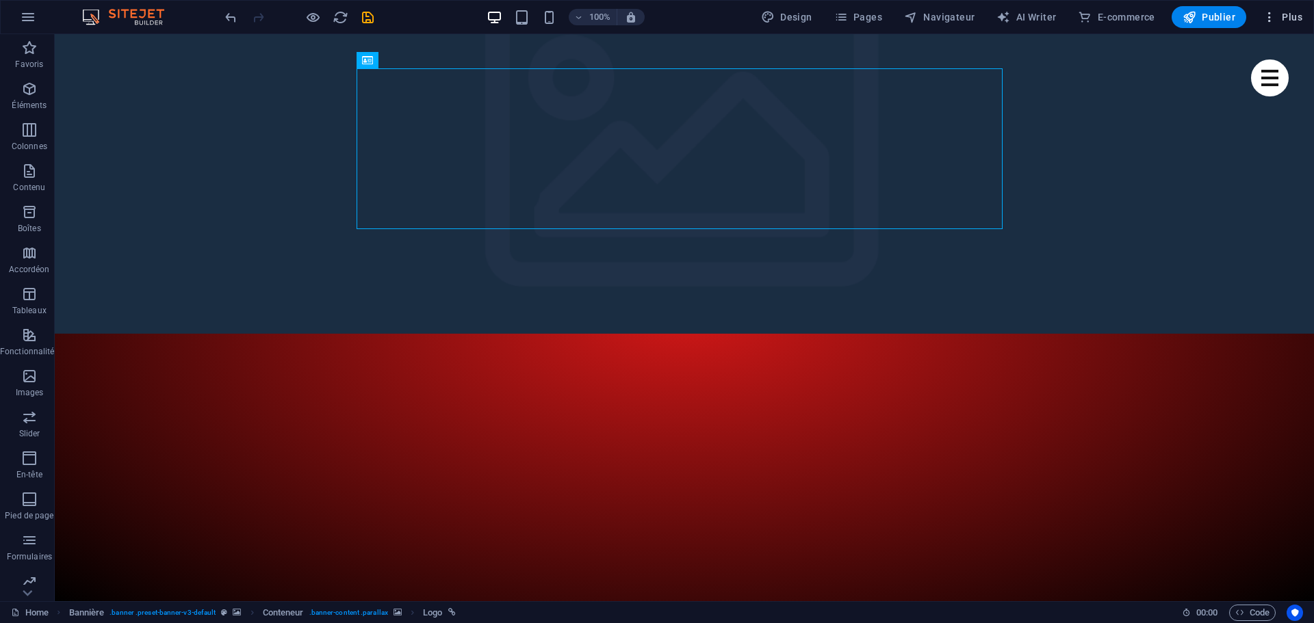
click at [1291, 16] on span "Plus" at bounding box center [1282, 17] width 40 height 14
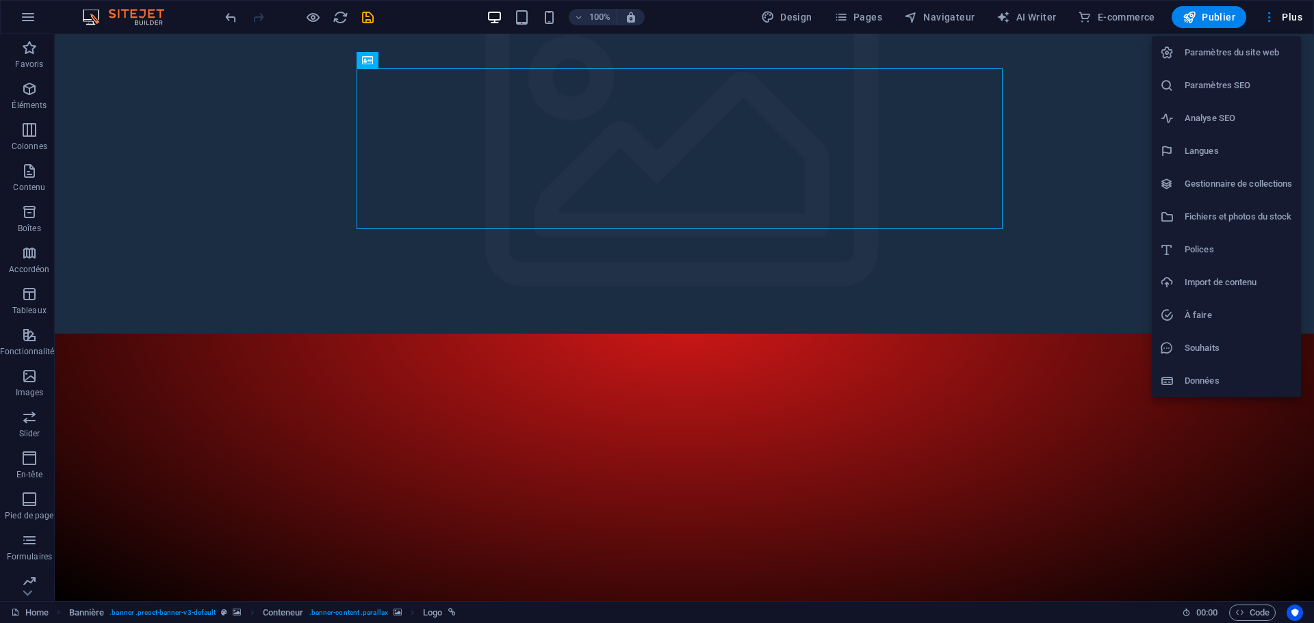
click at [1201, 377] on h6 "Données" at bounding box center [1238, 381] width 108 height 16
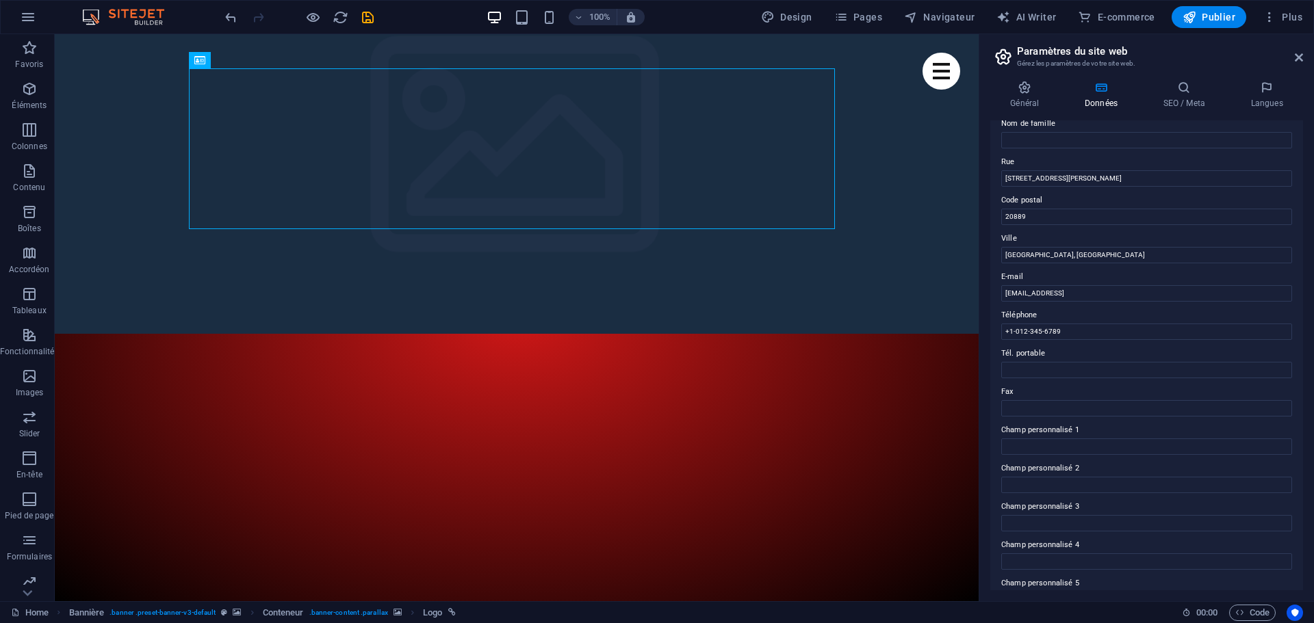
scroll to position [119, 0]
click at [1107, 180] on input "[STREET_ADDRESS][PERSON_NAME]" at bounding box center [1146, 180] width 291 height 16
click at [1045, 218] on input "20889" at bounding box center [1146, 218] width 291 height 16
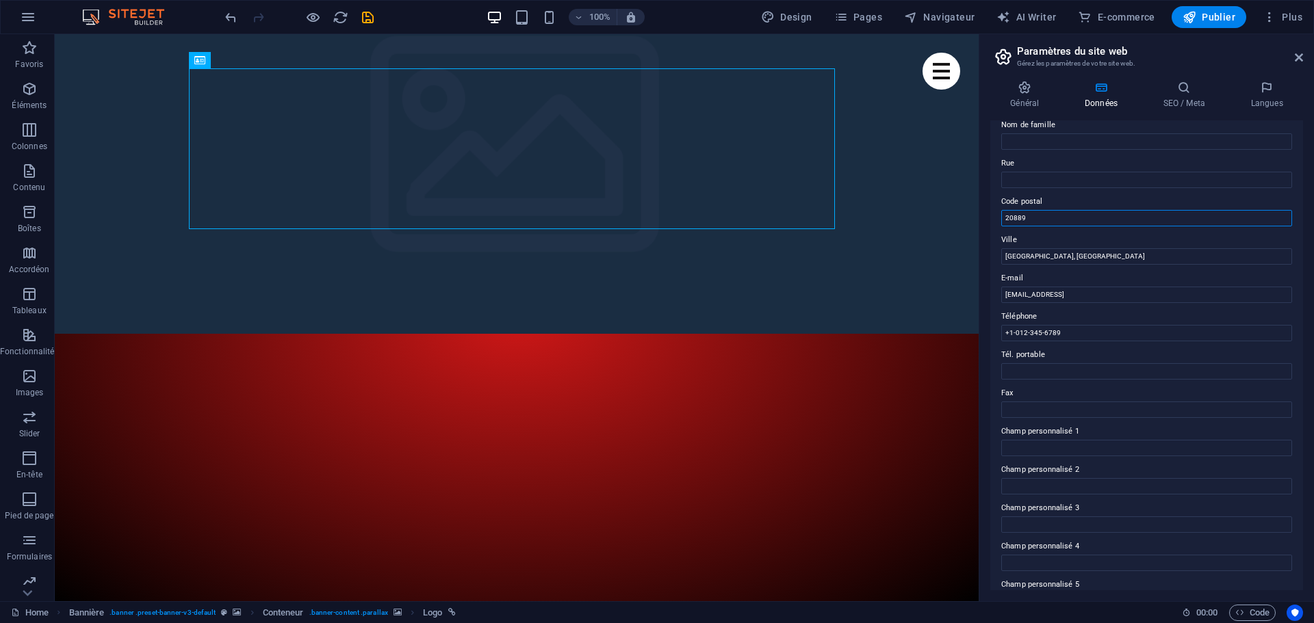
click at [1045, 218] on input "20889" at bounding box center [1146, 218] width 291 height 16
click at [1065, 258] on input "[GEOGRAPHIC_DATA], [GEOGRAPHIC_DATA]" at bounding box center [1146, 256] width 291 height 16
type input "B"
click at [1174, 299] on input "[EMAIL_ADDRESS]" at bounding box center [1146, 295] width 291 height 16
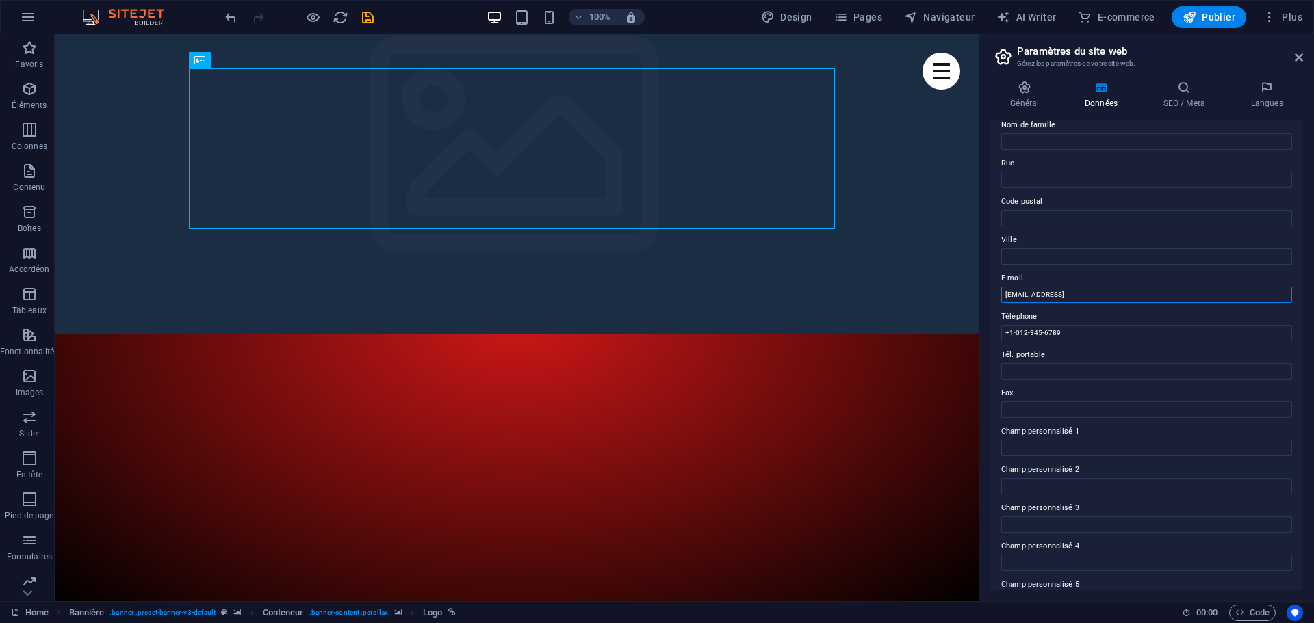
click at [1172, 297] on input "[EMAIL_ADDRESS]" at bounding box center [1146, 295] width 291 height 16
click at [1108, 335] on input "+1-012-345-6789" at bounding box center [1146, 333] width 291 height 16
click at [1110, 335] on input "+1-012-345-6789" at bounding box center [1146, 333] width 291 height 16
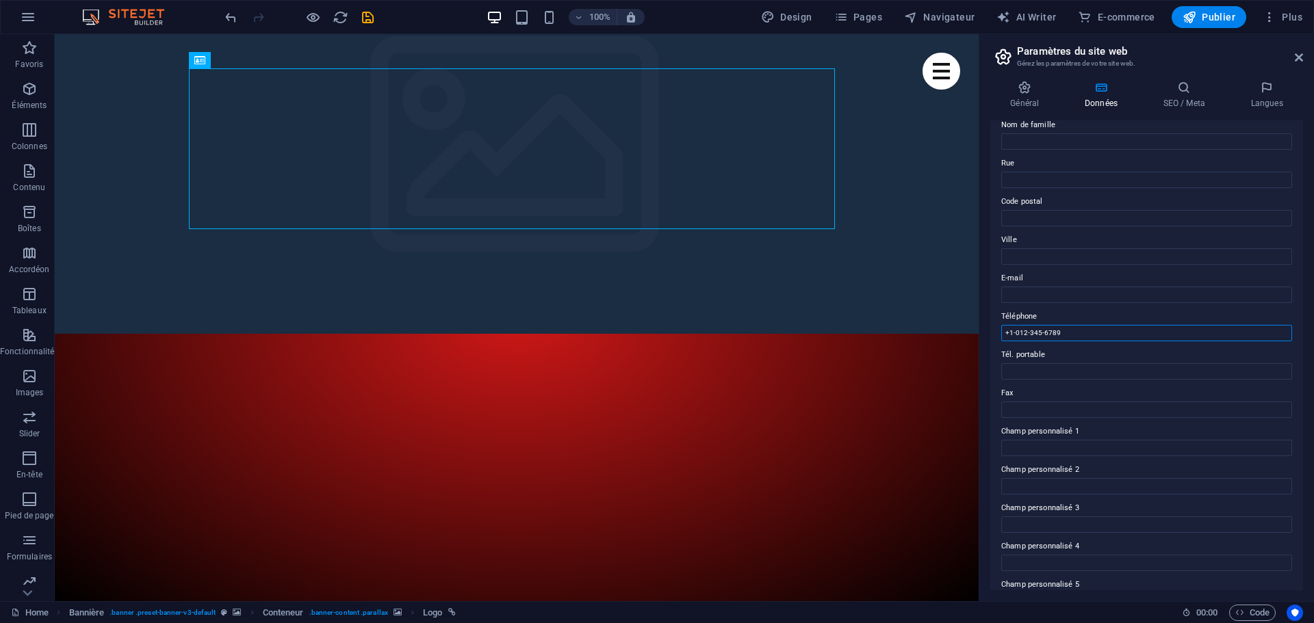
click at [1110, 335] on input "+1-012-345-6789" at bounding box center [1146, 333] width 291 height 16
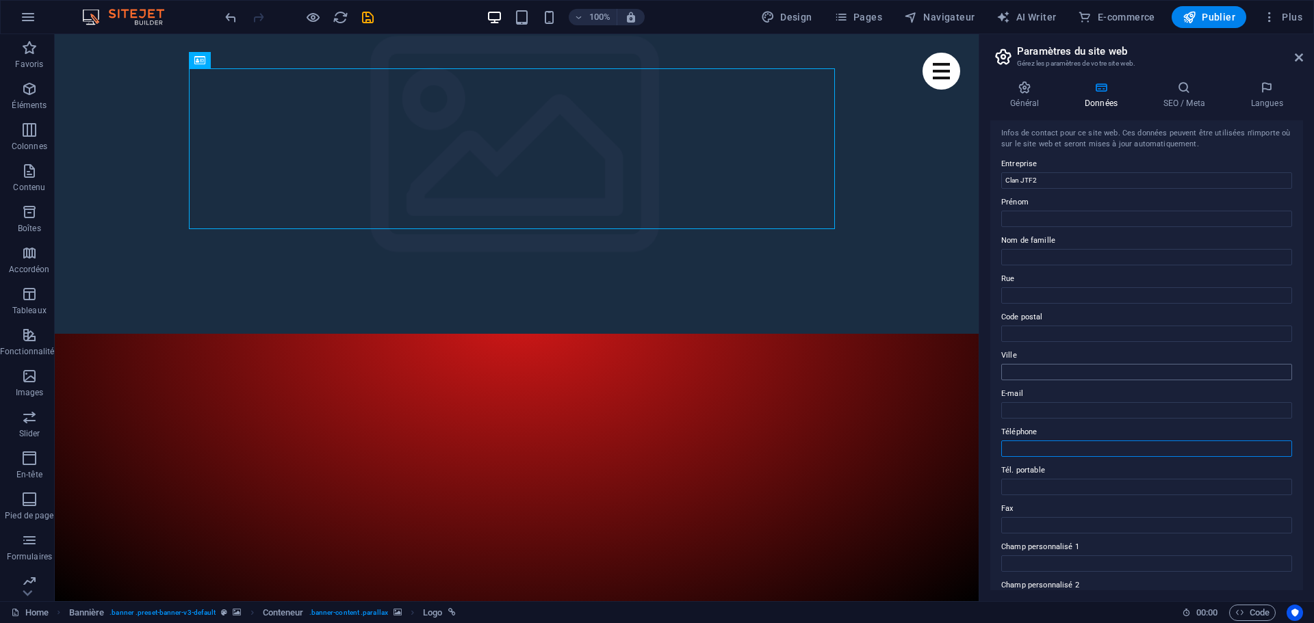
scroll to position [0, 0]
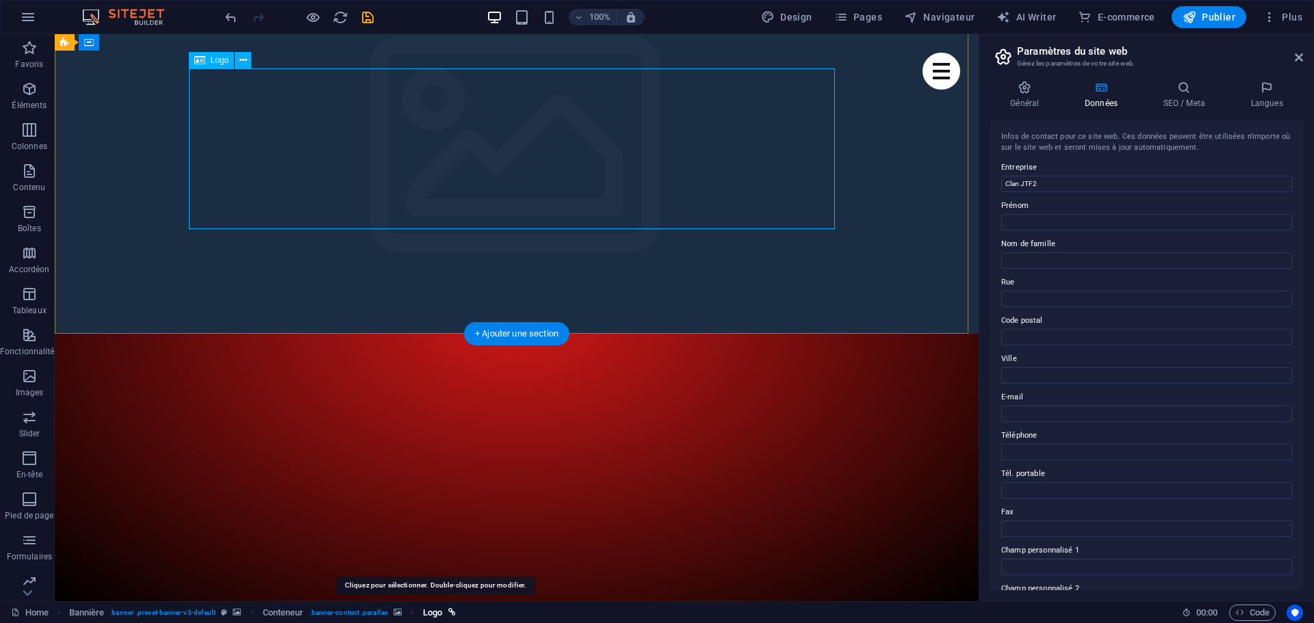
click at [434, 614] on span "Logo" at bounding box center [432, 613] width 19 height 16
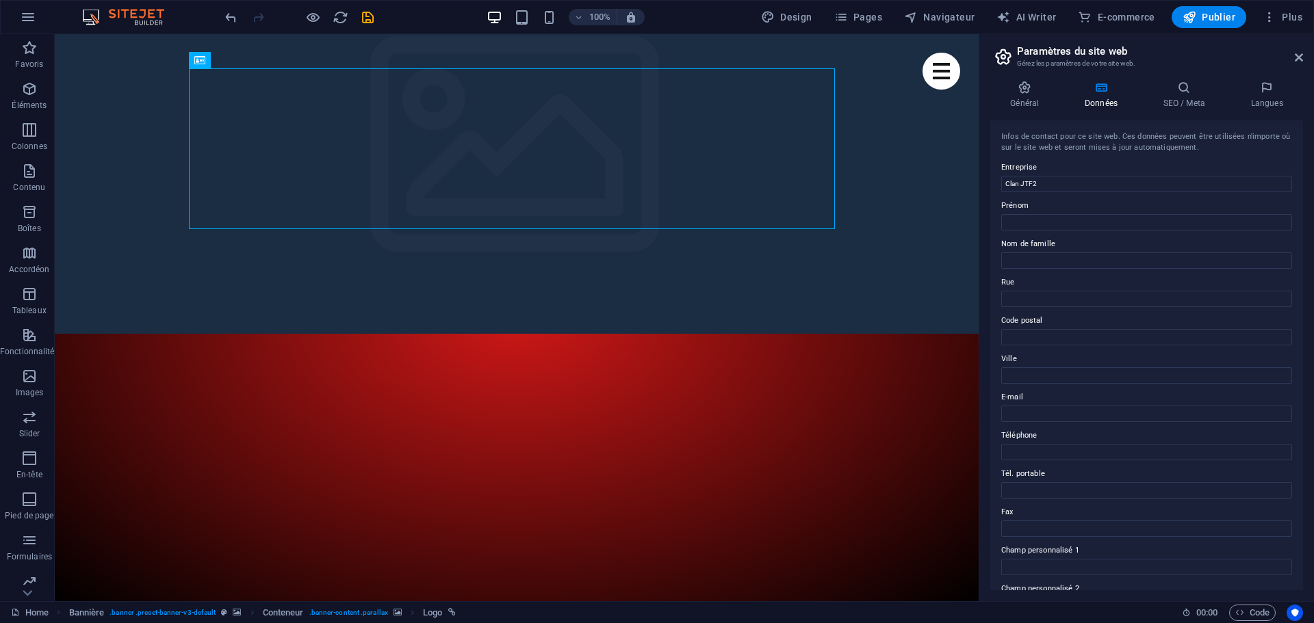
click at [533, 607] on div "Home Bannière . banner .preset-banner-v3-default Conteneur . banner-content .pa…" at bounding box center [591, 613] width 1160 height 16
click at [147, 614] on span ". banner .preset-banner-v3-default" at bounding box center [162, 613] width 106 height 16
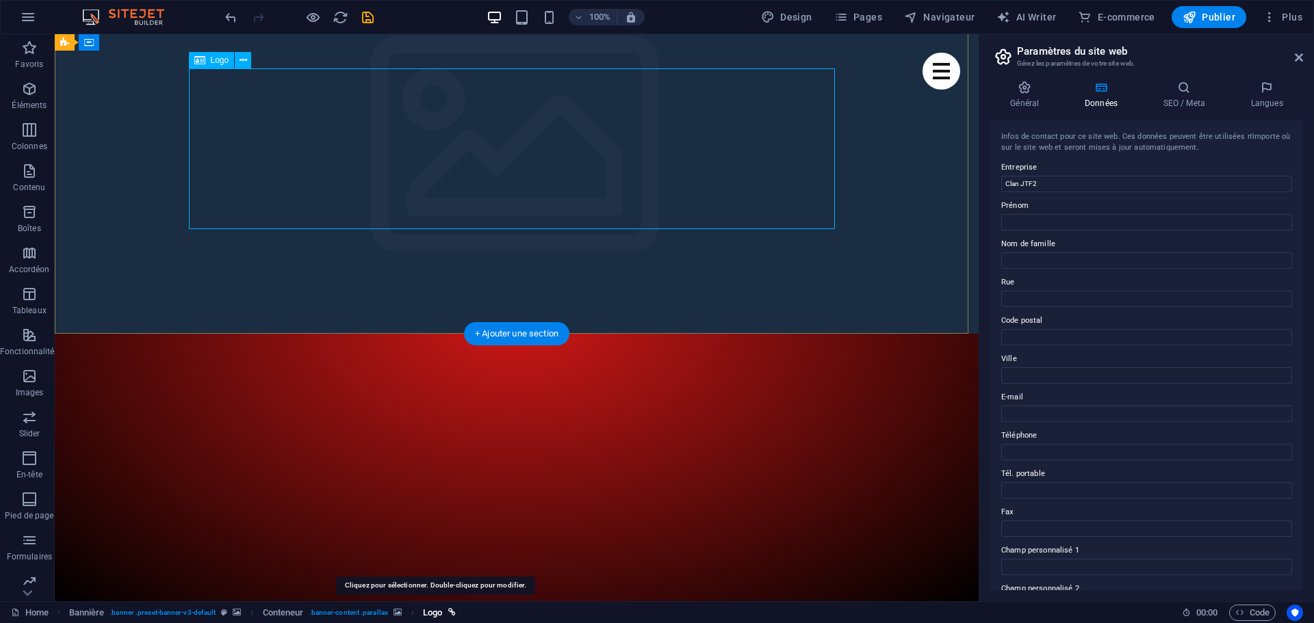
click at [432, 610] on span "Logo" at bounding box center [432, 613] width 19 height 16
click at [456, 616] on icon "breadcrumb" at bounding box center [452, 613] width 8 height 8
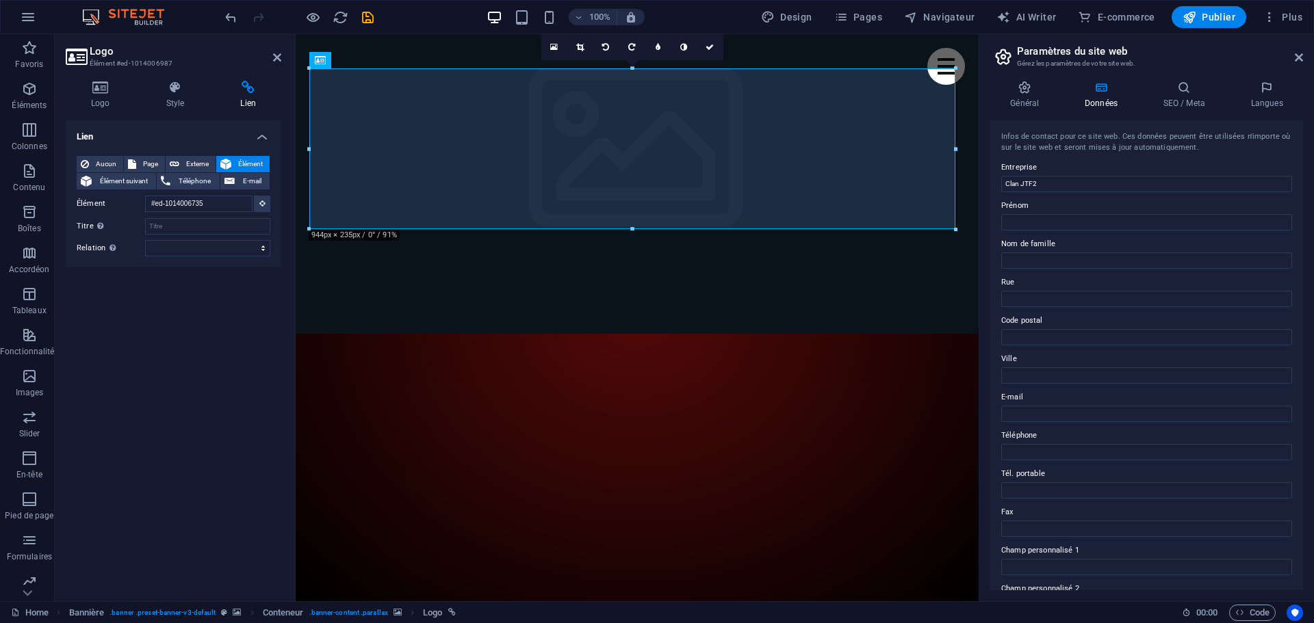
click at [202, 434] on div "Lien Aucun Page Externe Élément Élément suivant Téléphone E-mail Page Home Subp…" at bounding box center [174, 355] width 216 height 470
click at [276, 57] on icon at bounding box center [277, 57] width 8 height 11
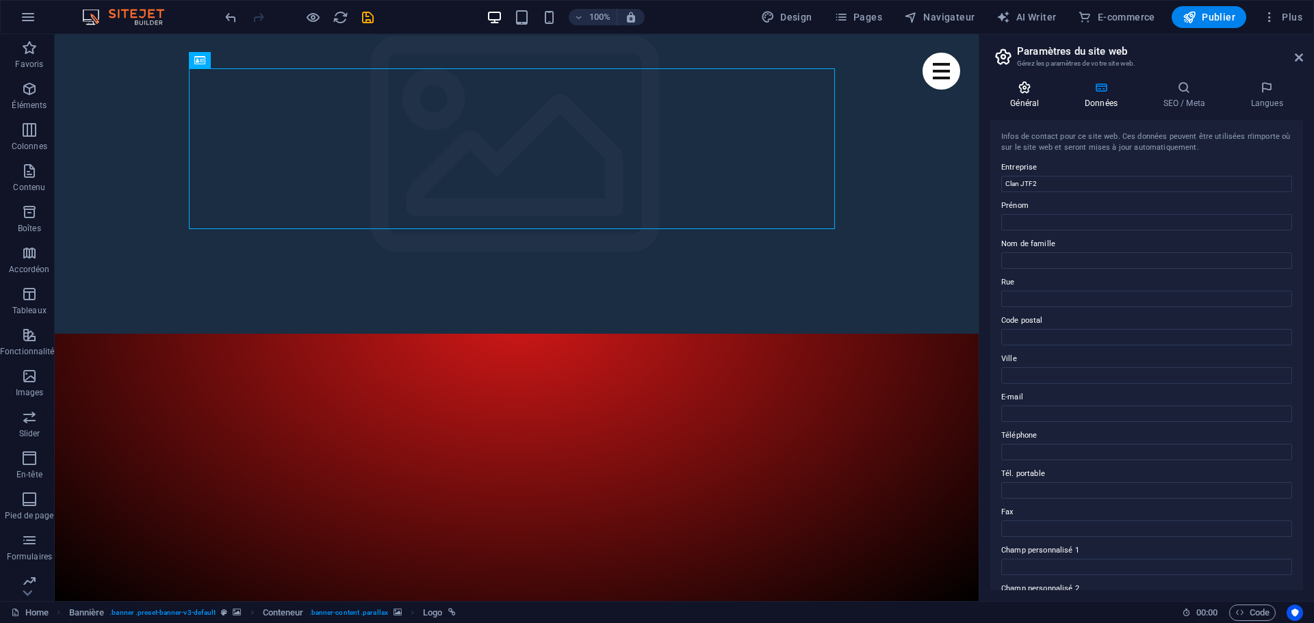
click at [1033, 93] on icon at bounding box center [1024, 88] width 69 height 14
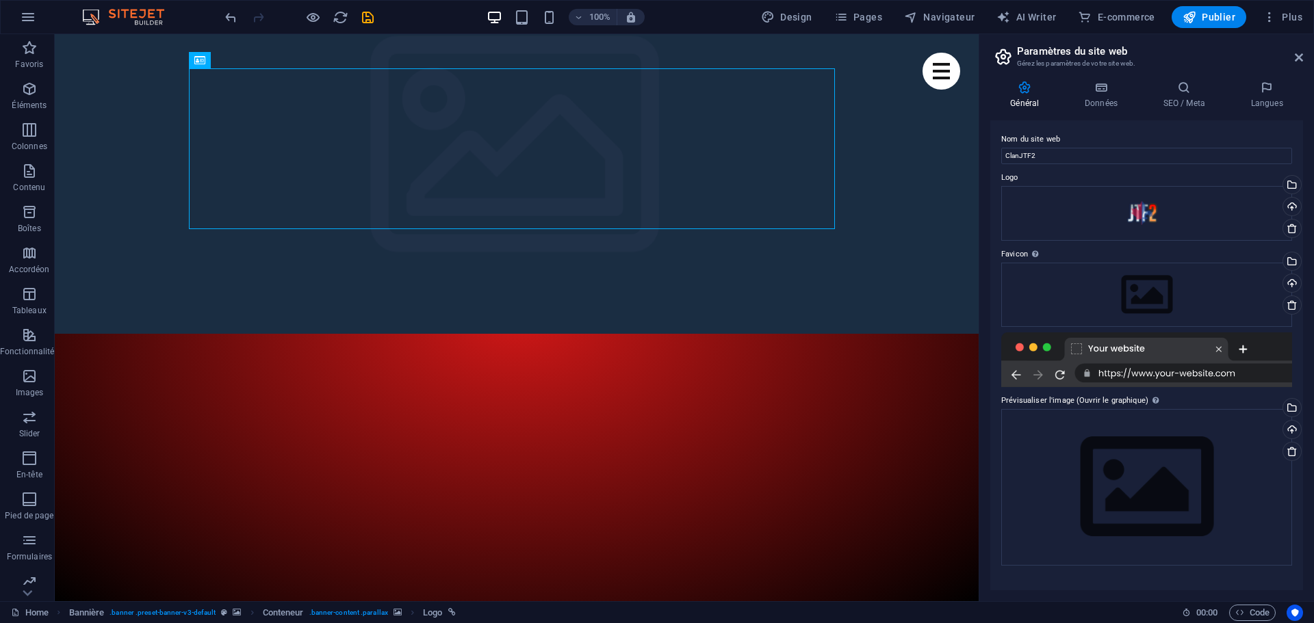
click at [1243, 349] on div at bounding box center [1146, 360] width 291 height 55
click at [1221, 351] on div at bounding box center [1146, 360] width 291 height 55
click at [1219, 349] on div at bounding box center [1146, 360] width 291 height 55
click at [1134, 217] on div "Glissez les fichiers ici, cliquez pour choisir les fichiers ou sélectionnez les…" at bounding box center [1146, 213] width 291 height 55
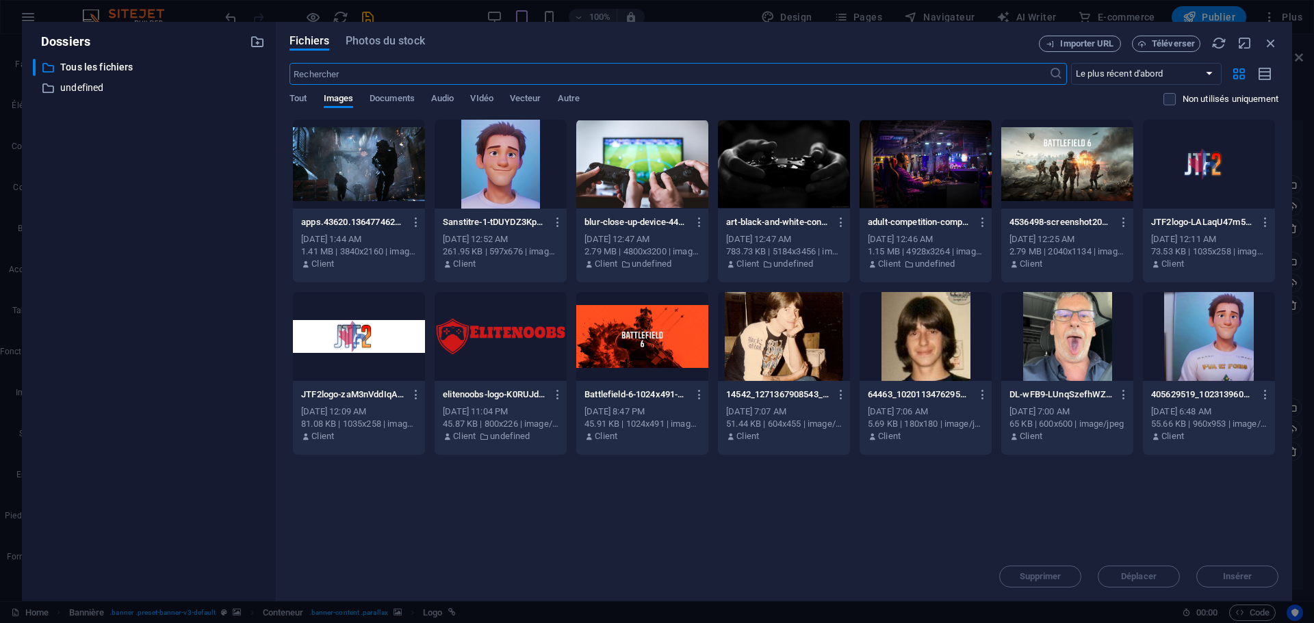
click at [1212, 178] on div at bounding box center [1209, 164] width 132 height 89
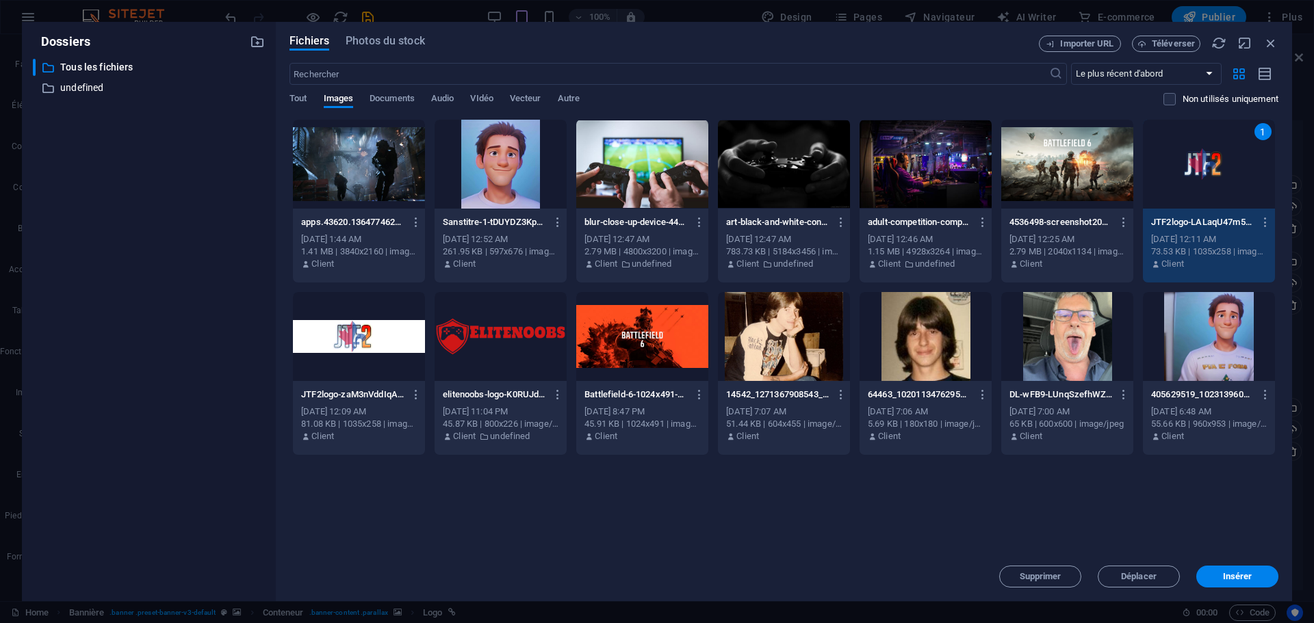
drag, startPoint x: 1242, startPoint y: 573, endPoint x: 1236, endPoint y: 567, distance: 8.8
click at [1241, 573] on span "Insérer" at bounding box center [1237, 577] width 29 height 8
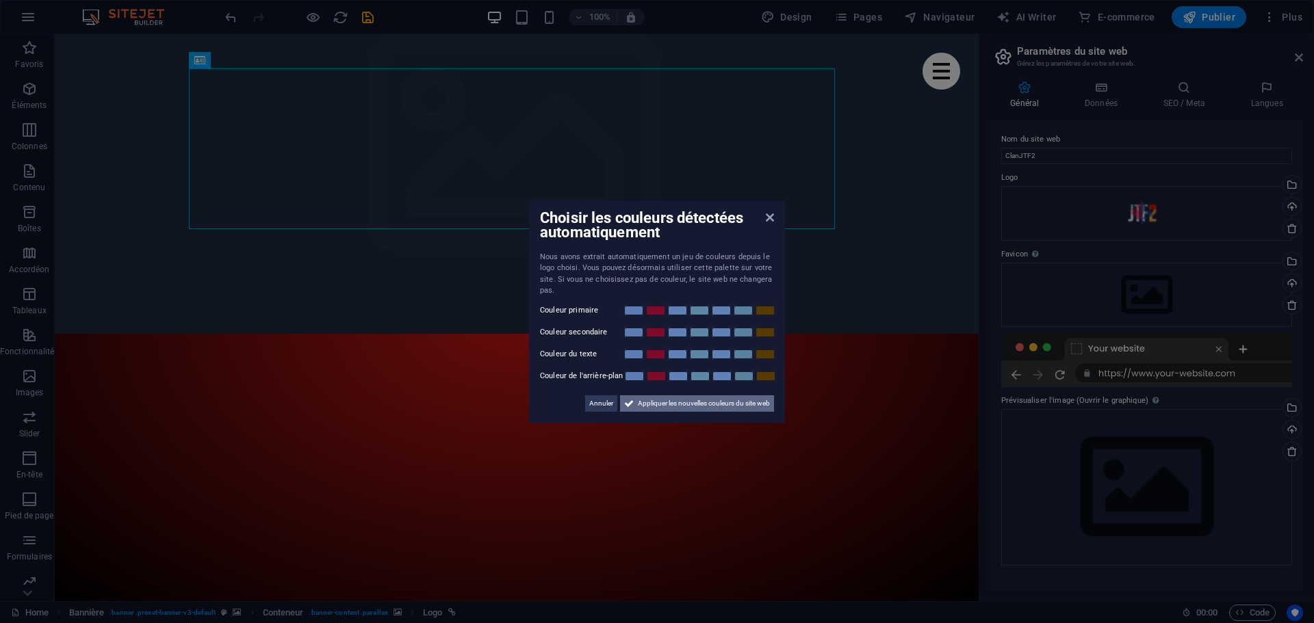
click at [654, 406] on span "Appliquer les nouvelles couleurs du site web" at bounding box center [704, 403] width 132 height 16
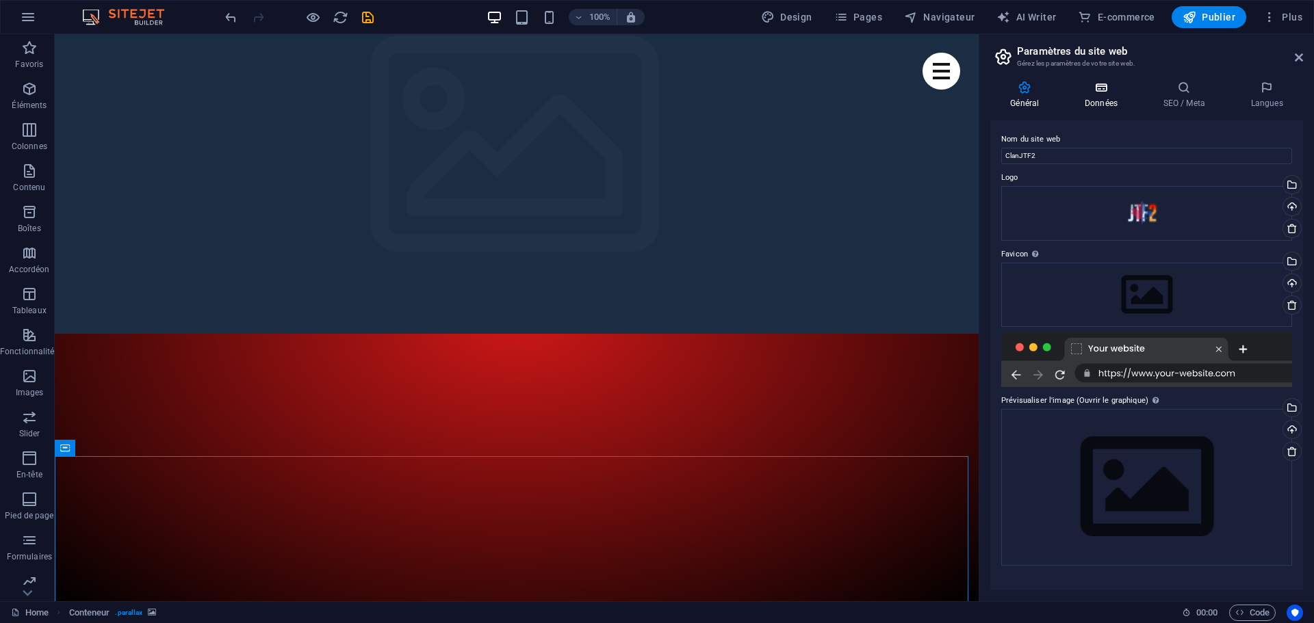
click at [1100, 83] on icon at bounding box center [1101, 88] width 73 height 14
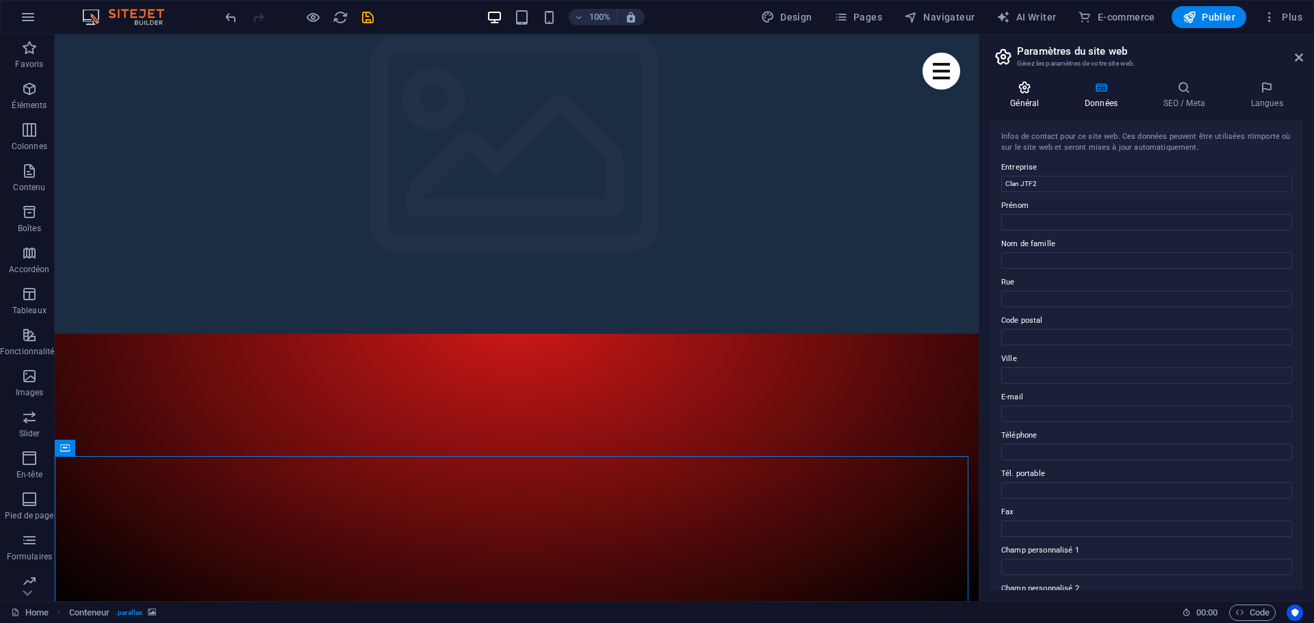
click at [1028, 89] on icon at bounding box center [1024, 88] width 69 height 14
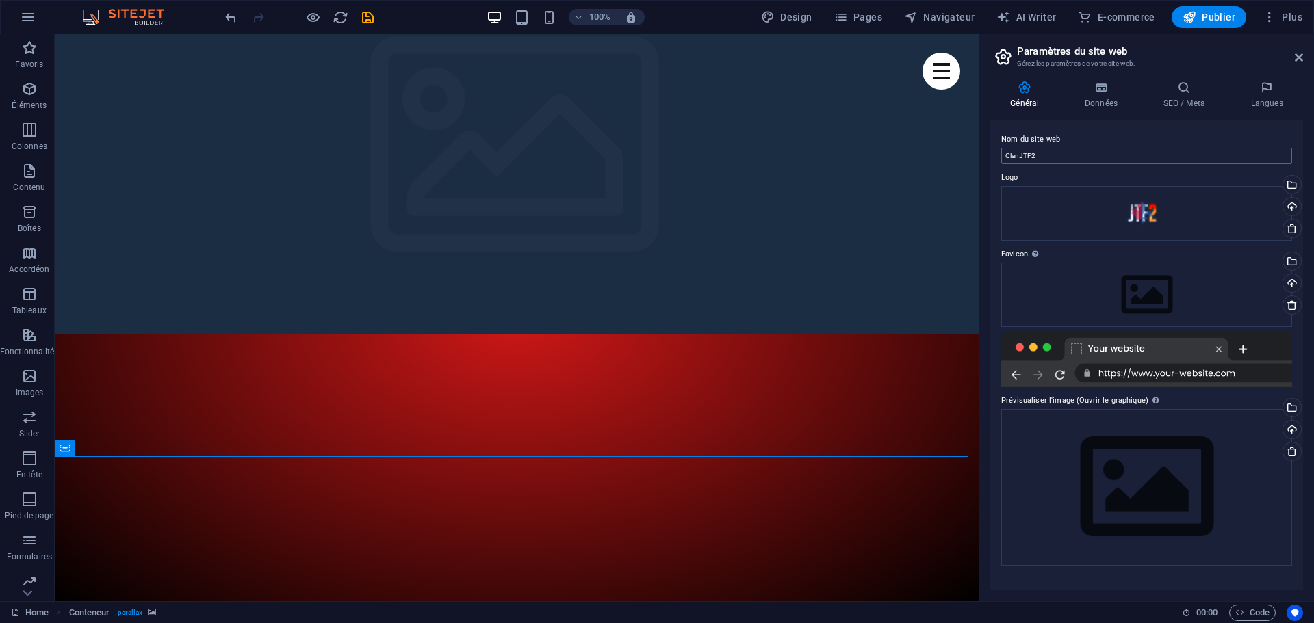
click at [1060, 157] on input "ClanJTF2" at bounding box center [1146, 156] width 291 height 16
click at [1019, 159] on input "ClanJTF2" at bounding box center [1146, 156] width 291 height 16
type input "Clan JTF2"
click at [1300, 53] on icon at bounding box center [1299, 57] width 8 height 11
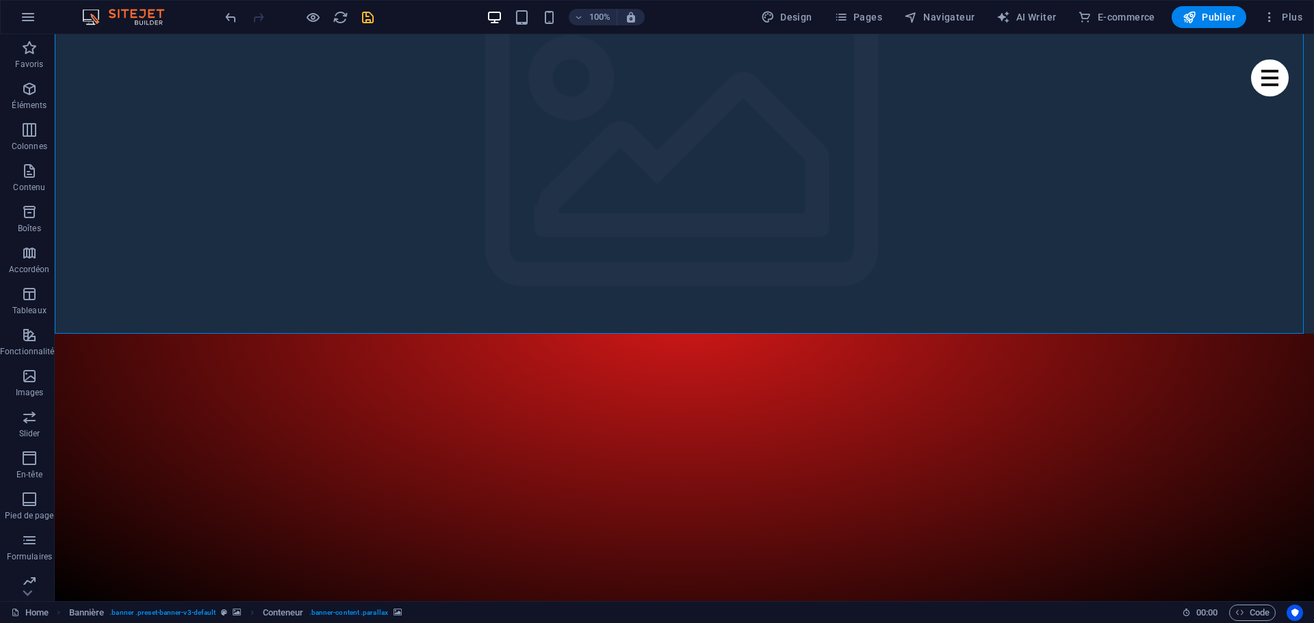
click at [372, 21] on icon "save" at bounding box center [368, 18] width 16 height 16
checkbox input "false"
click at [1225, 23] on span "Publier" at bounding box center [1208, 17] width 53 height 14
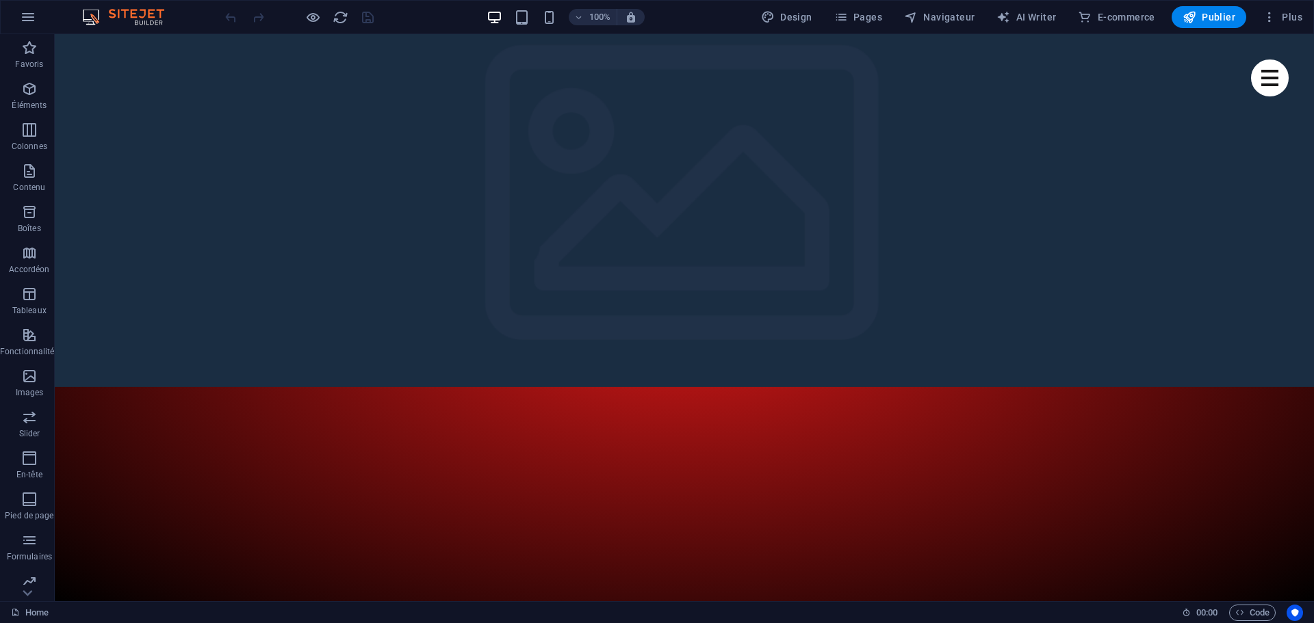
click at [55, 416] on button "button" at bounding box center [55, 416] width 0 height 0
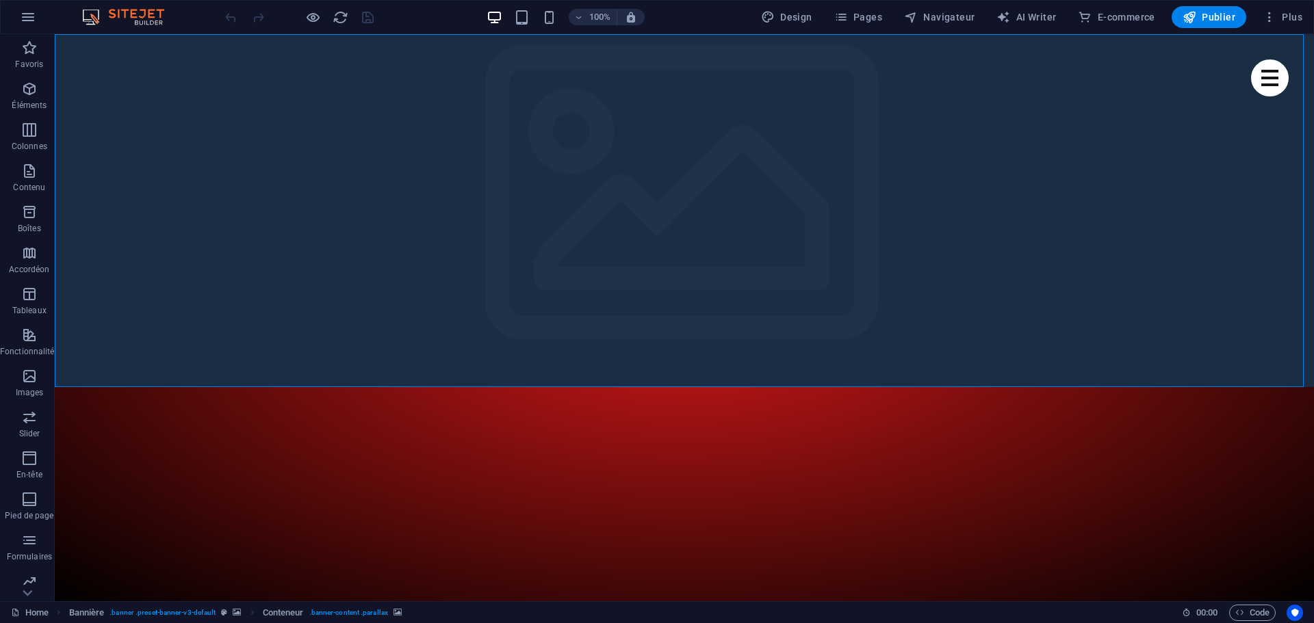
click at [55, 416] on button "button" at bounding box center [55, 416] width 0 height 0
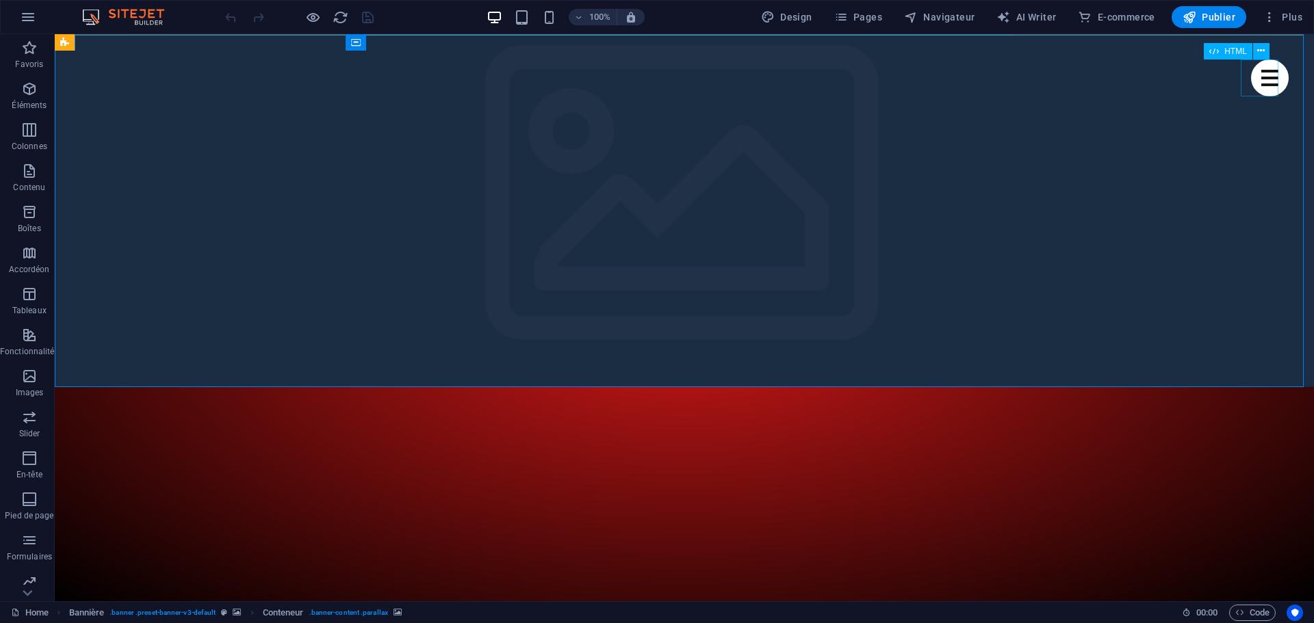
click at [1259, 68] on div "Menu" at bounding box center [1270, 78] width 38 height 37
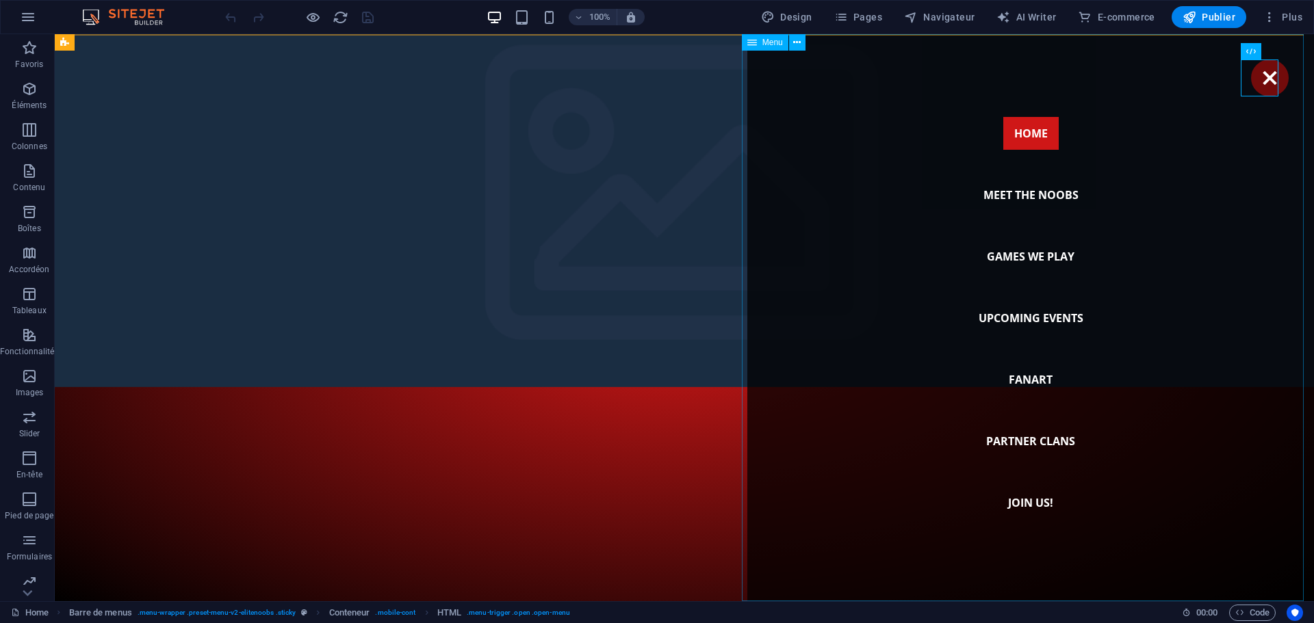
click at [1028, 381] on nav "Home Meet the noobs Games we play Upcoming Events Fanart Partner Clans Join us!" at bounding box center [1030, 317] width 567 height 567
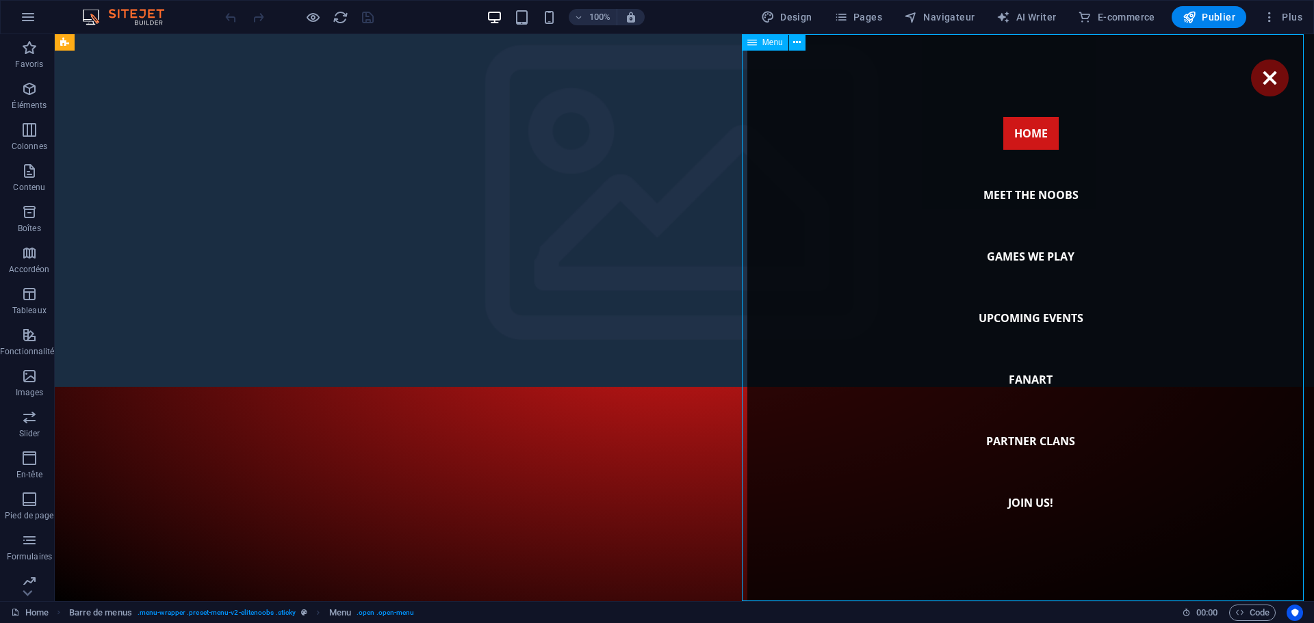
click at [1013, 379] on nav "Home Meet the noobs Games we play Upcoming Events Fanart Partner Clans Join us!" at bounding box center [1030, 317] width 567 height 567
click at [649, 404] on img "1/6" at bounding box center [679, 404] width 1249 height 0
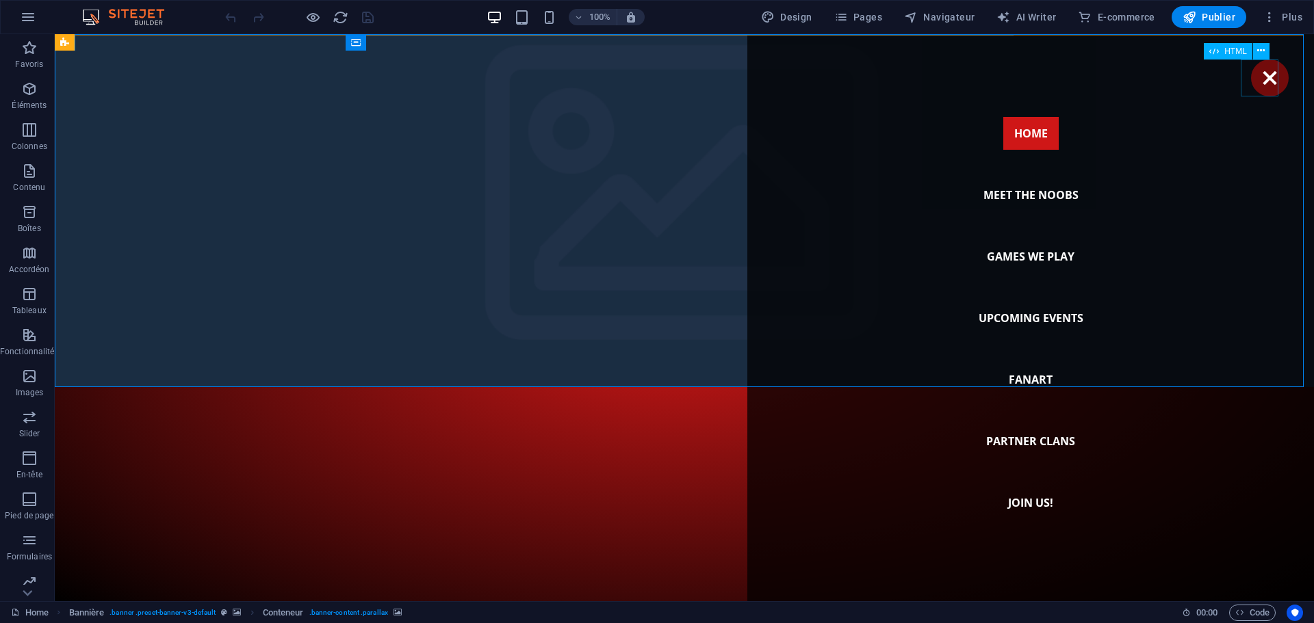
click at [1251, 80] on div "Menu" at bounding box center [1270, 78] width 38 height 37
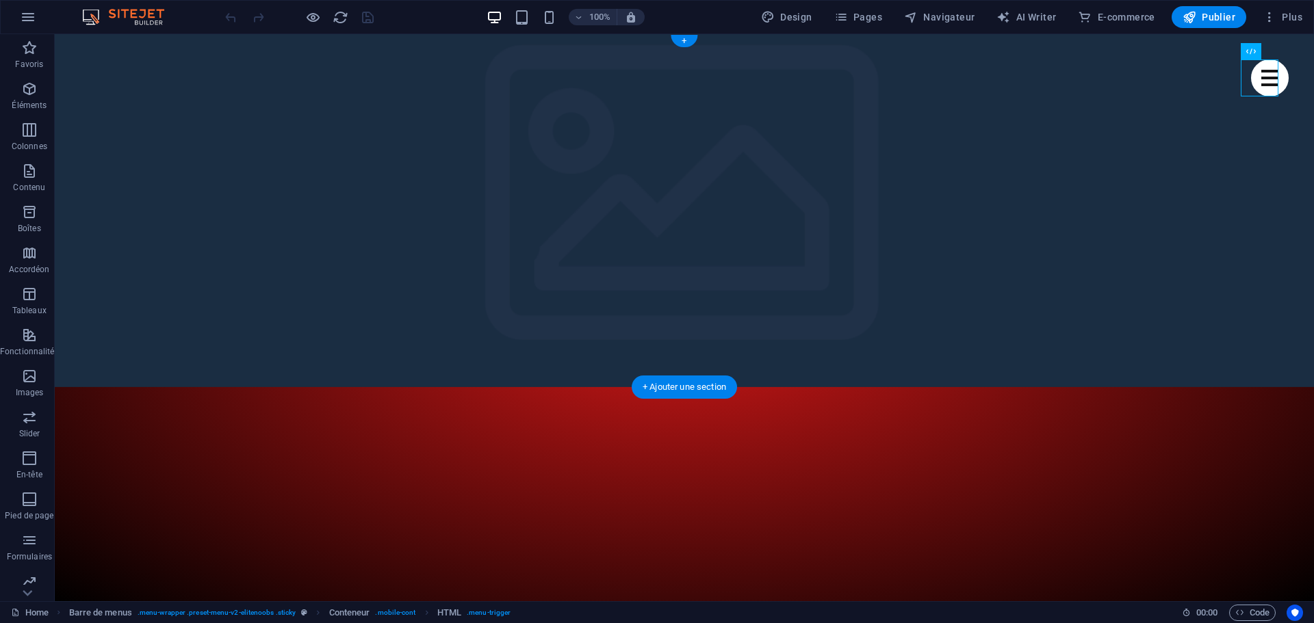
click at [142, 404] on img "1/6" at bounding box center [679, 404] width 1249 height 0
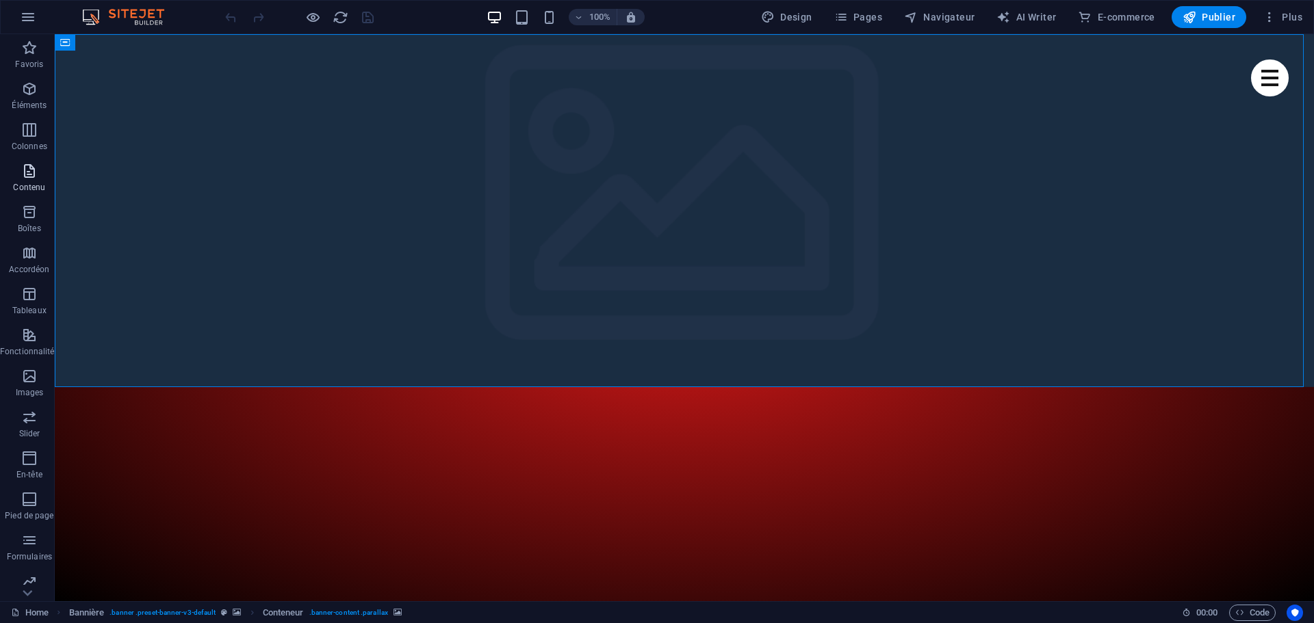
click at [26, 172] on icon "button" at bounding box center [29, 171] width 16 height 16
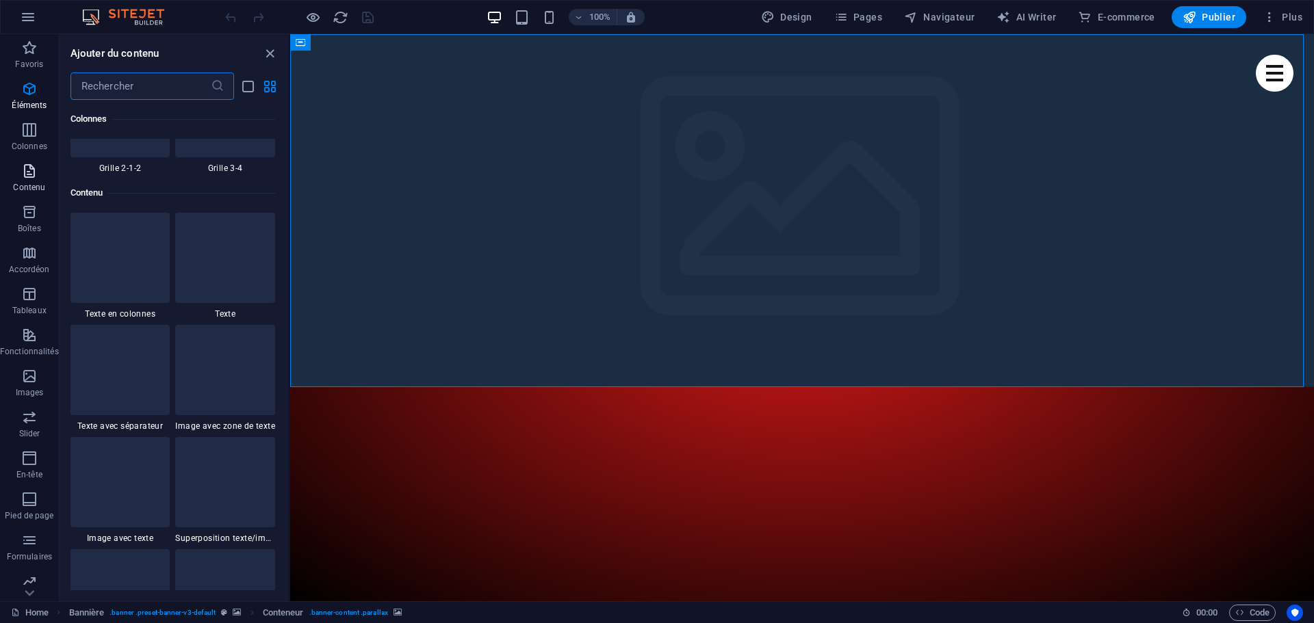
scroll to position [2394, 0]
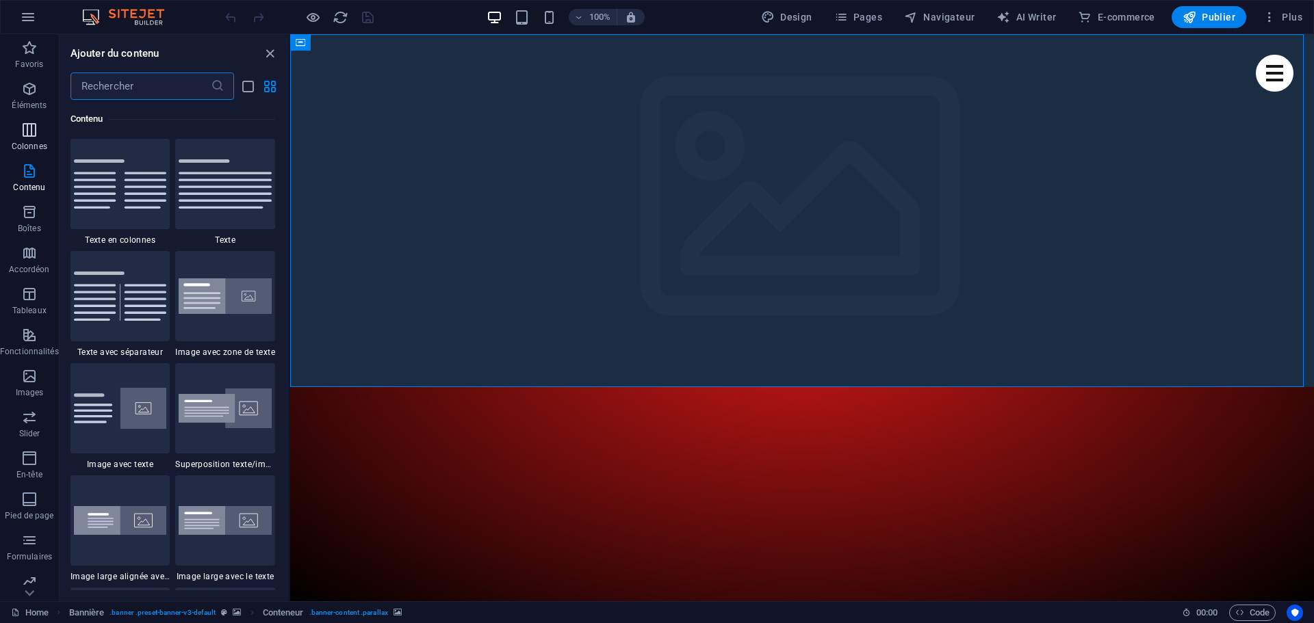
click at [24, 125] on icon "button" at bounding box center [29, 130] width 16 height 16
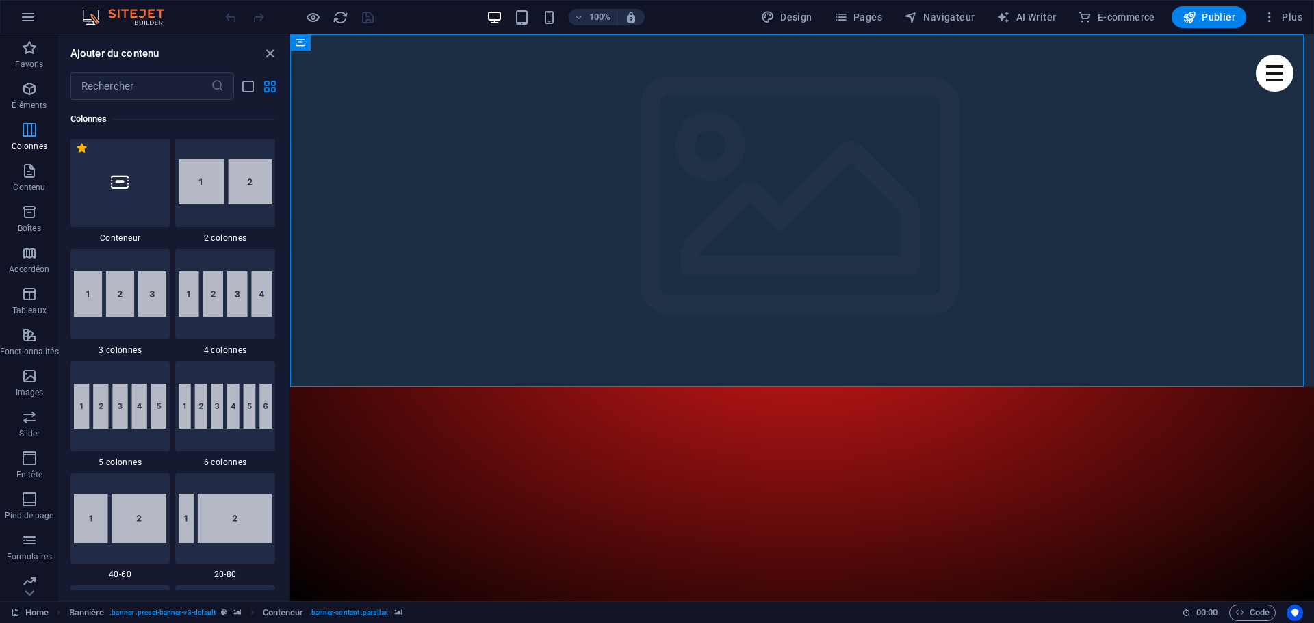
scroll to position [677, 0]
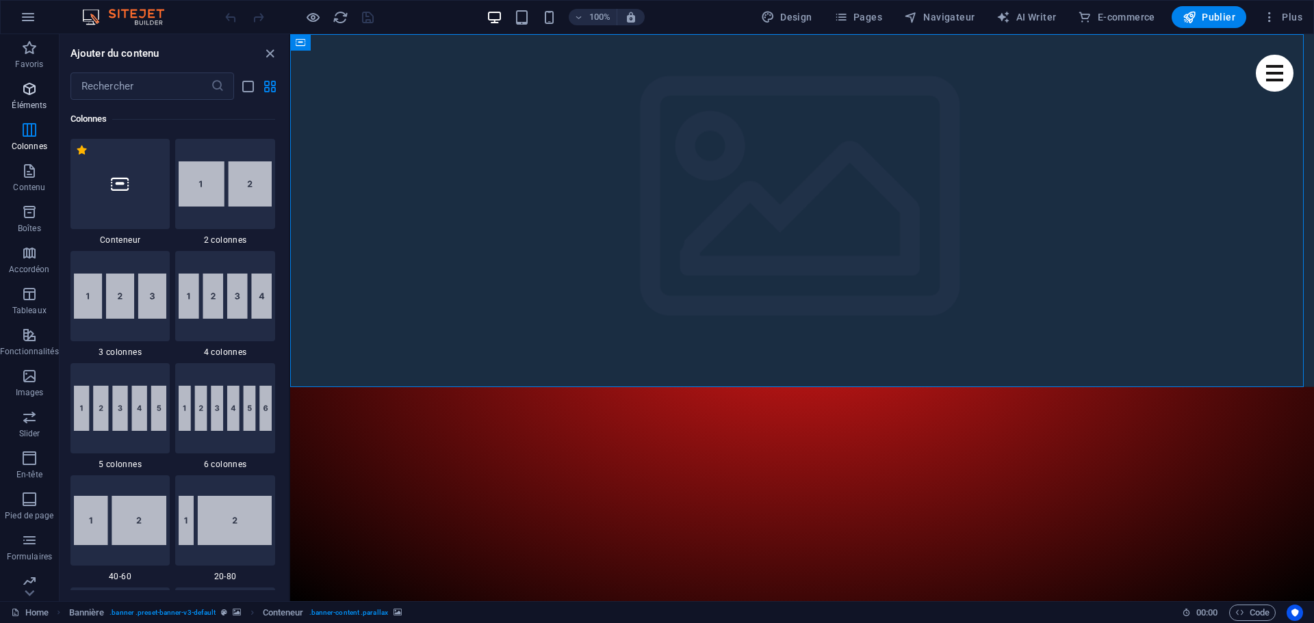
click at [29, 95] on icon "button" at bounding box center [29, 89] width 16 height 16
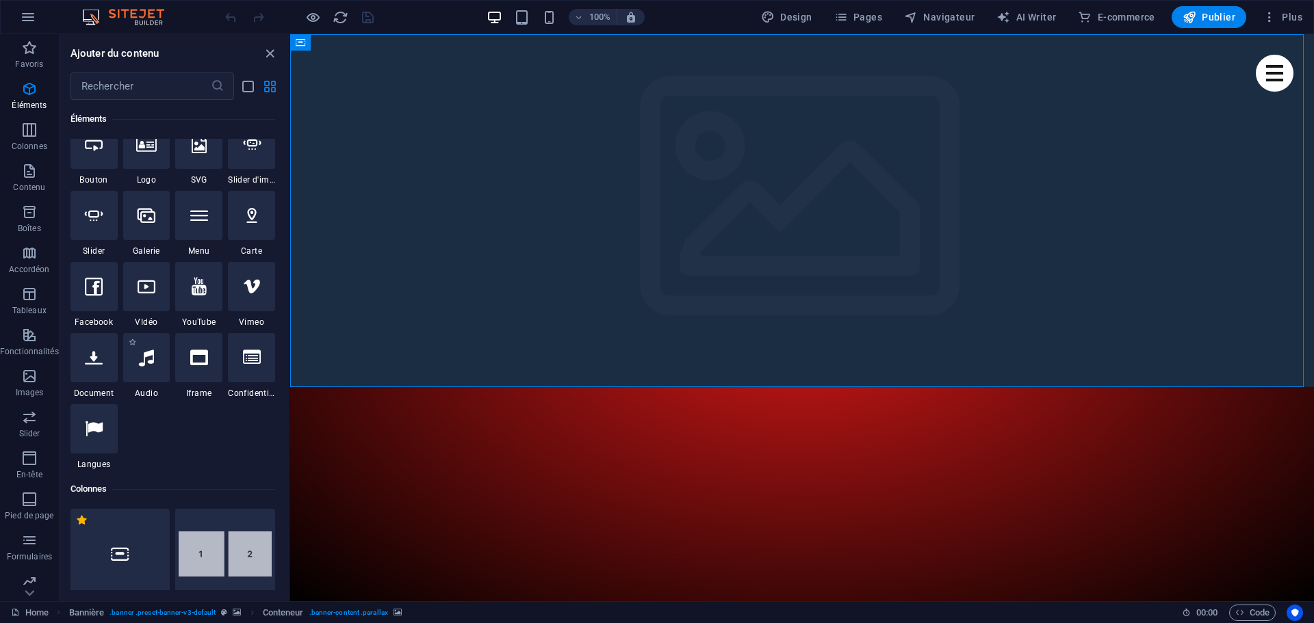
scroll to position [419, 0]
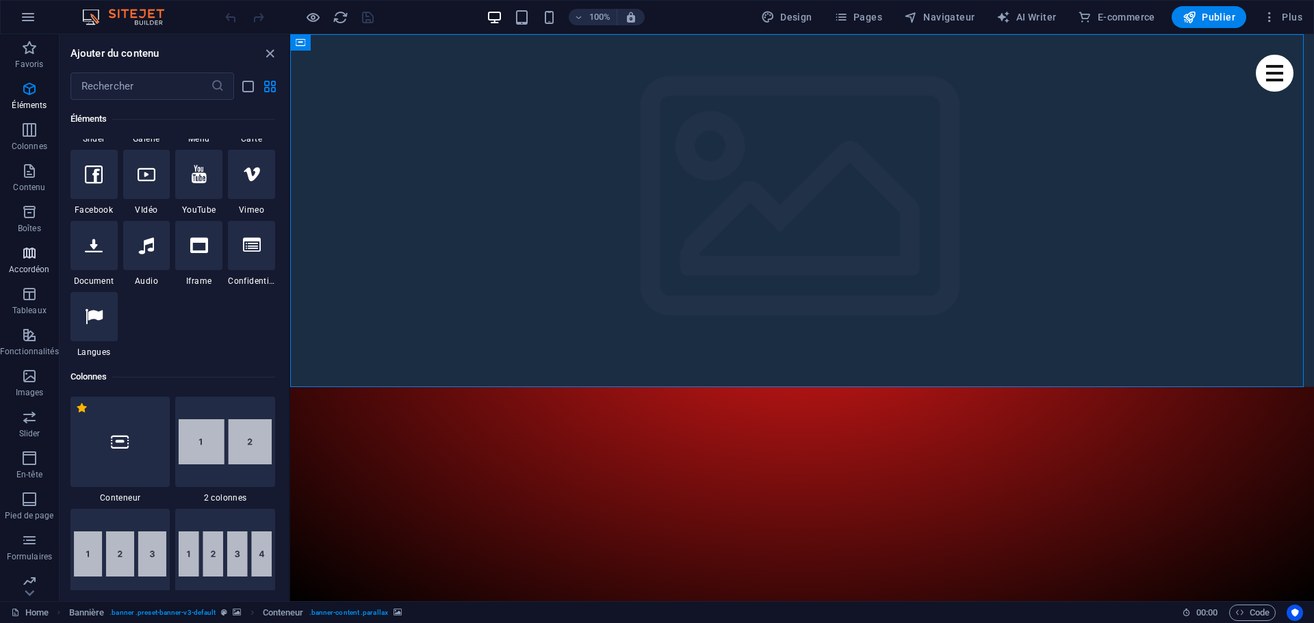
click at [30, 261] on icon "button" at bounding box center [29, 253] width 16 height 16
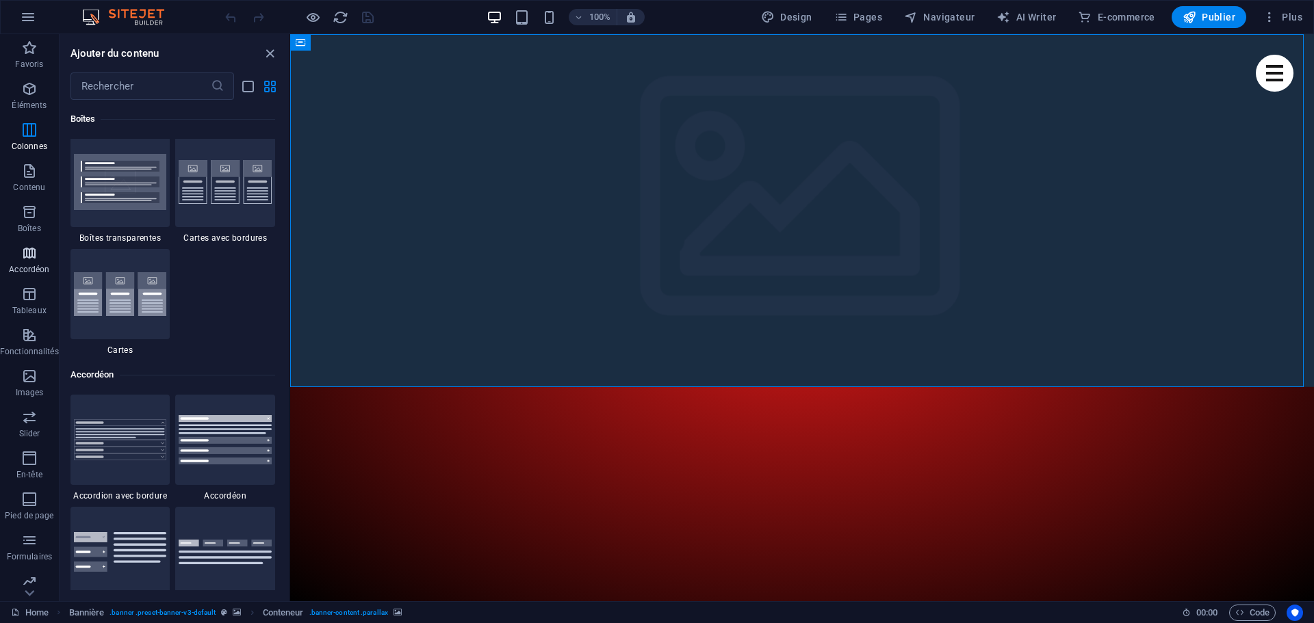
scroll to position [4369, 0]
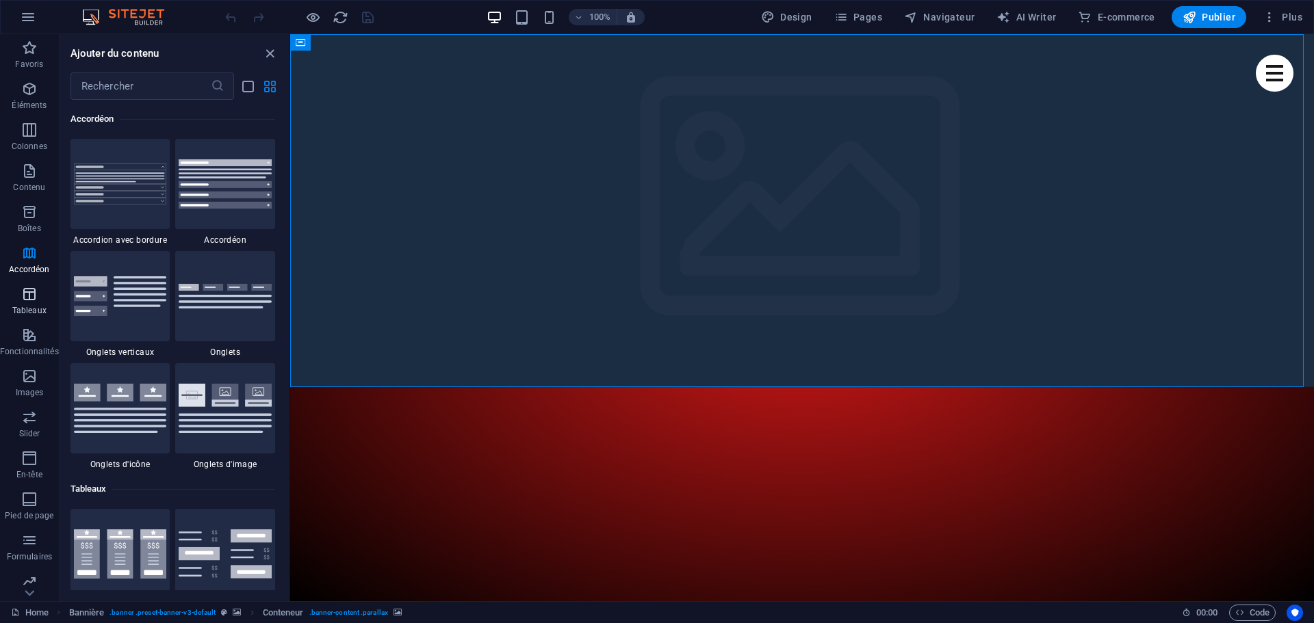
click at [27, 307] on p "Tableaux" at bounding box center [29, 310] width 34 height 11
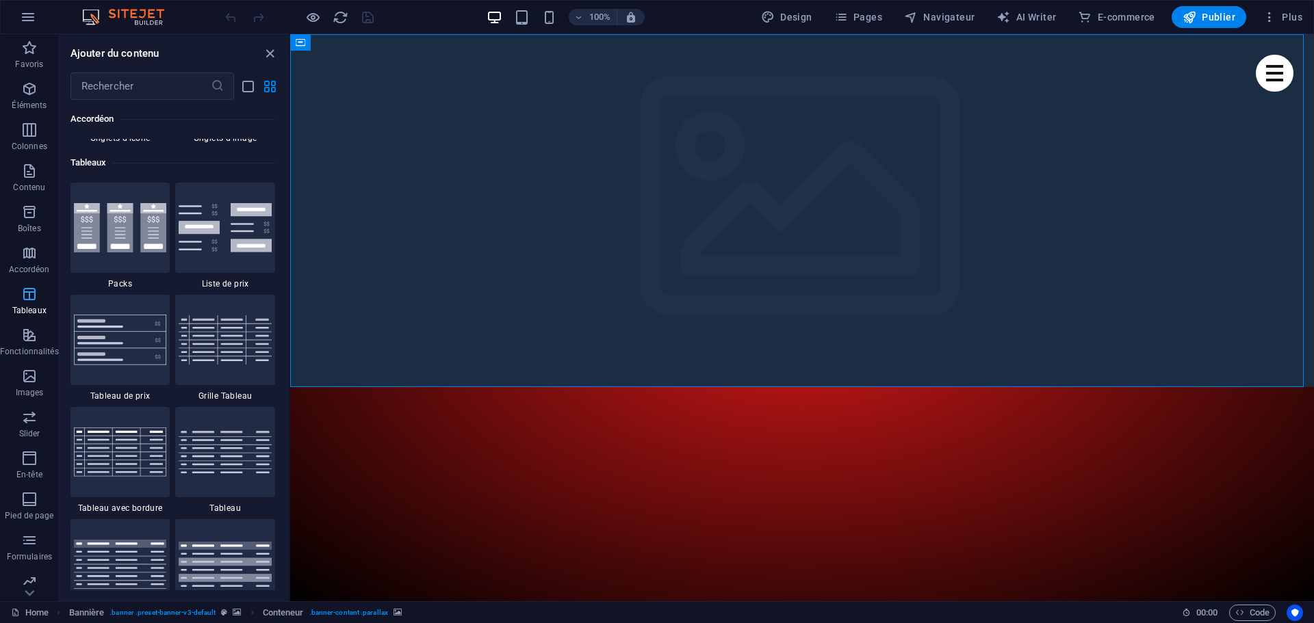
scroll to position [4739, 0]
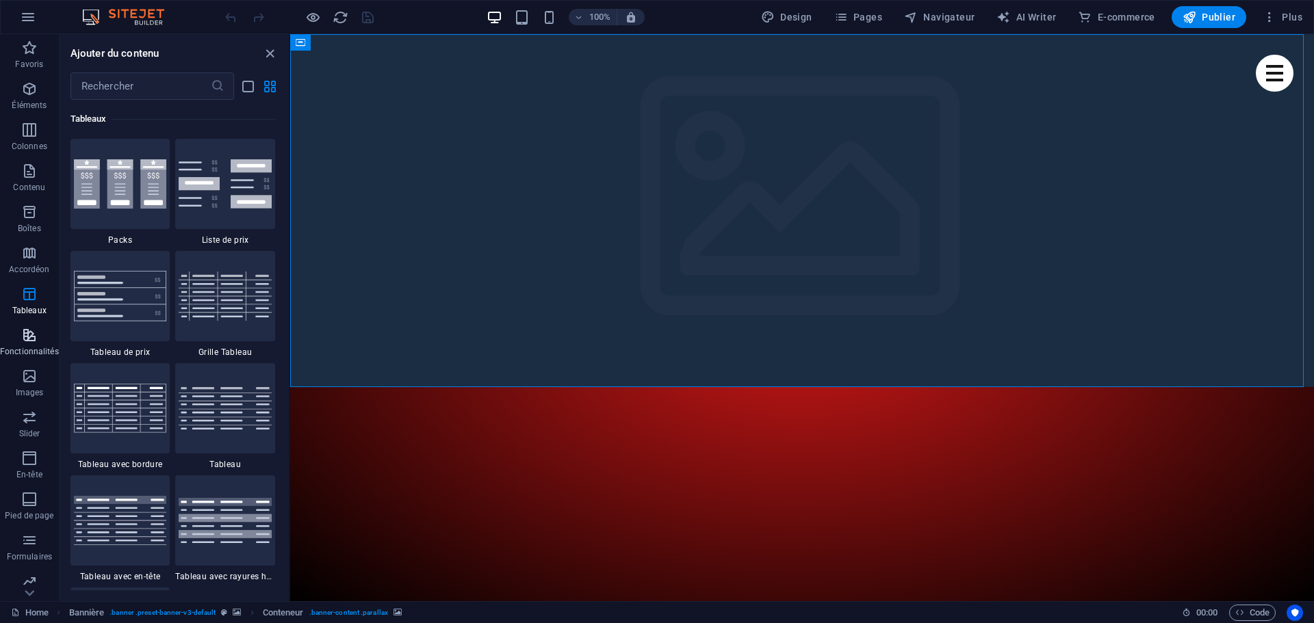
click at [34, 340] on icon "button" at bounding box center [29, 335] width 16 height 16
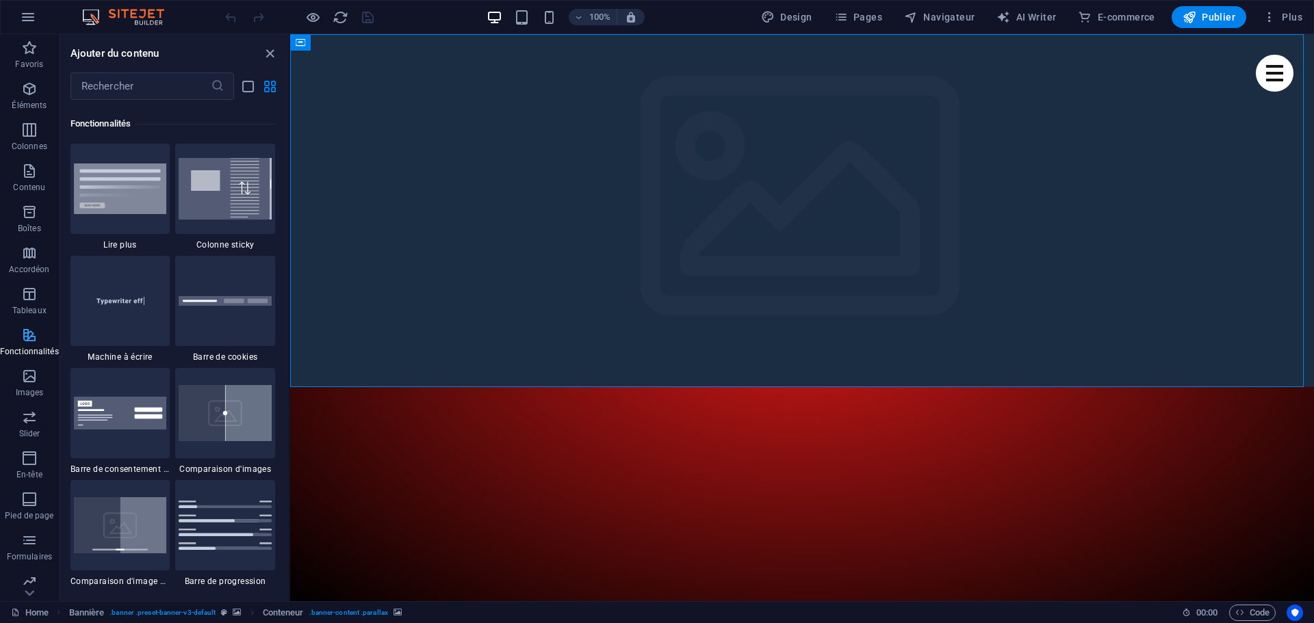
scroll to position [5334, 0]
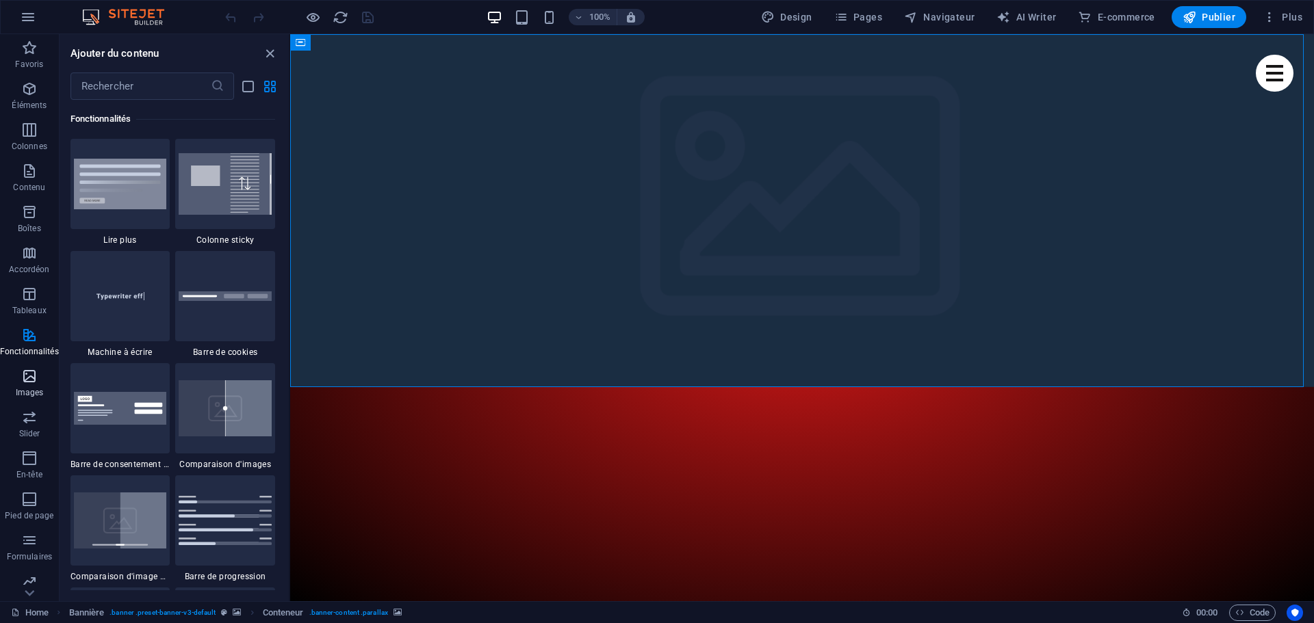
click at [34, 381] on icon "button" at bounding box center [29, 376] width 16 height 16
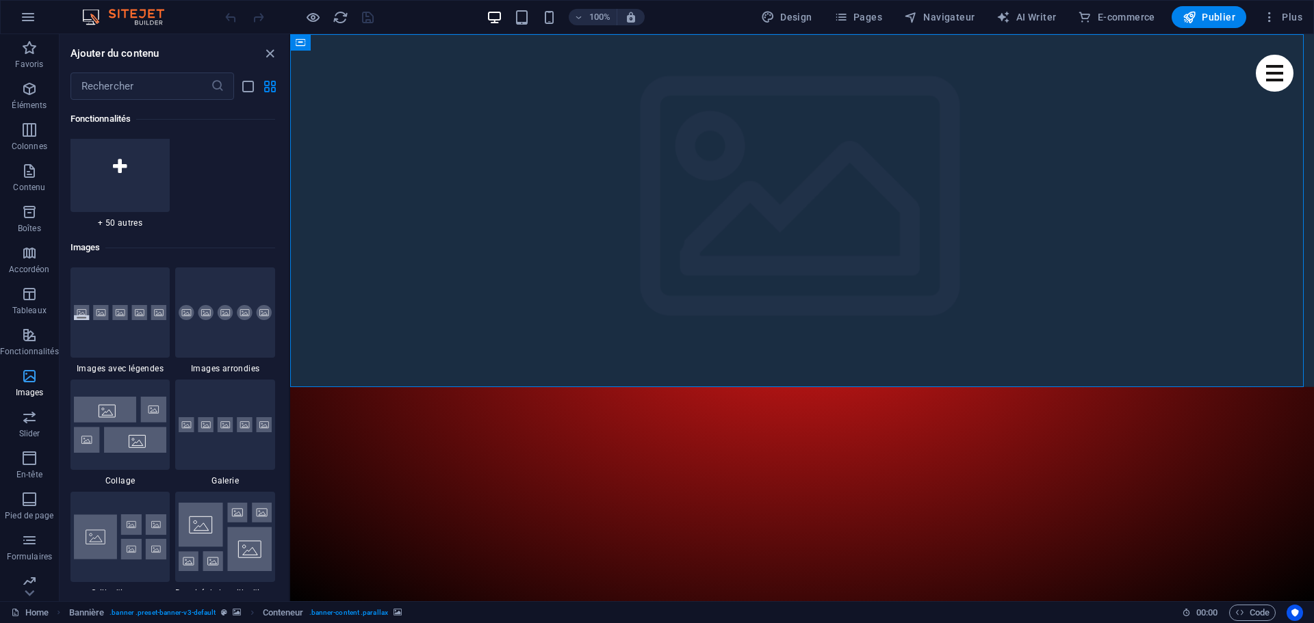
scroll to position [6938, 0]
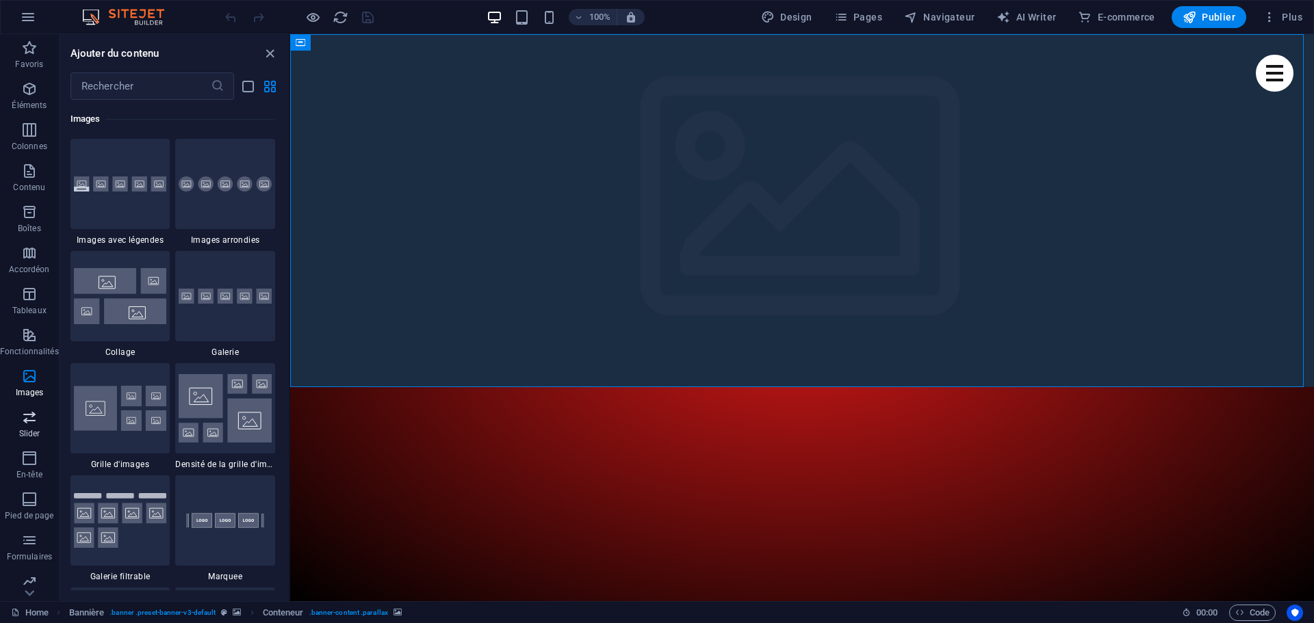
click at [36, 424] on icon "button" at bounding box center [29, 417] width 16 height 16
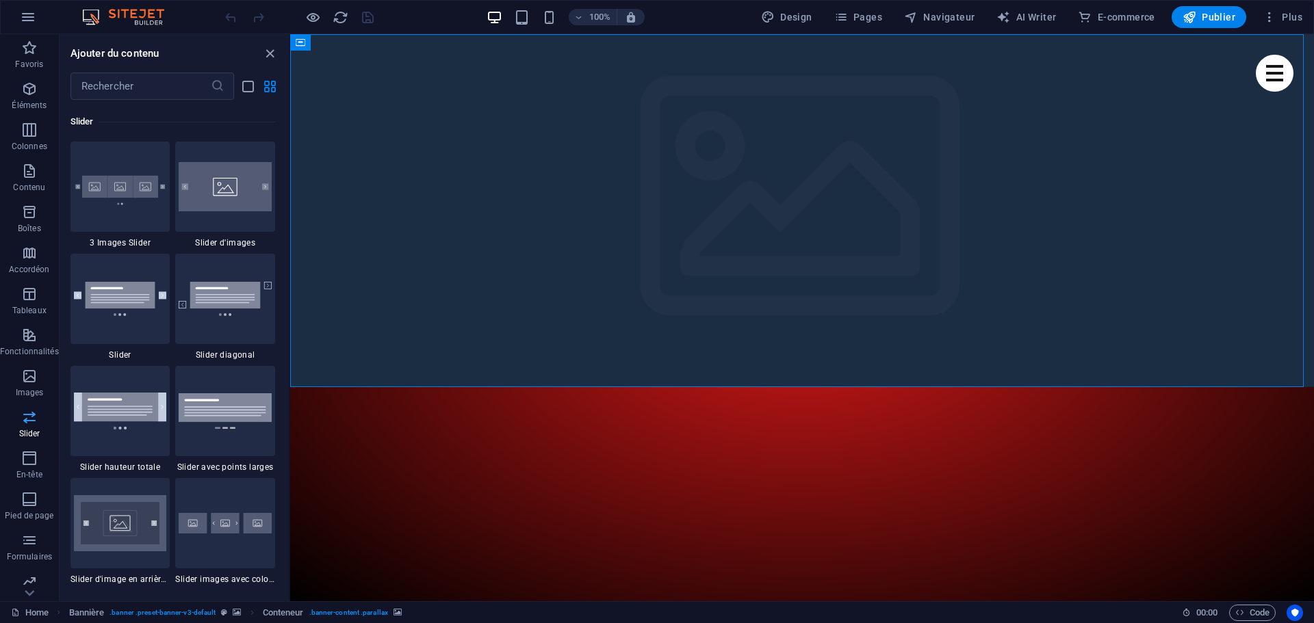
scroll to position [7757, 0]
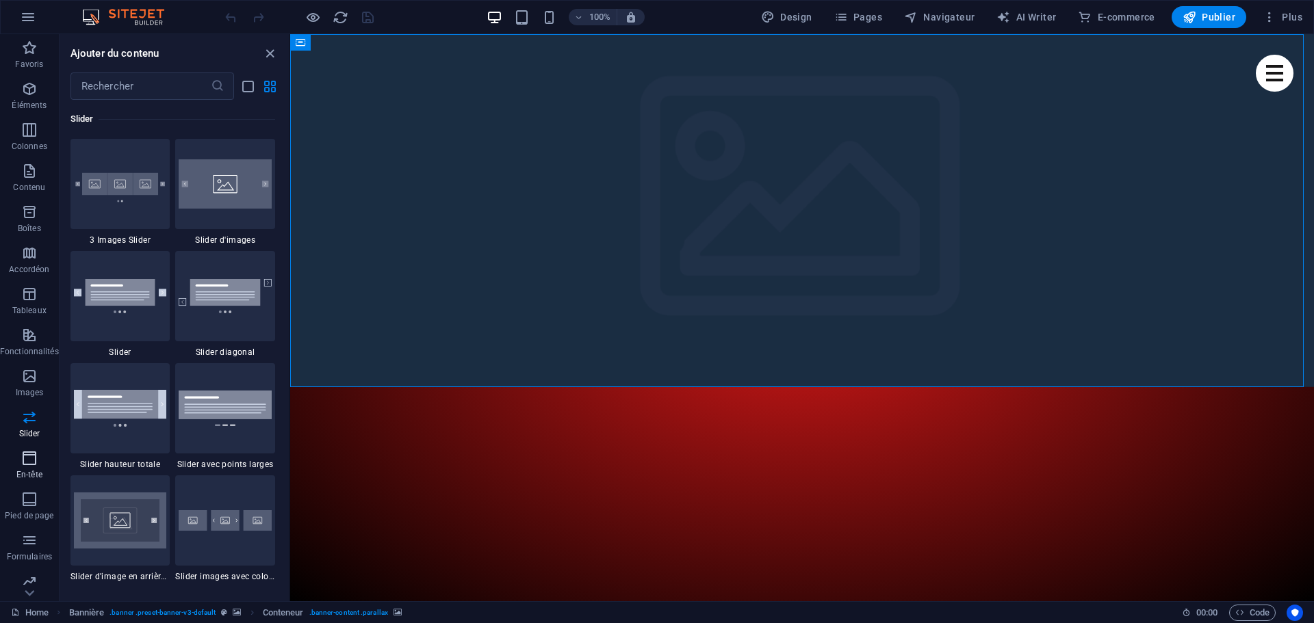
click at [24, 464] on icon "button" at bounding box center [29, 458] width 16 height 16
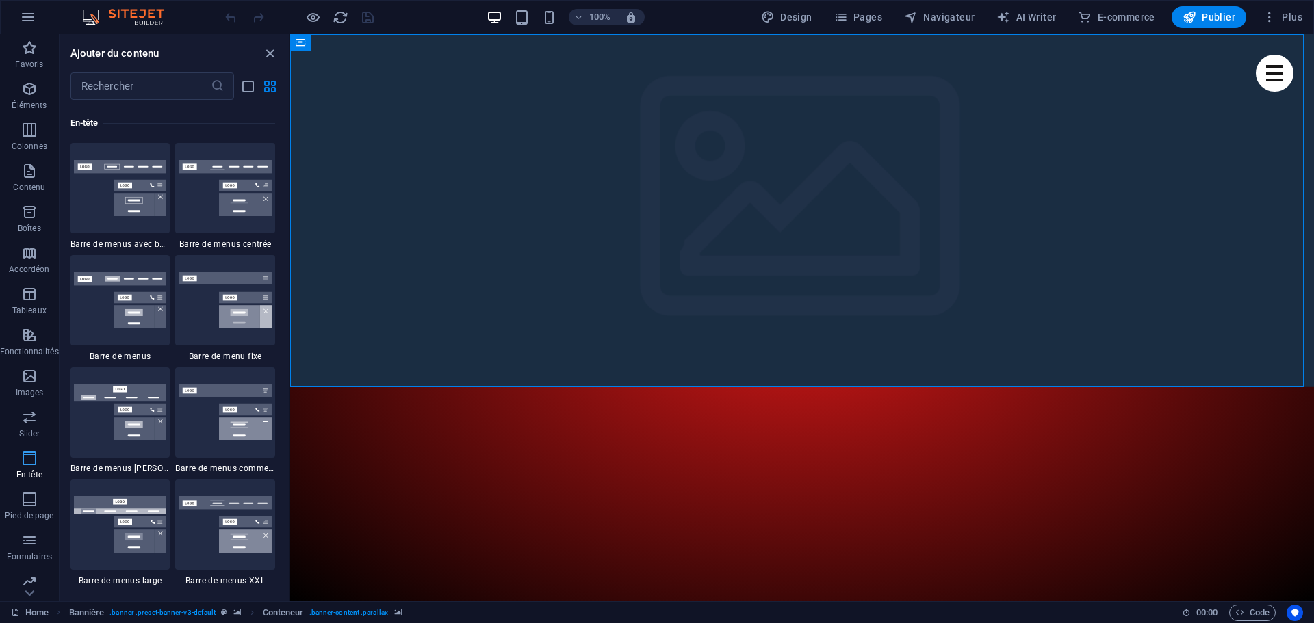
scroll to position [8240, 0]
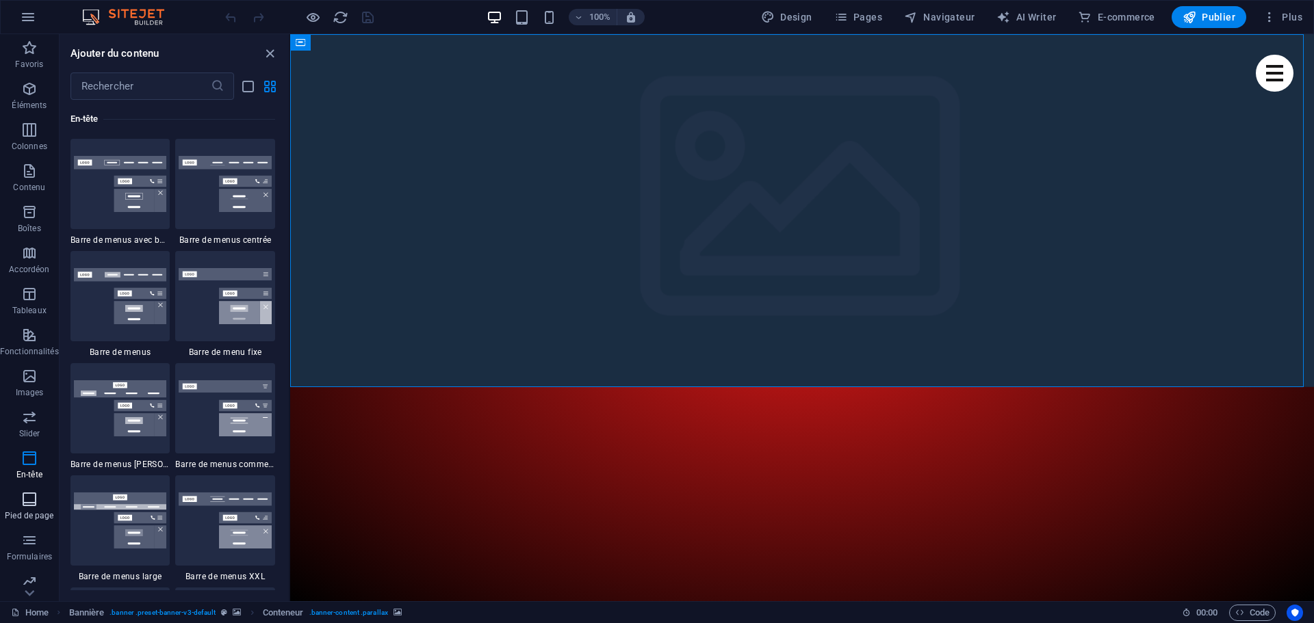
click at [35, 504] on icon "button" at bounding box center [29, 499] width 16 height 16
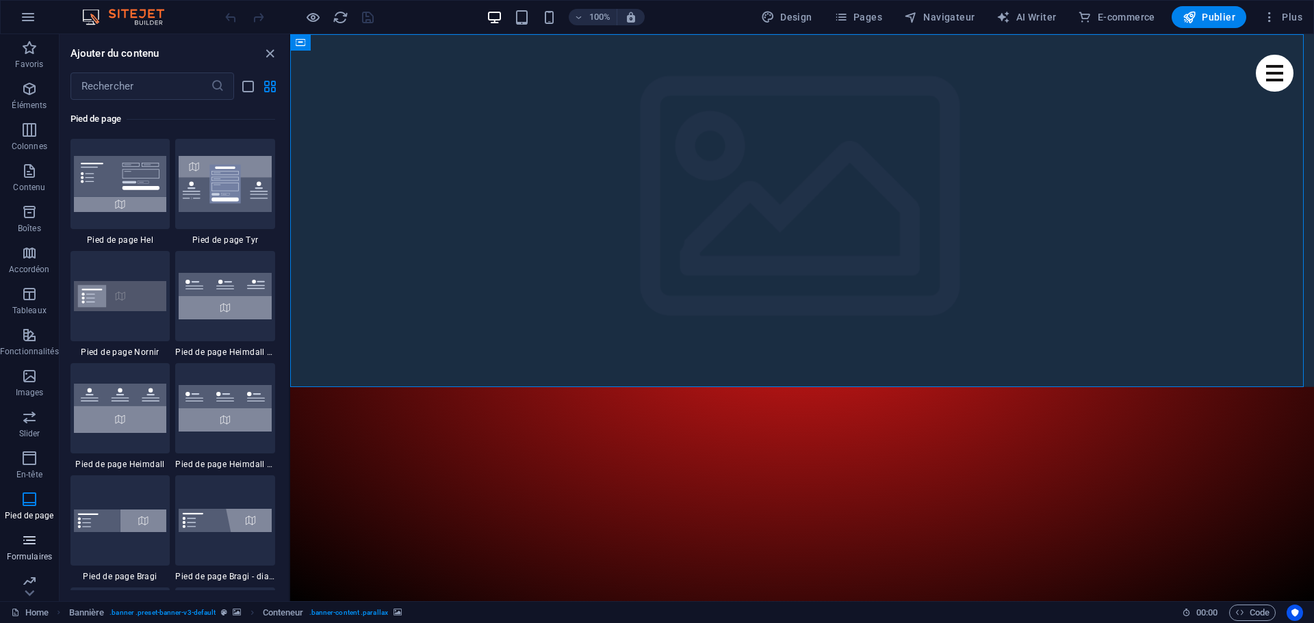
click at [36, 548] on icon "button" at bounding box center [29, 540] width 16 height 16
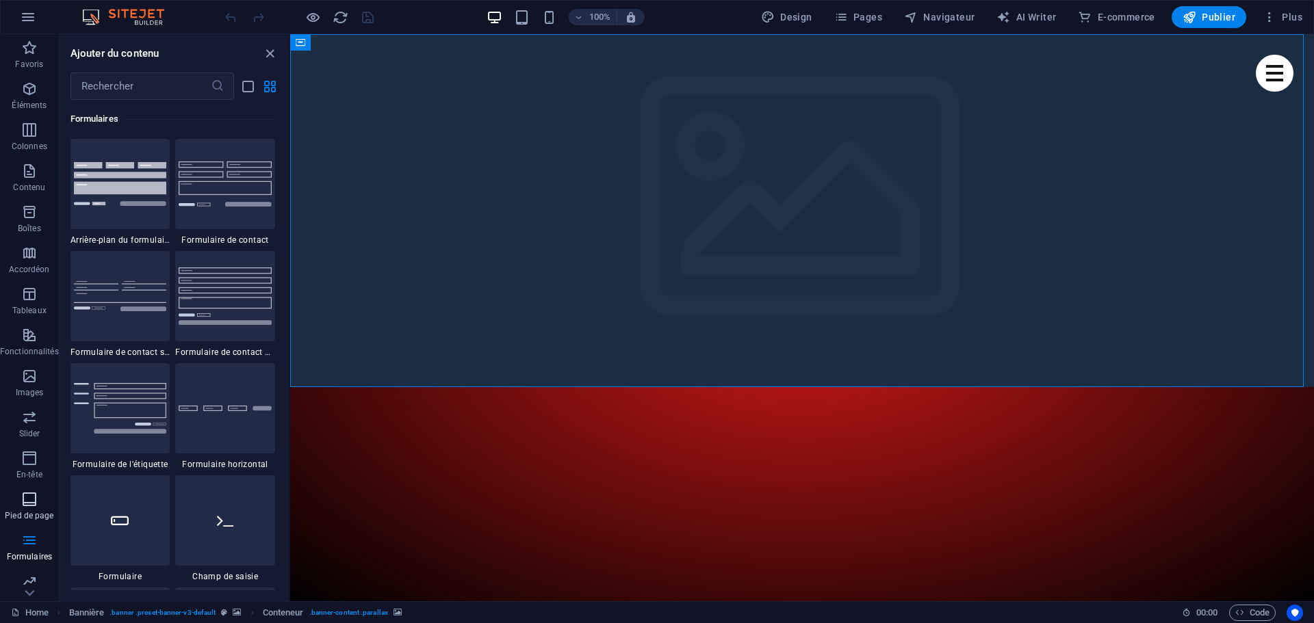
click at [24, 508] on span "Pied de page" at bounding box center [29, 507] width 59 height 33
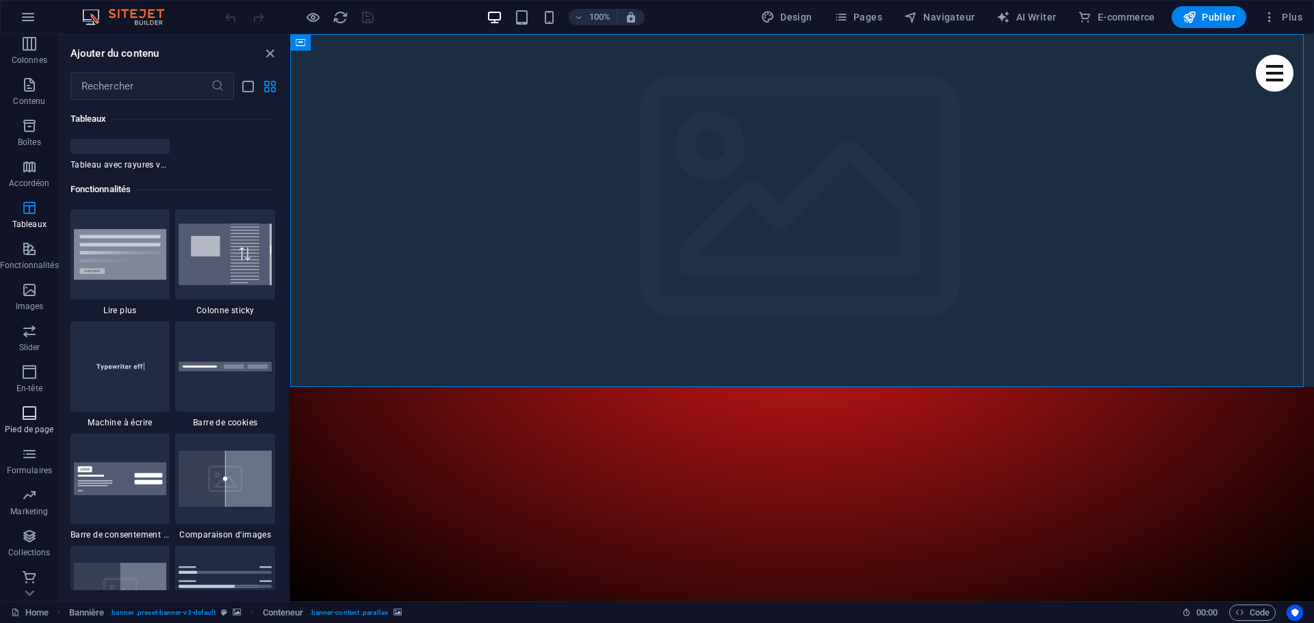
scroll to position [90, 0]
click at [26, 418] on span "Pied de page" at bounding box center [29, 418] width 59 height 33
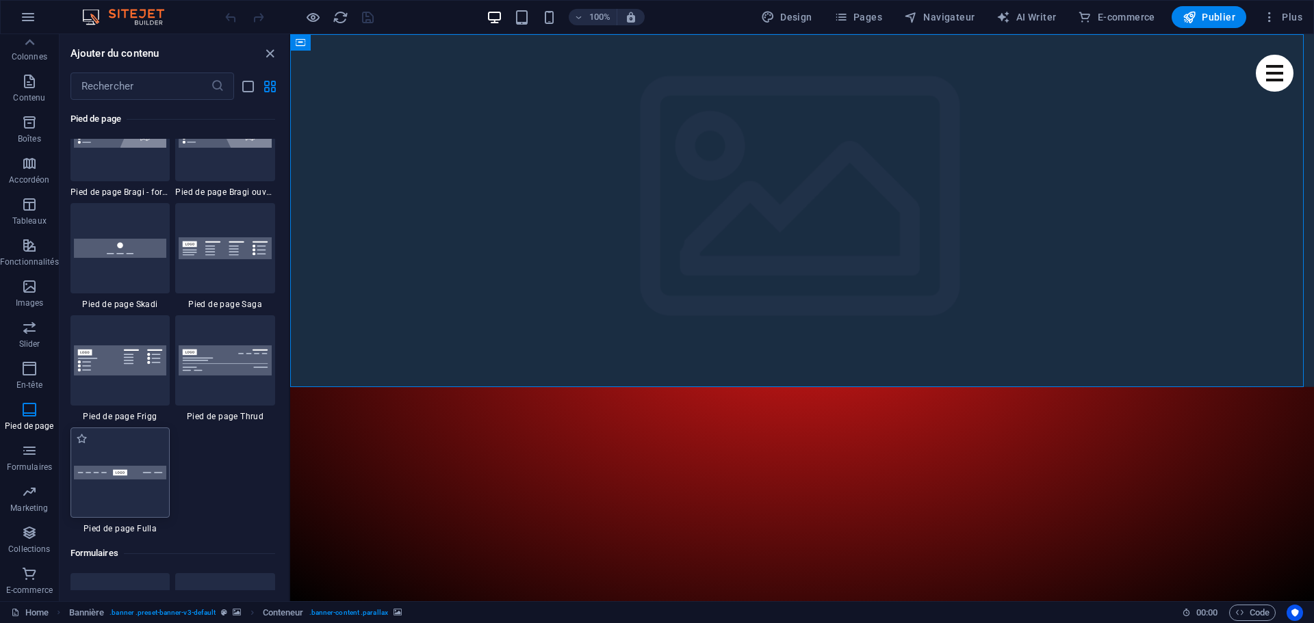
scroll to position [9606, 0]
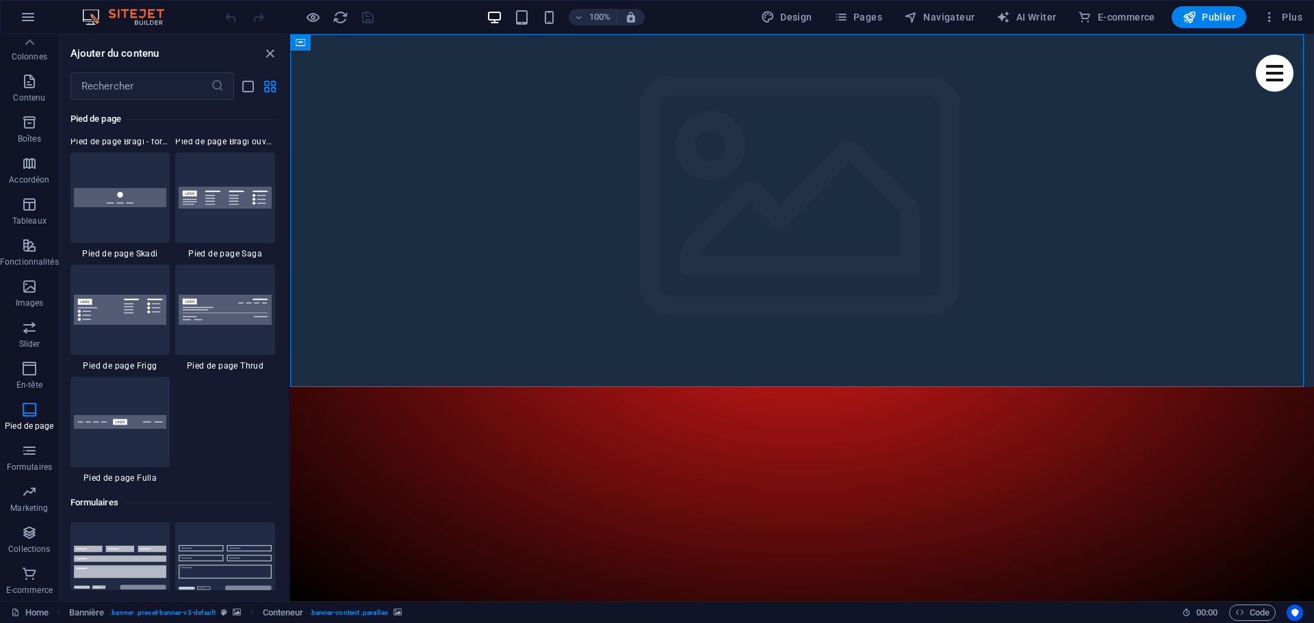
click at [127, 447] on div at bounding box center [120, 422] width 100 height 90
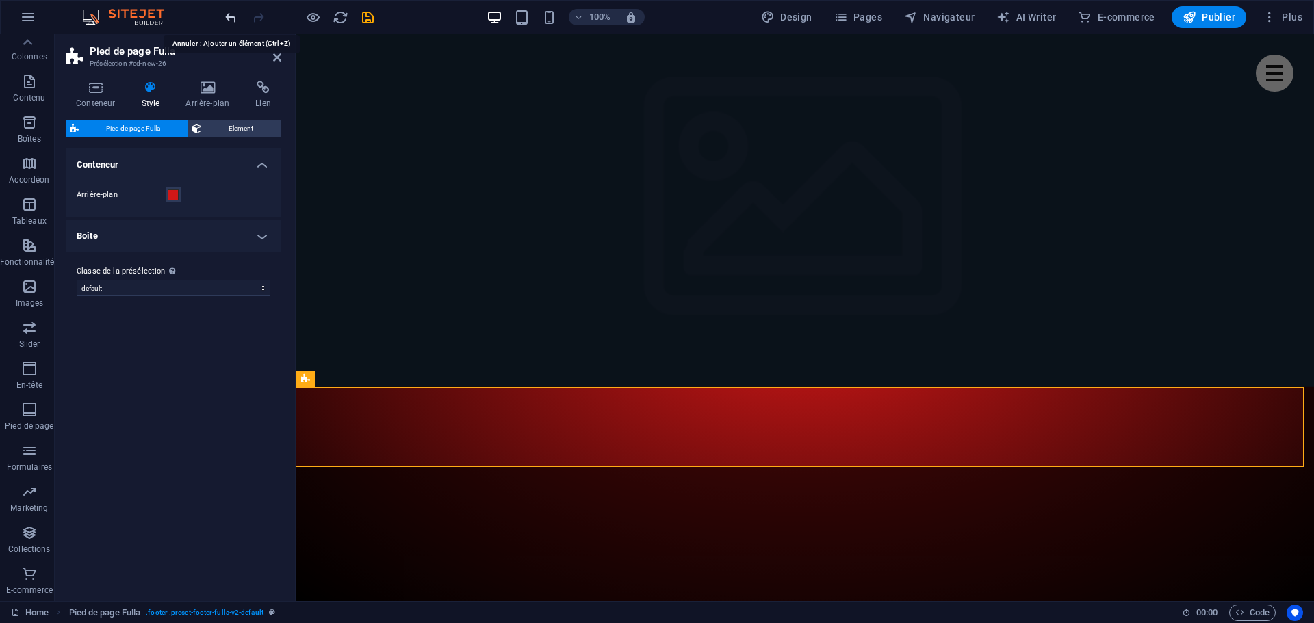
click at [238, 16] on icon "undo" at bounding box center [231, 18] width 16 height 16
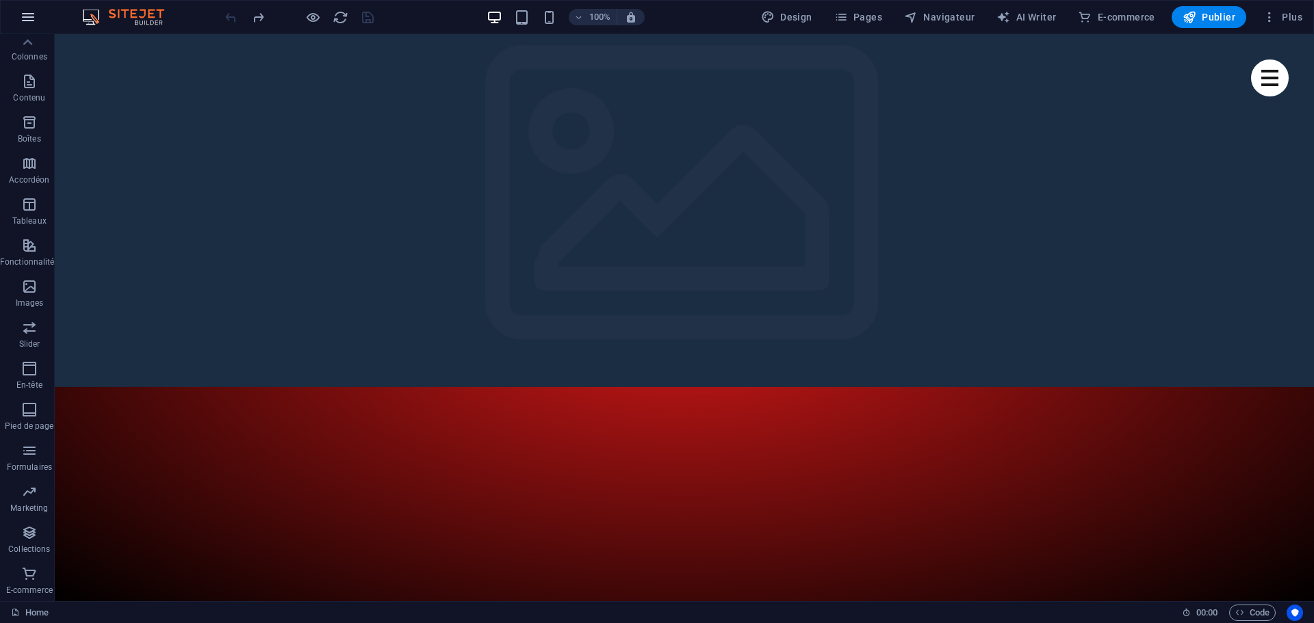
click at [31, 17] on icon "button" at bounding box center [28, 17] width 16 height 16
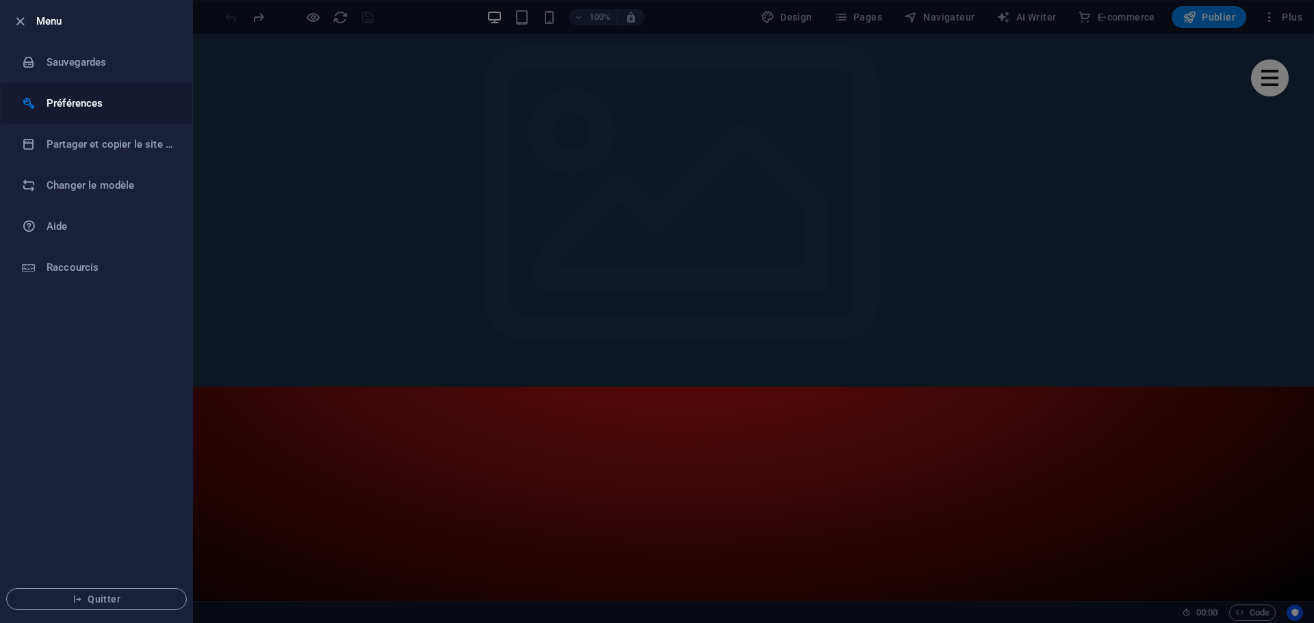
click at [58, 101] on h6 "Préférences" at bounding box center [110, 103] width 127 height 16
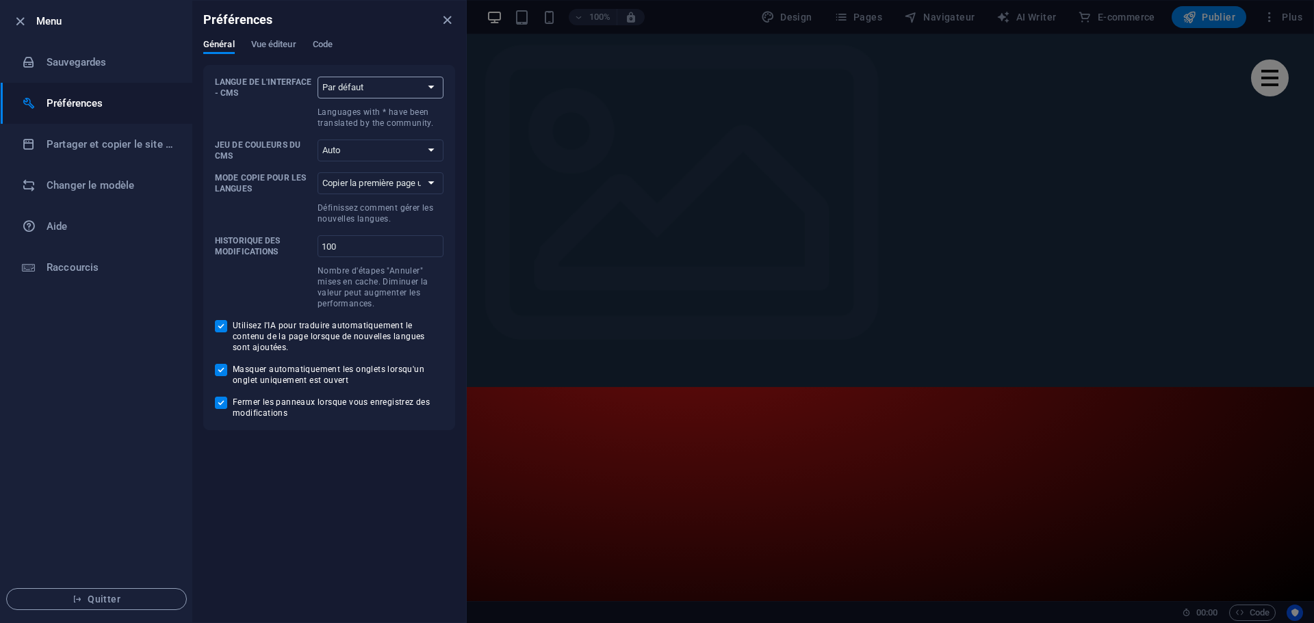
click at [348, 88] on select "Par défaut Deutsch English Español Suomi* Français Magyar Italiano Nederlands P…" at bounding box center [380, 88] width 126 height 22
select select "fr"
click at [317, 77] on select "Par défaut Deutsch English Español Suomi* Français Magyar Italiano Nederlands P…" at bounding box center [380, 88] width 126 height 22
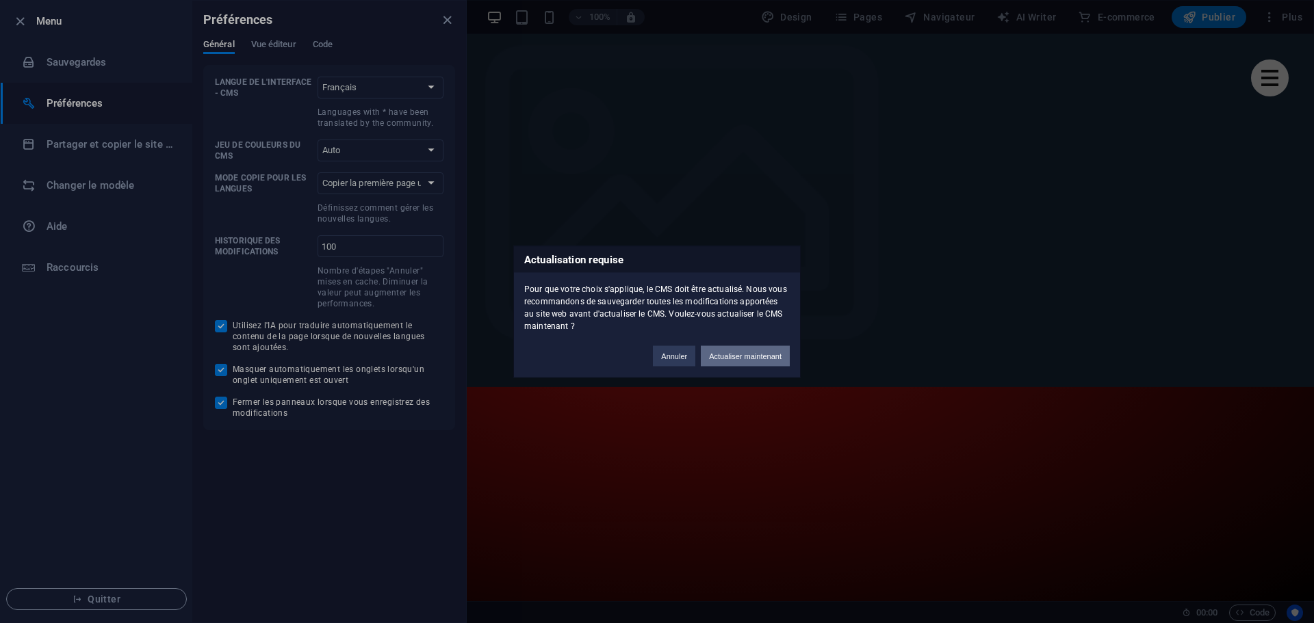
click at [734, 357] on button "Actualiser maintenant" at bounding box center [745, 356] width 89 height 21
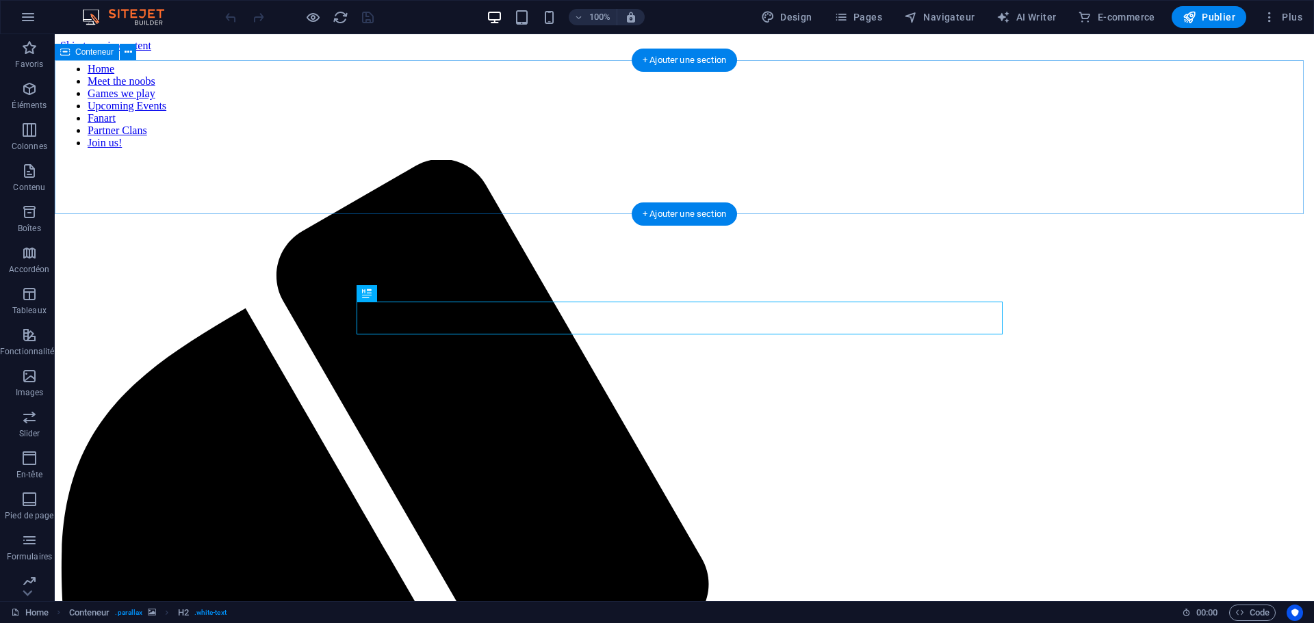
scroll to position [327, 0]
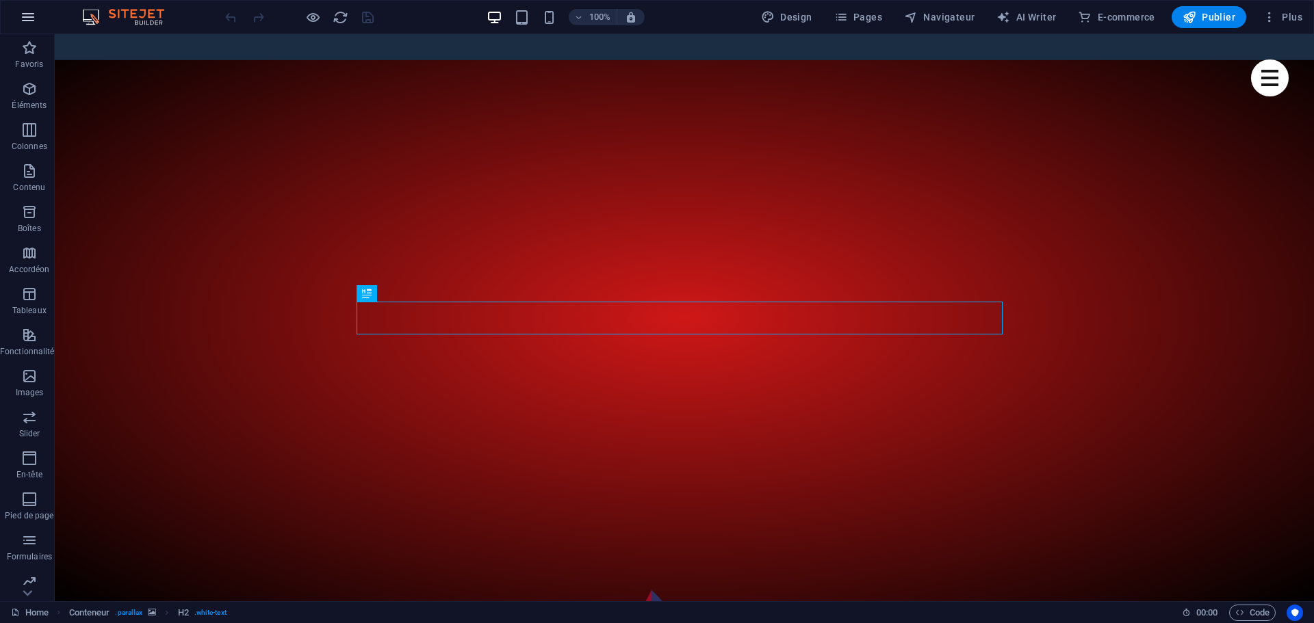
click at [32, 18] on icon "button" at bounding box center [28, 17] width 16 height 16
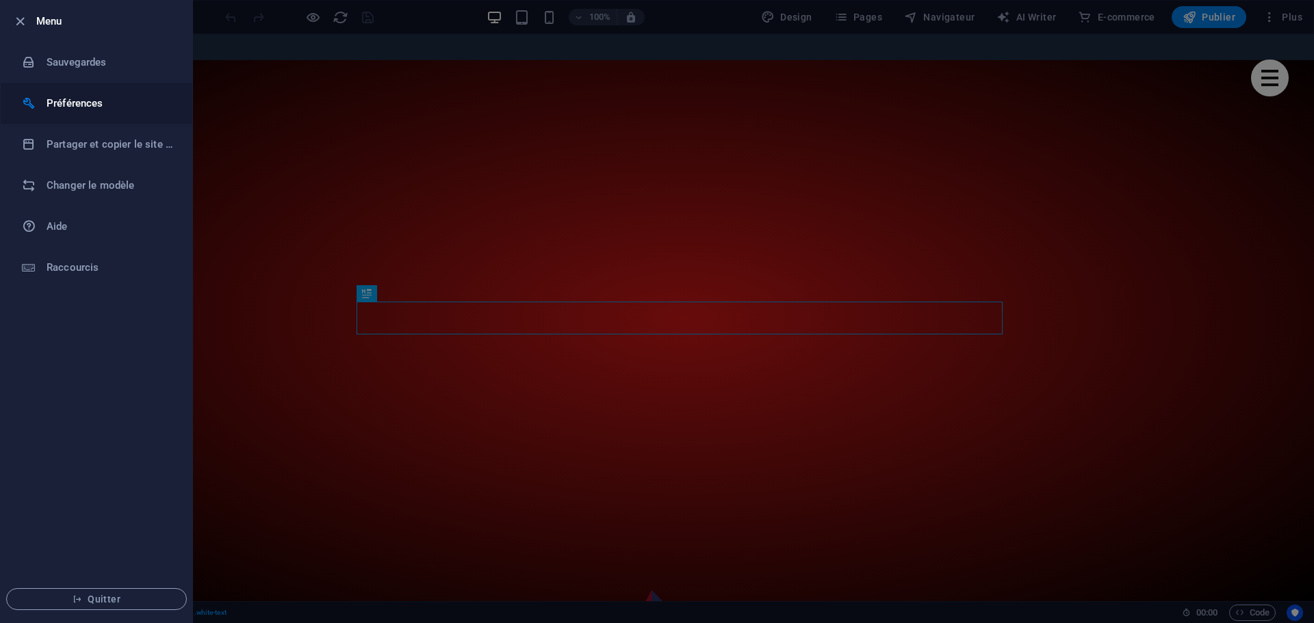
click at [64, 103] on h6 "Préférences" at bounding box center [110, 103] width 127 height 16
select select "fr"
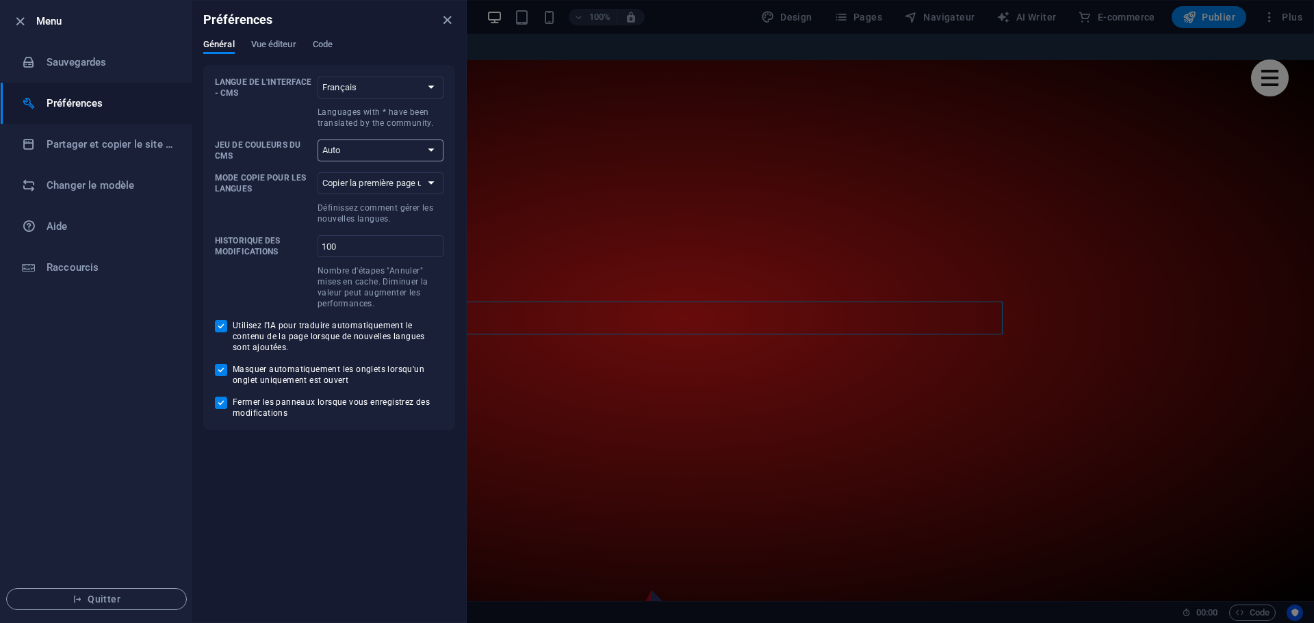
click at [385, 146] on select "Auto Sombre Clair" at bounding box center [380, 151] width 126 height 22
click at [352, 183] on select "Copier la première page uniquement Copier toutes les pages" at bounding box center [380, 183] width 126 height 22
click at [383, 177] on select "Copier la première page uniquement Copier toutes les pages" at bounding box center [380, 183] width 126 height 22
click at [456, 23] on div "Préférences" at bounding box center [329, 20] width 274 height 38
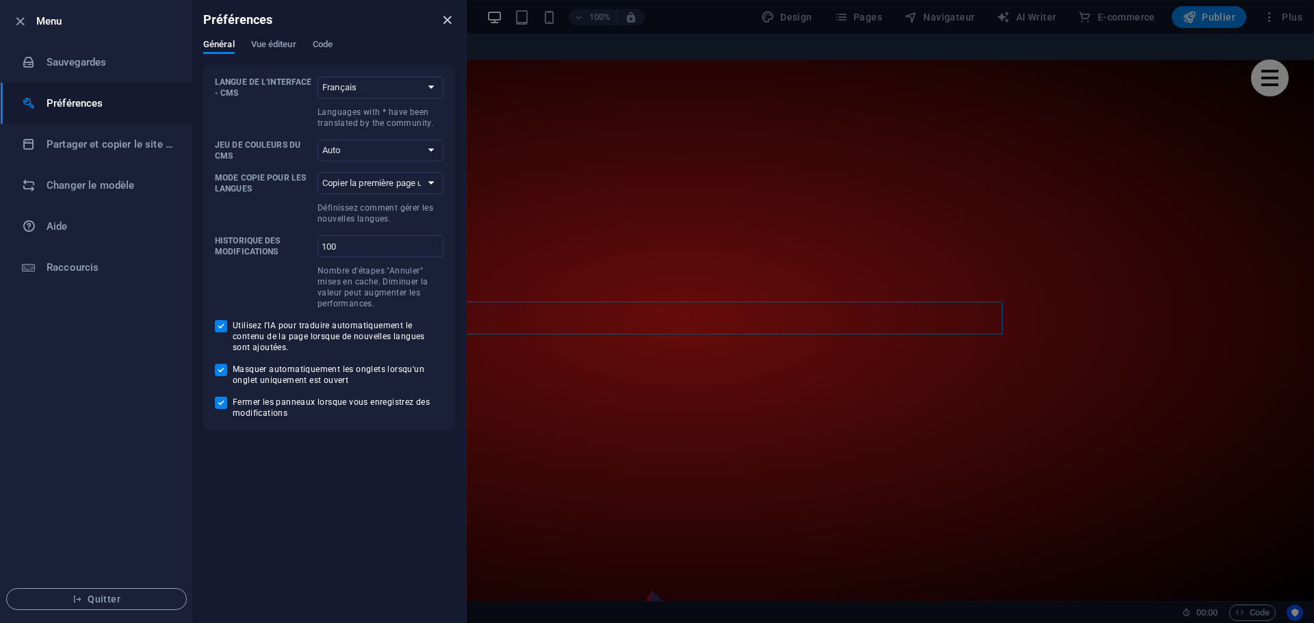
click at [452, 17] on icon "close" at bounding box center [447, 20] width 16 height 16
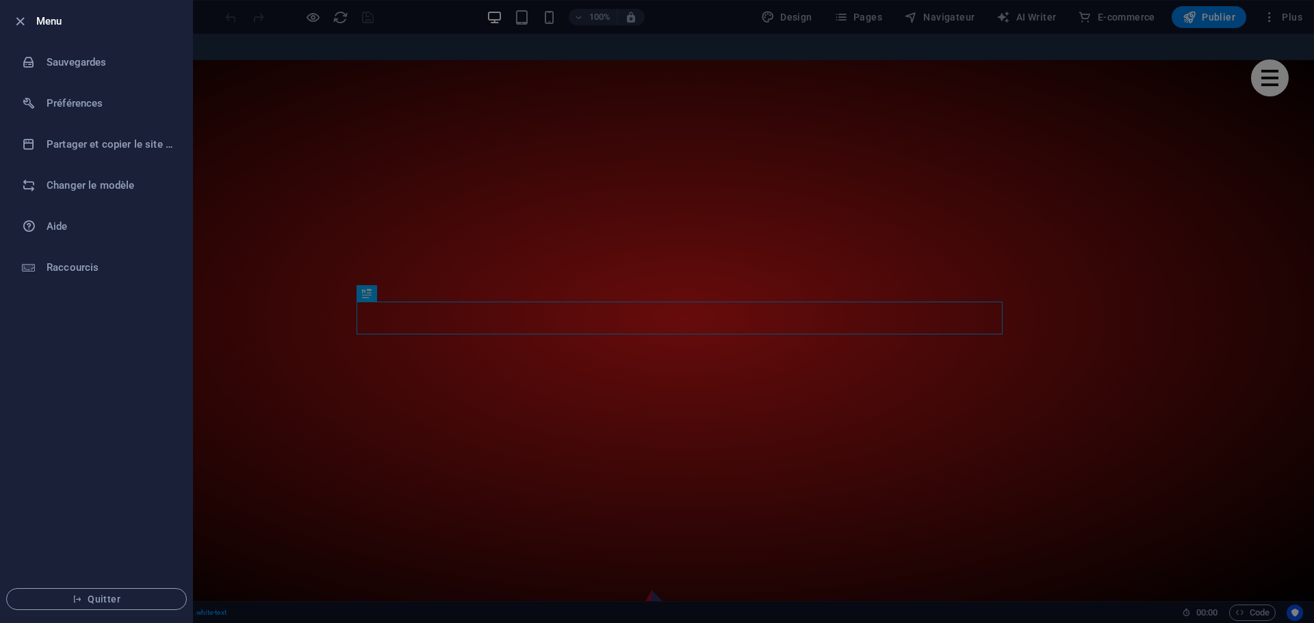
click at [245, 282] on div at bounding box center [657, 311] width 1314 height 623
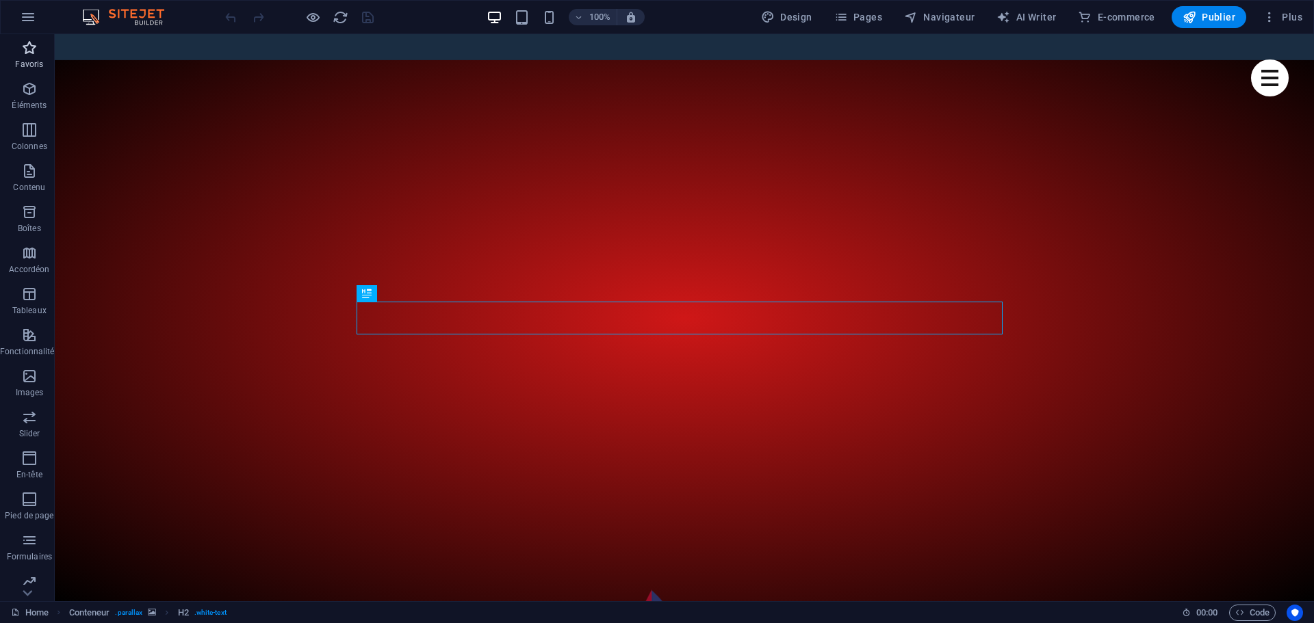
click at [29, 49] on icon "button" at bounding box center [29, 48] width 16 height 16
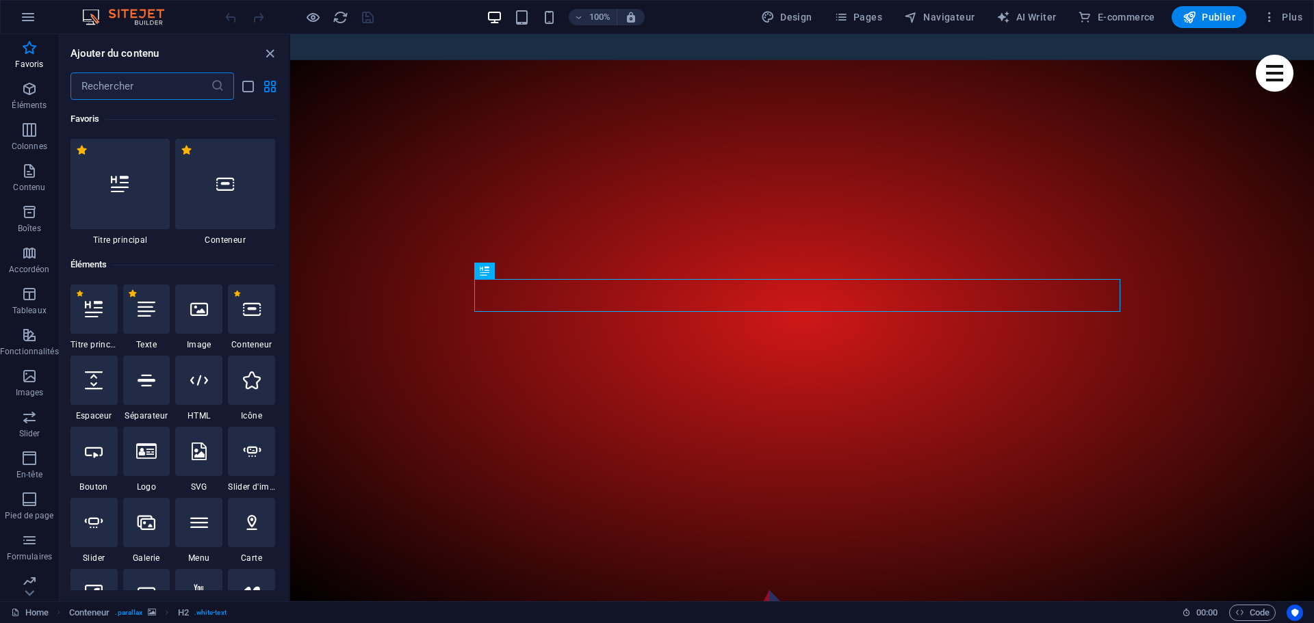
click at [132, 293] on label "1 Star" at bounding box center [133, 294] width 8 height 8
click at [129, 303] on input "1 Star" at bounding box center [128, 303] width 1 height 1
radio input "true"
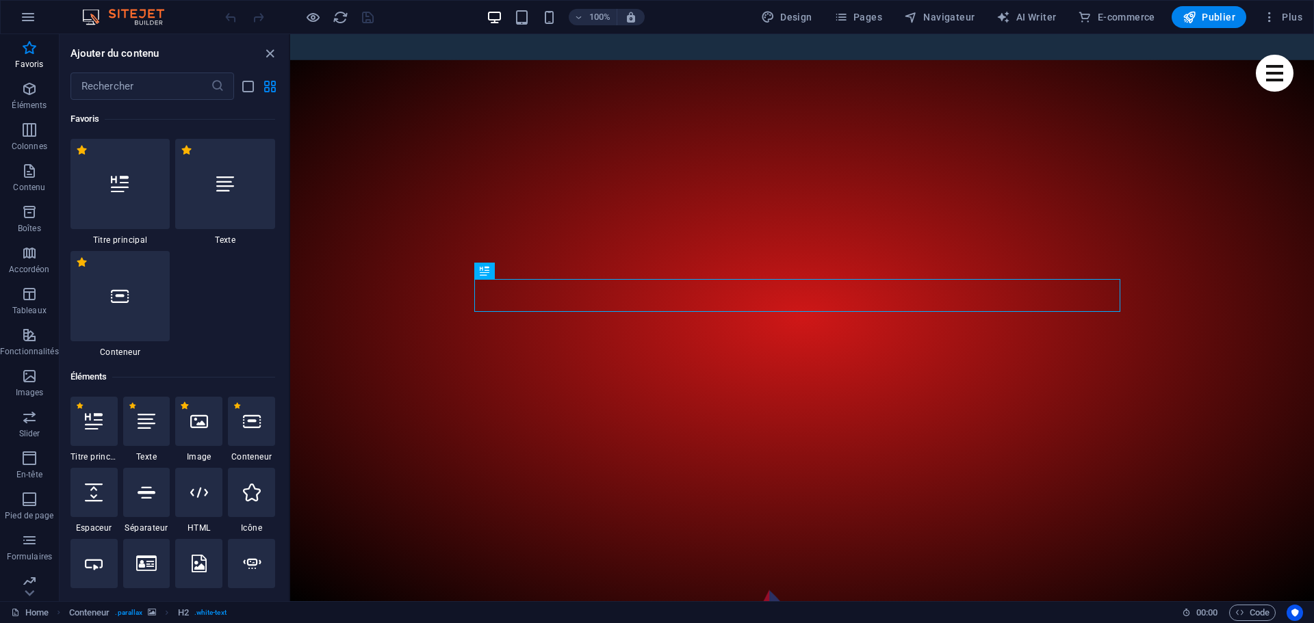
click at [185, 407] on label "1 Star" at bounding box center [185, 406] width 8 height 8
click at [181, 415] on input "1 Star" at bounding box center [180, 415] width 1 height 1
radio input "true"
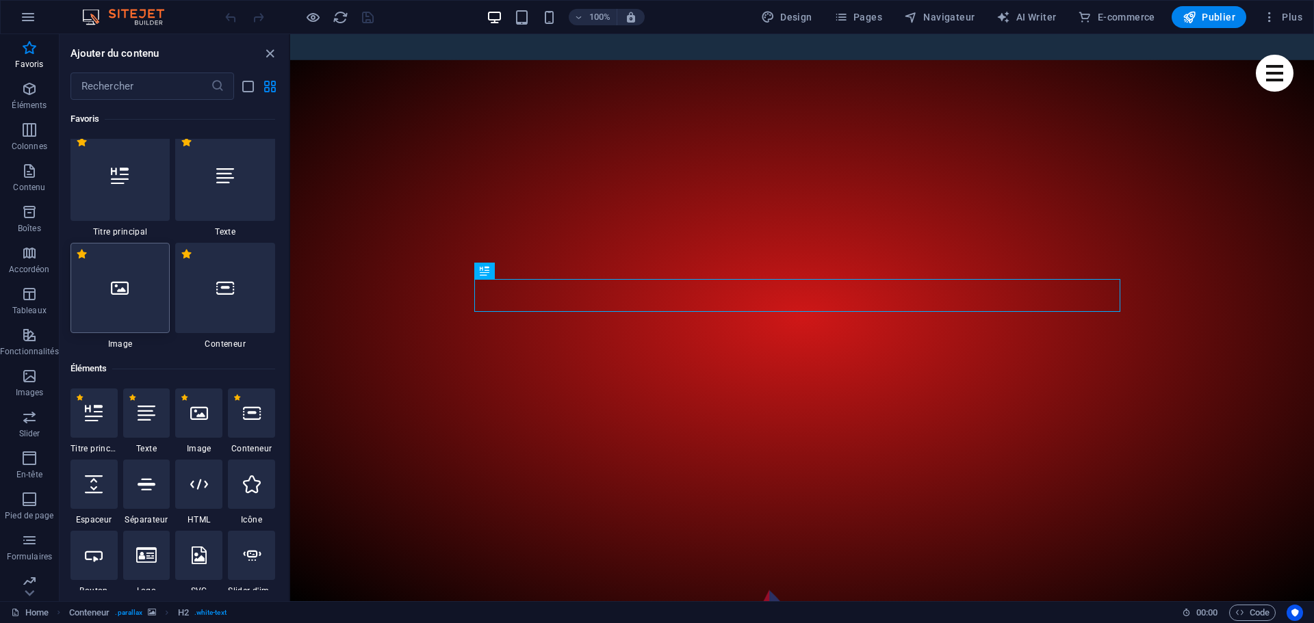
scroll to position [0, 0]
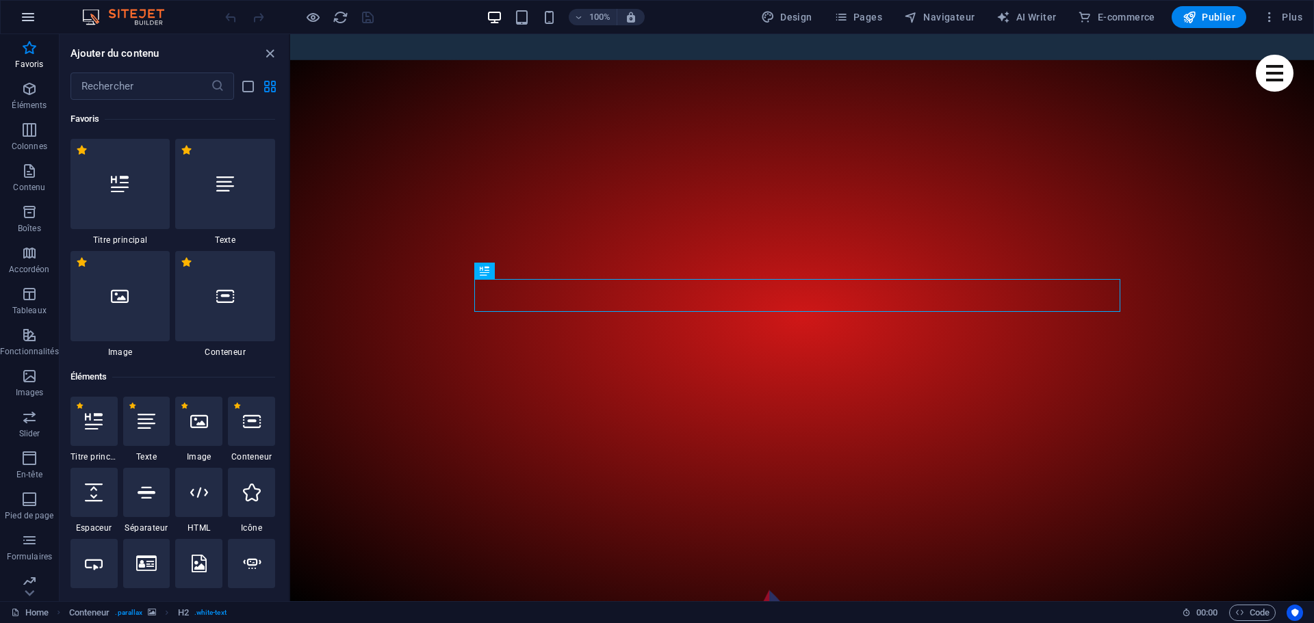
click at [28, 18] on icon "button" at bounding box center [28, 17] width 16 height 16
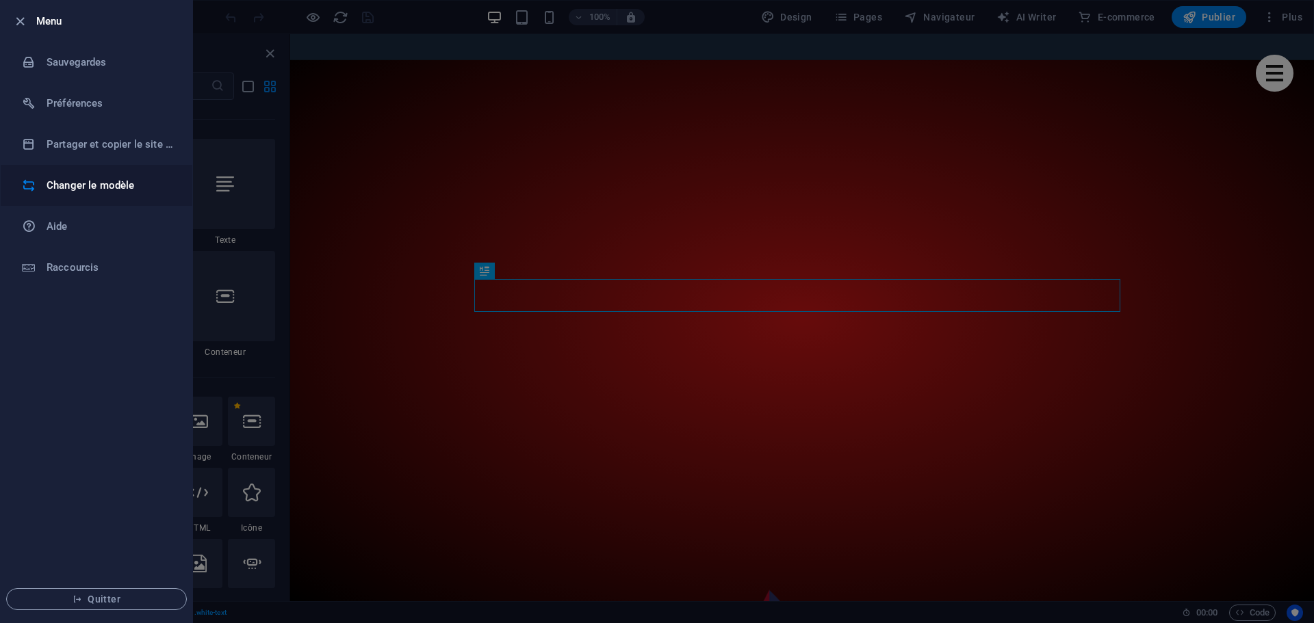
click at [76, 186] on h6 "Changer le modèle" at bounding box center [110, 185] width 127 height 16
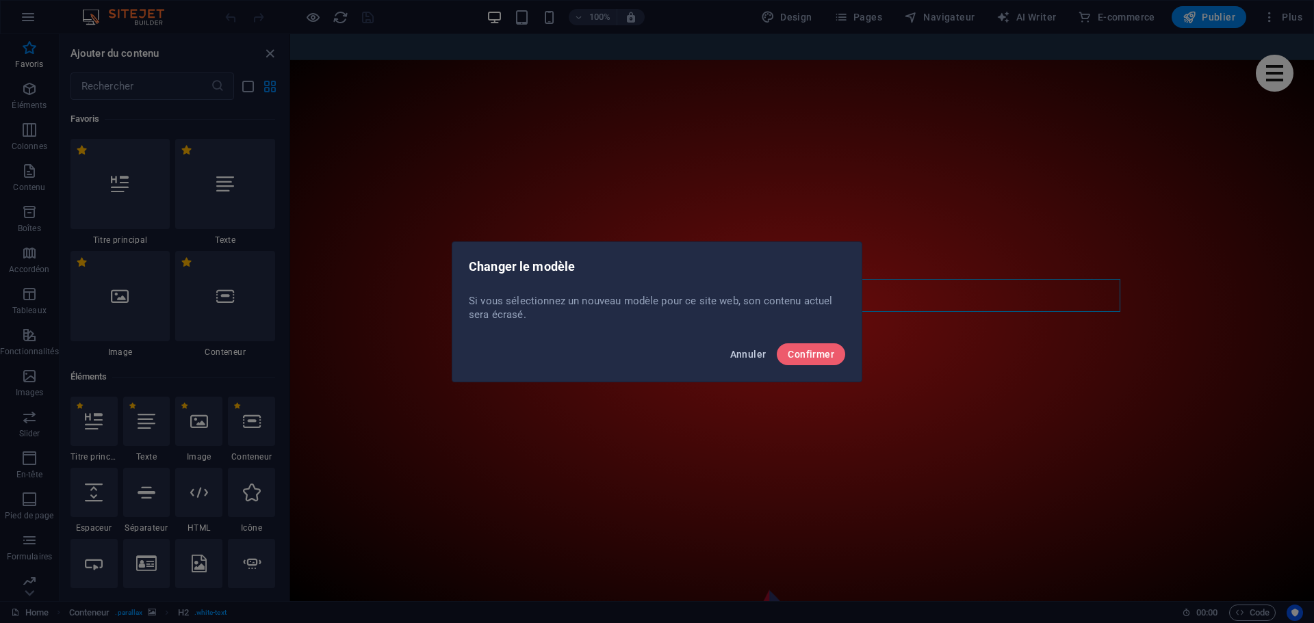
drag, startPoint x: 749, startPoint y: 354, endPoint x: 451, endPoint y: 314, distance: 300.4
click at [749, 354] on span "Annuler" at bounding box center [748, 354] width 36 height 11
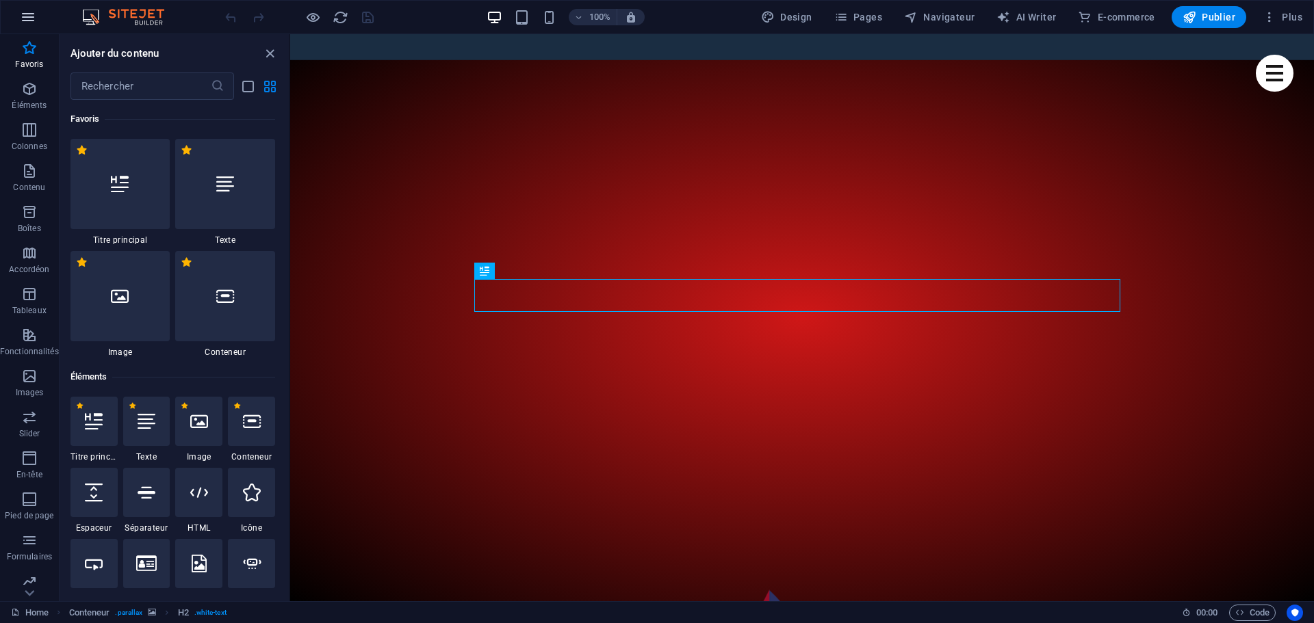
click at [34, 16] on icon "button" at bounding box center [28, 17] width 16 height 16
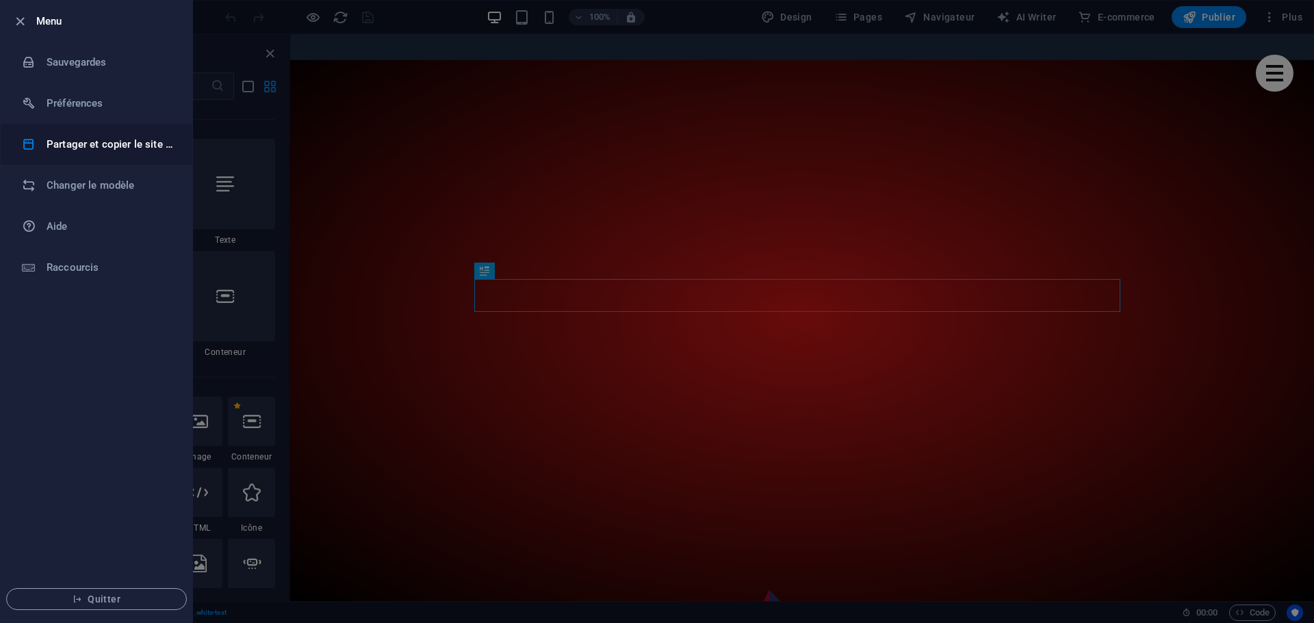
click at [135, 145] on h6 "Partager et copier le site web" at bounding box center [110, 144] width 127 height 16
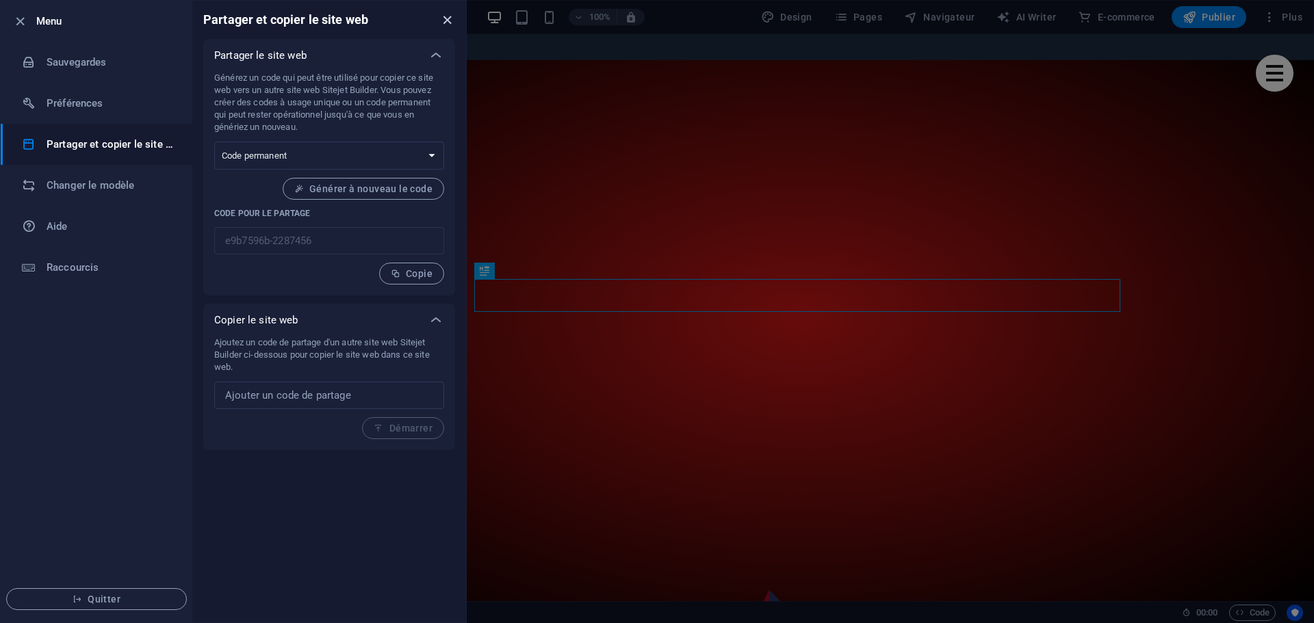
click at [453, 19] on icon "close" at bounding box center [447, 20] width 16 height 16
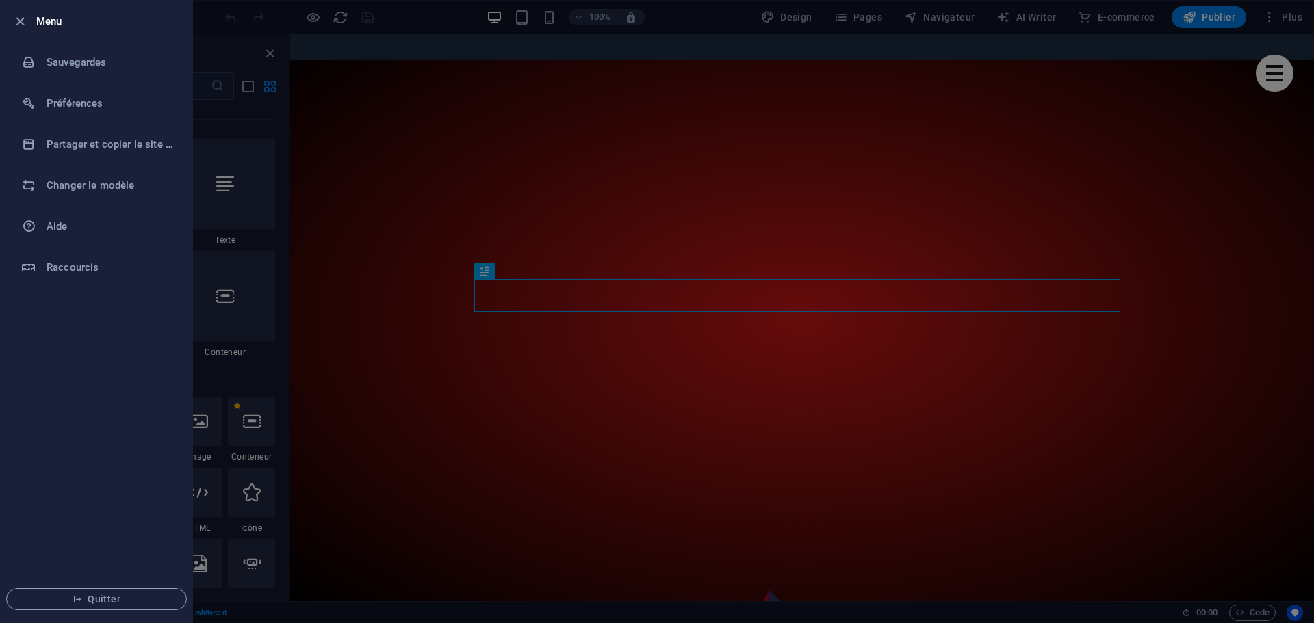
click at [52, 23] on h6 "Menu" at bounding box center [108, 21] width 145 height 16
click at [22, 20] on icon "button" at bounding box center [20, 22] width 16 height 16
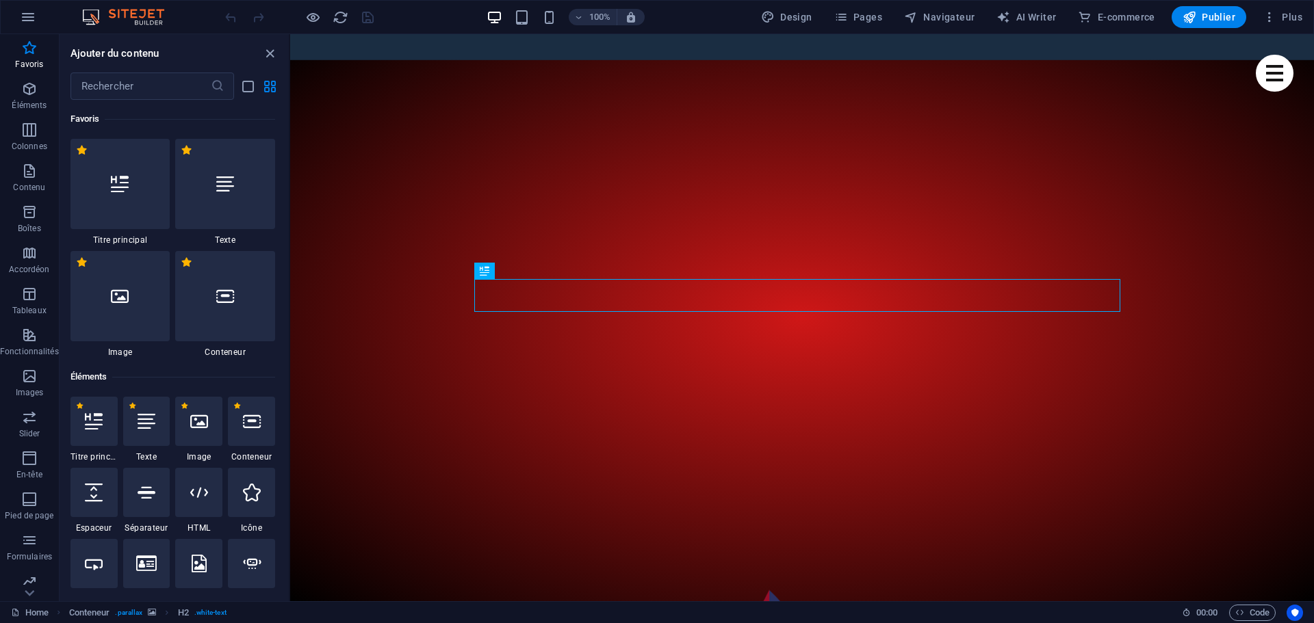
click at [128, 13] on img at bounding box center [130, 17] width 103 height 16
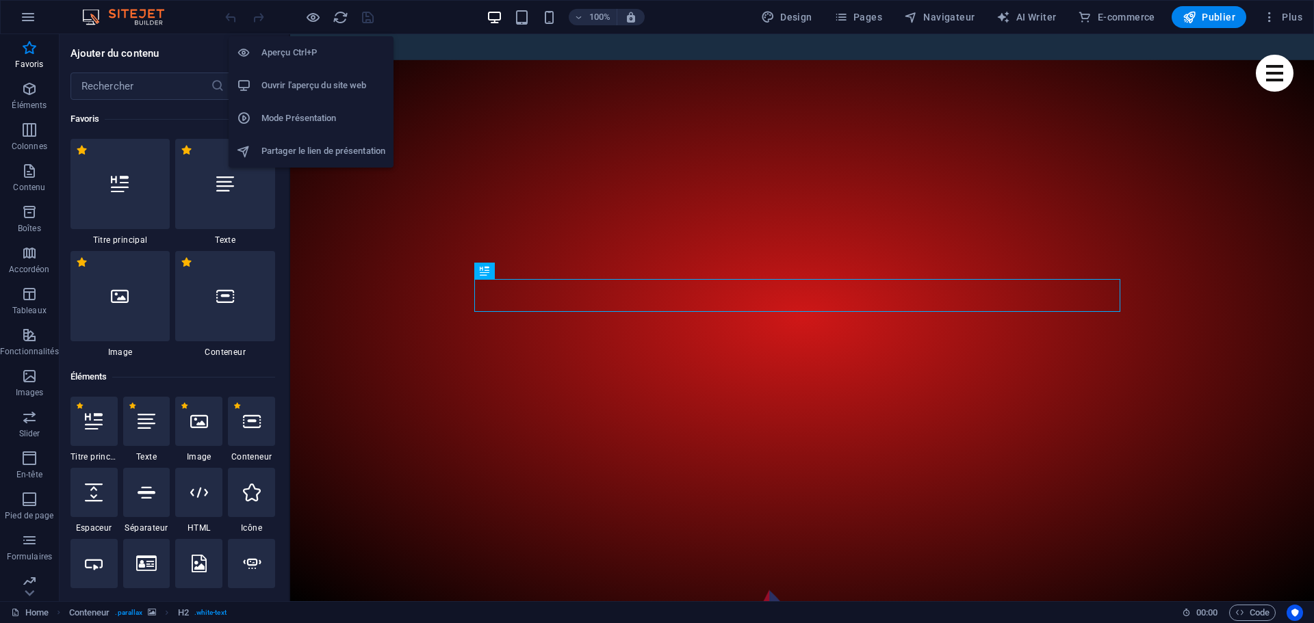
click at [275, 89] on h6 "Ouvrir l'aperçu du site web" at bounding box center [323, 85] width 124 height 16
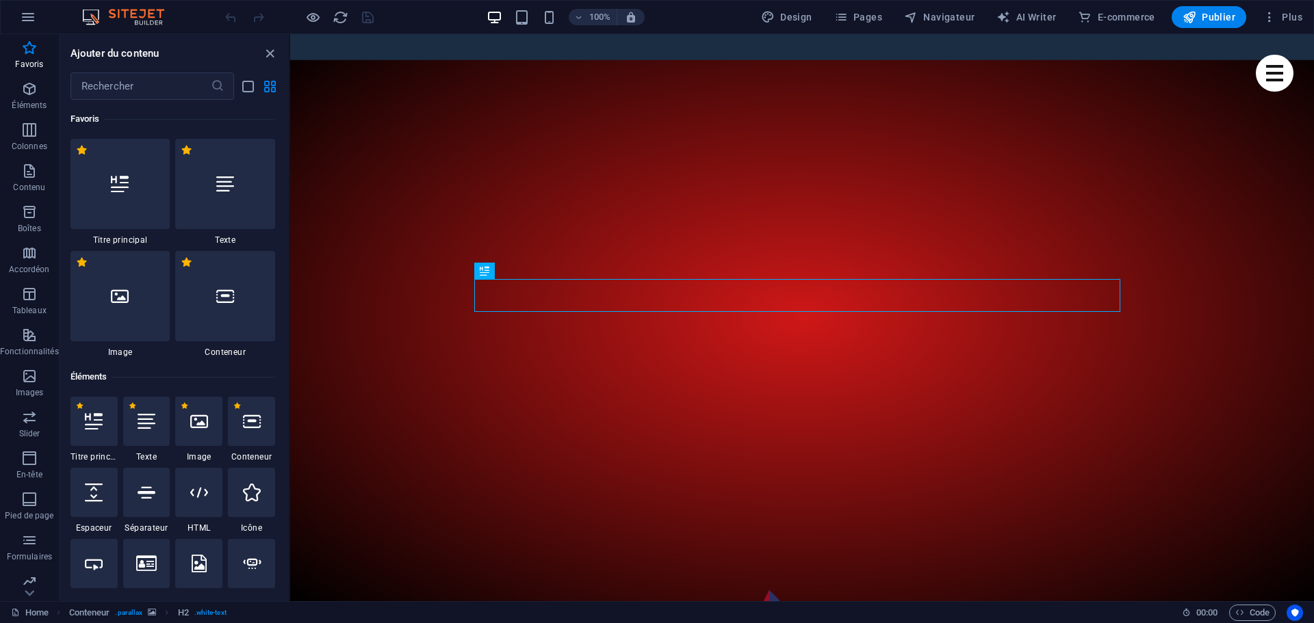
drag, startPoint x: 1209, startPoint y: 18, endPoint x: 1255, endPoint y: 25, distance: 46.5
click at [1255, 25] on div "Design Pages Navigateur AI Writer E-commerce Publier Plus" at bounding box center [1031, 17] width 552 height 22
click at [1280, 16] on span "Plus" at bounding box center [1282, 17] width 40 height 14
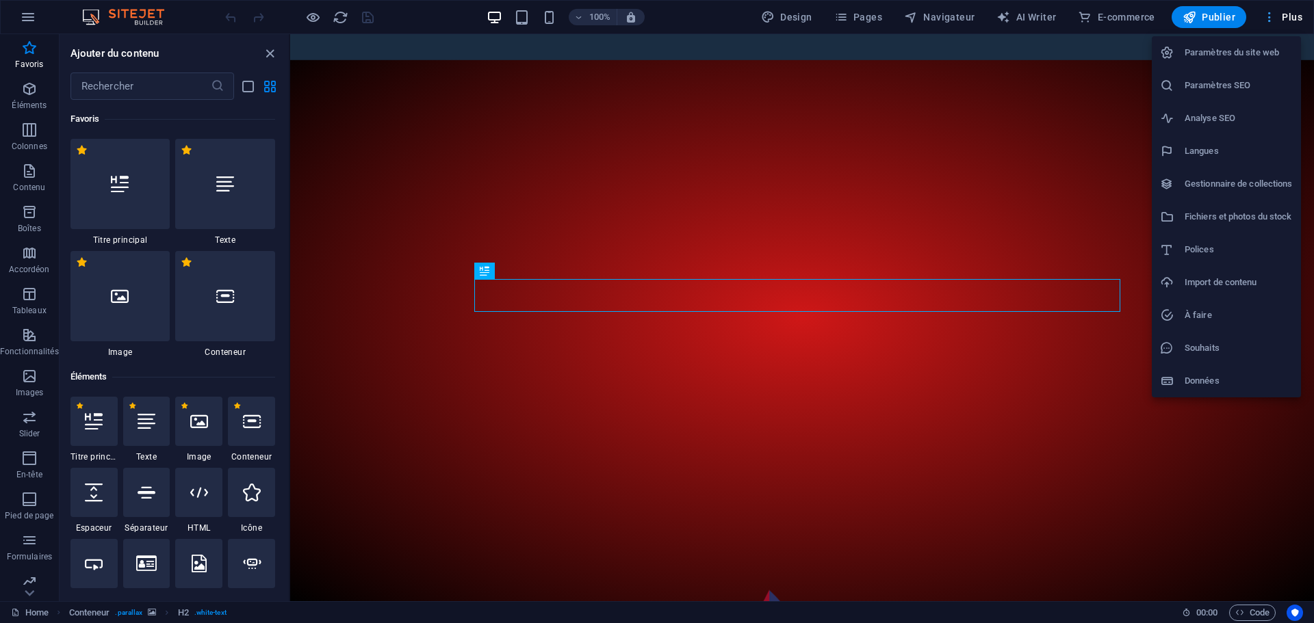
click at [1280, 16] on div at bounding box center [657, 311] width 1314 height 623
